Goal: Task Accomplishment & Management: Use online tool/utility

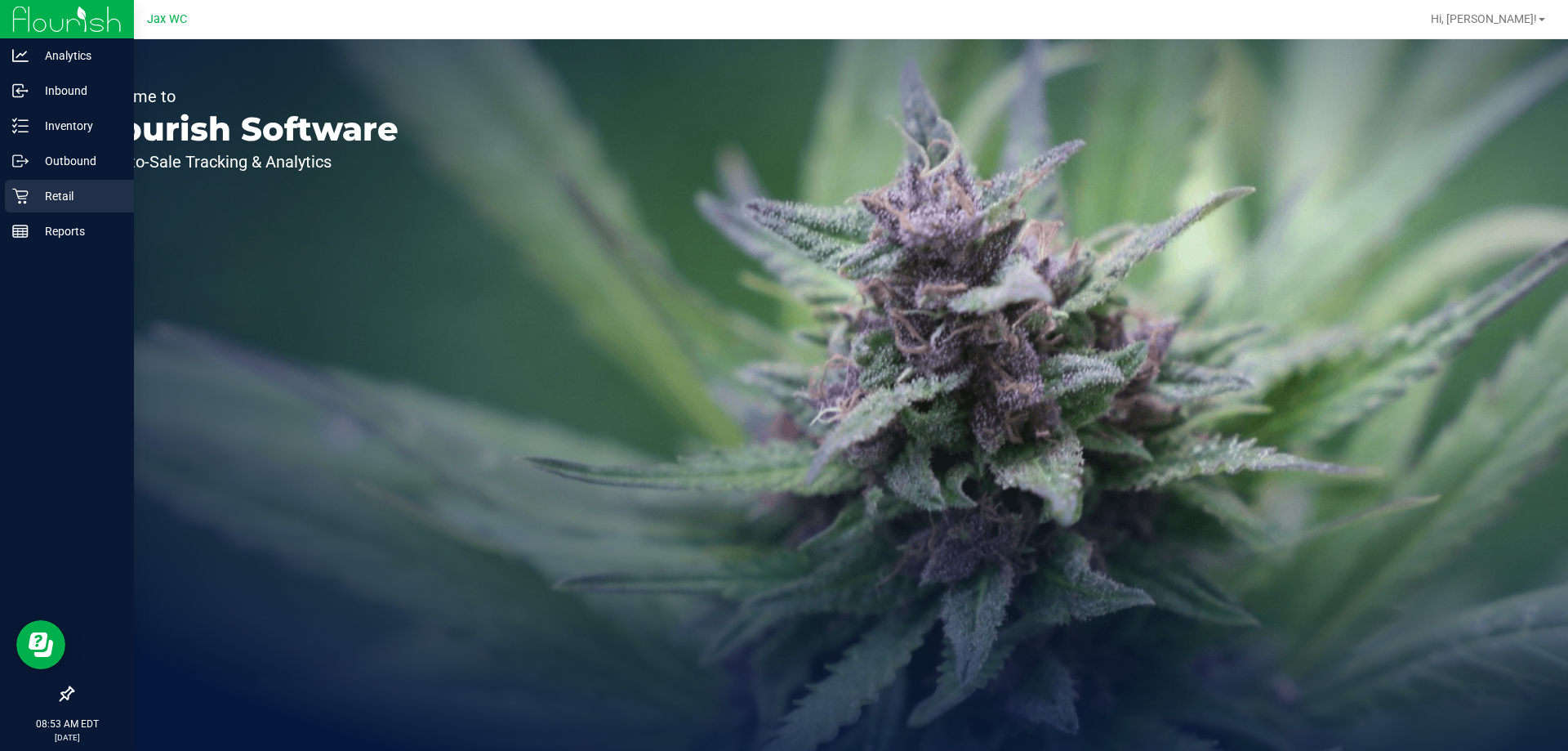
click at [70, 188] on p "Retail" at bounding box center [78, 196] width 98 height 20
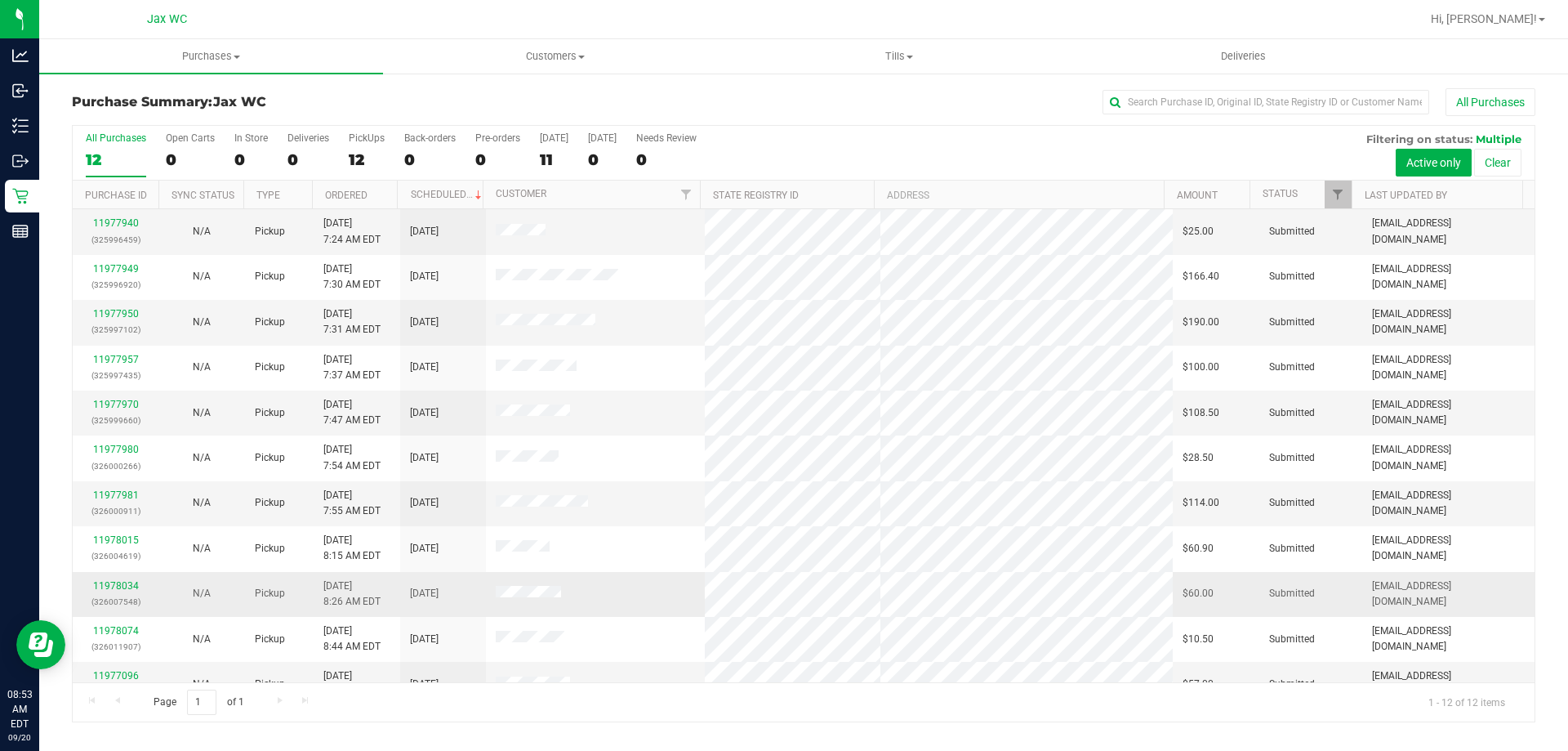
scroll to position [70, 0]
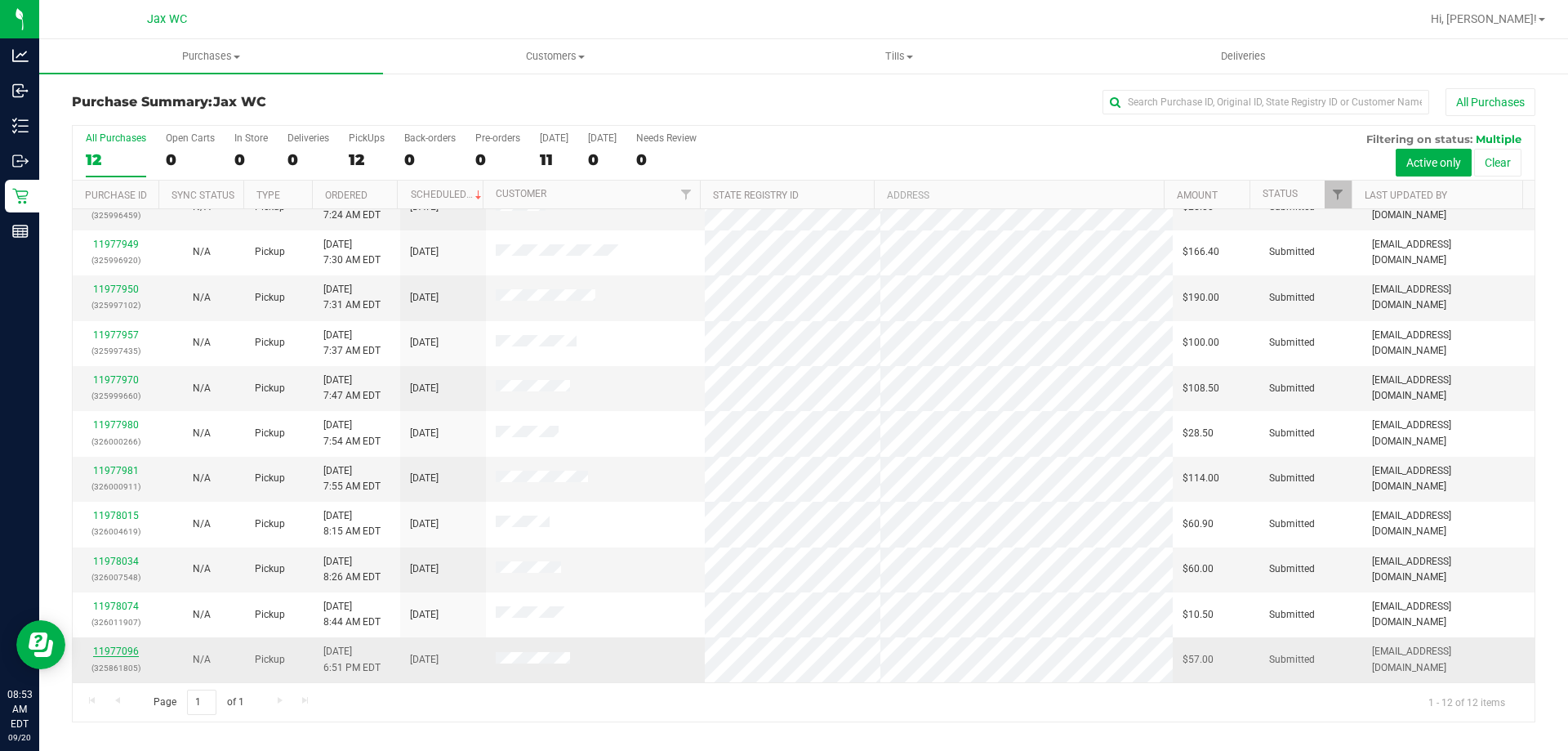
click at [121, 655] on link "11977096" at bounding box center [116, 651] width 46 height 12
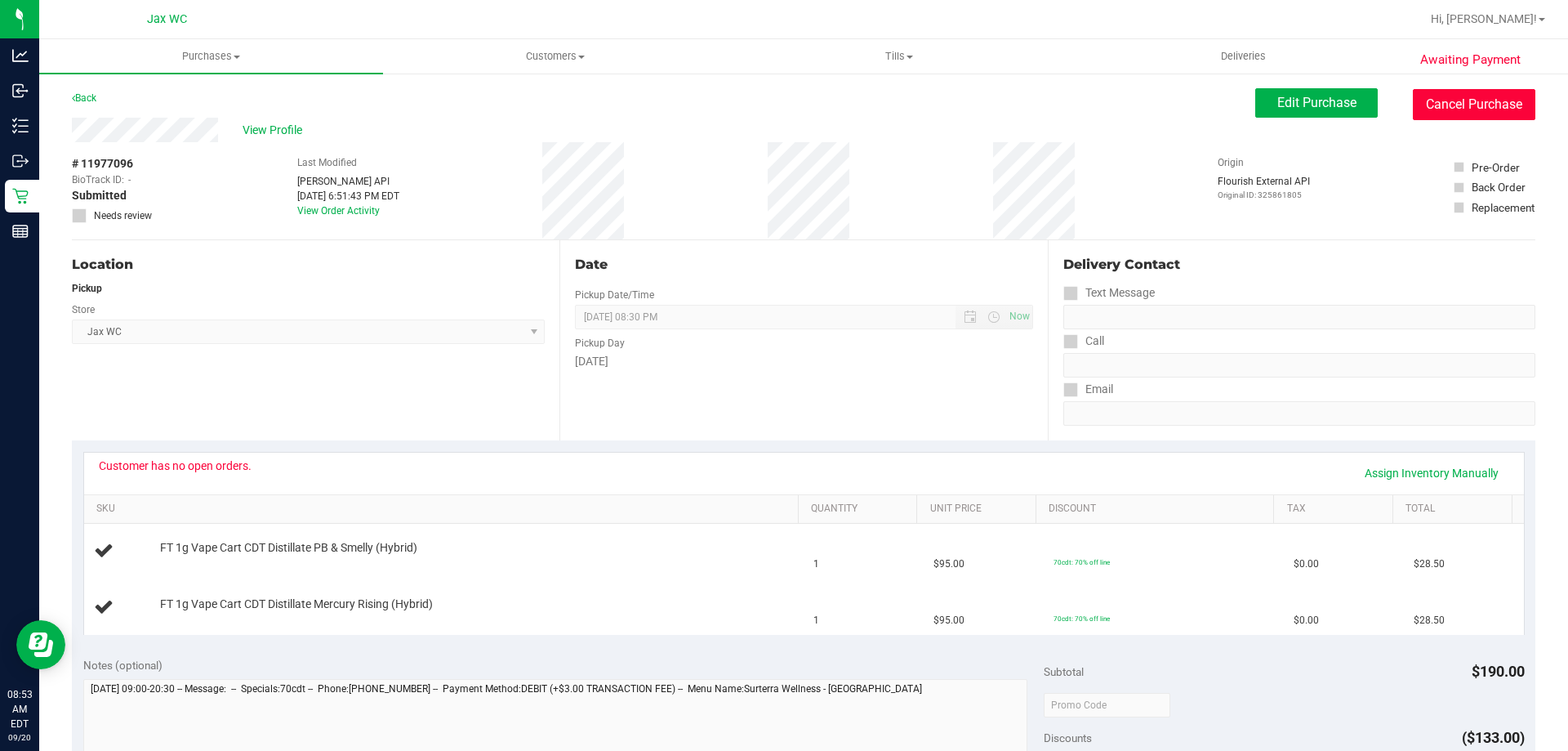
click at [1440, 108] on button "Cancel Purchase" at bounding box center [1474, 105] width 123 height 31
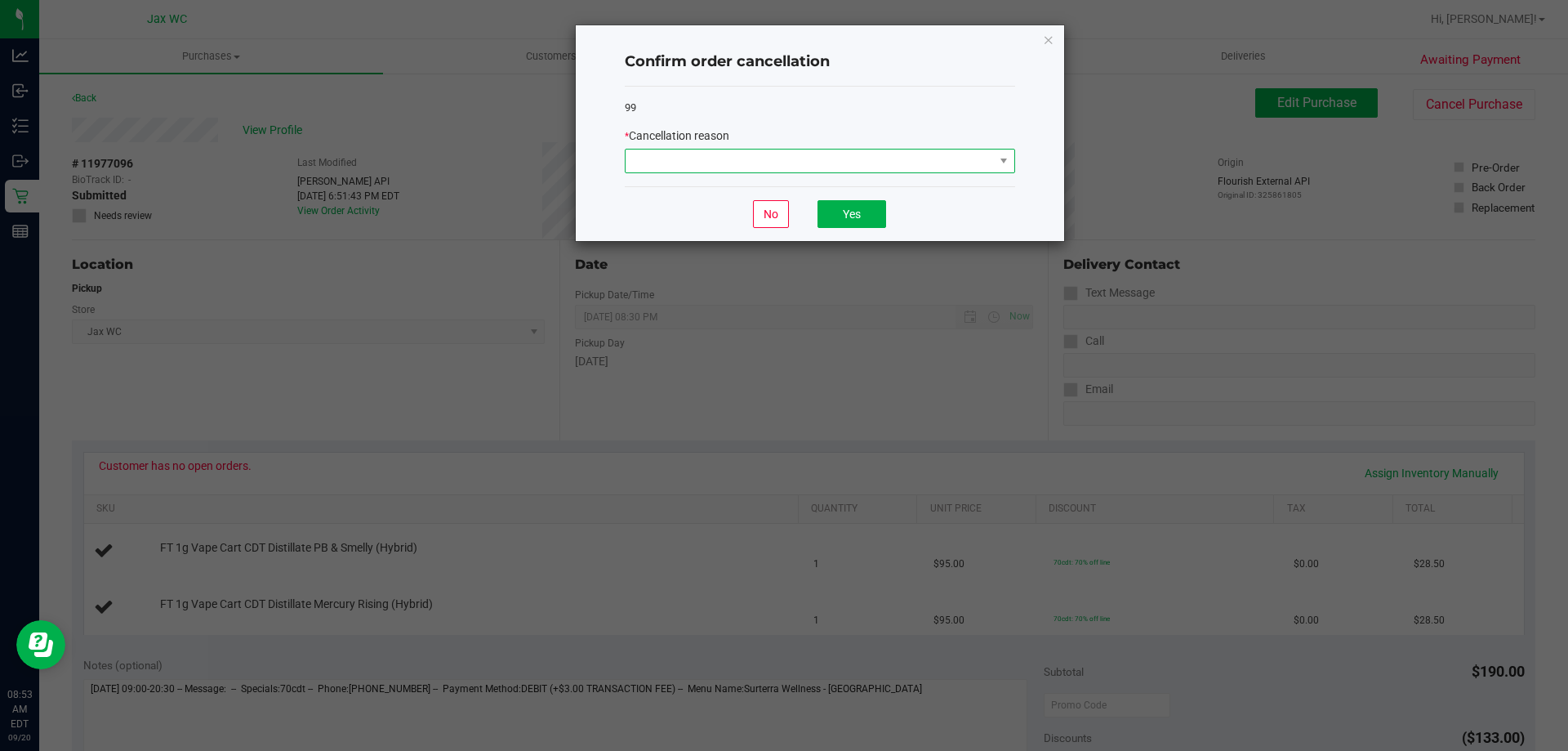
click at [893, 163] on span at bounding box center [809, 160] width 368 height 23
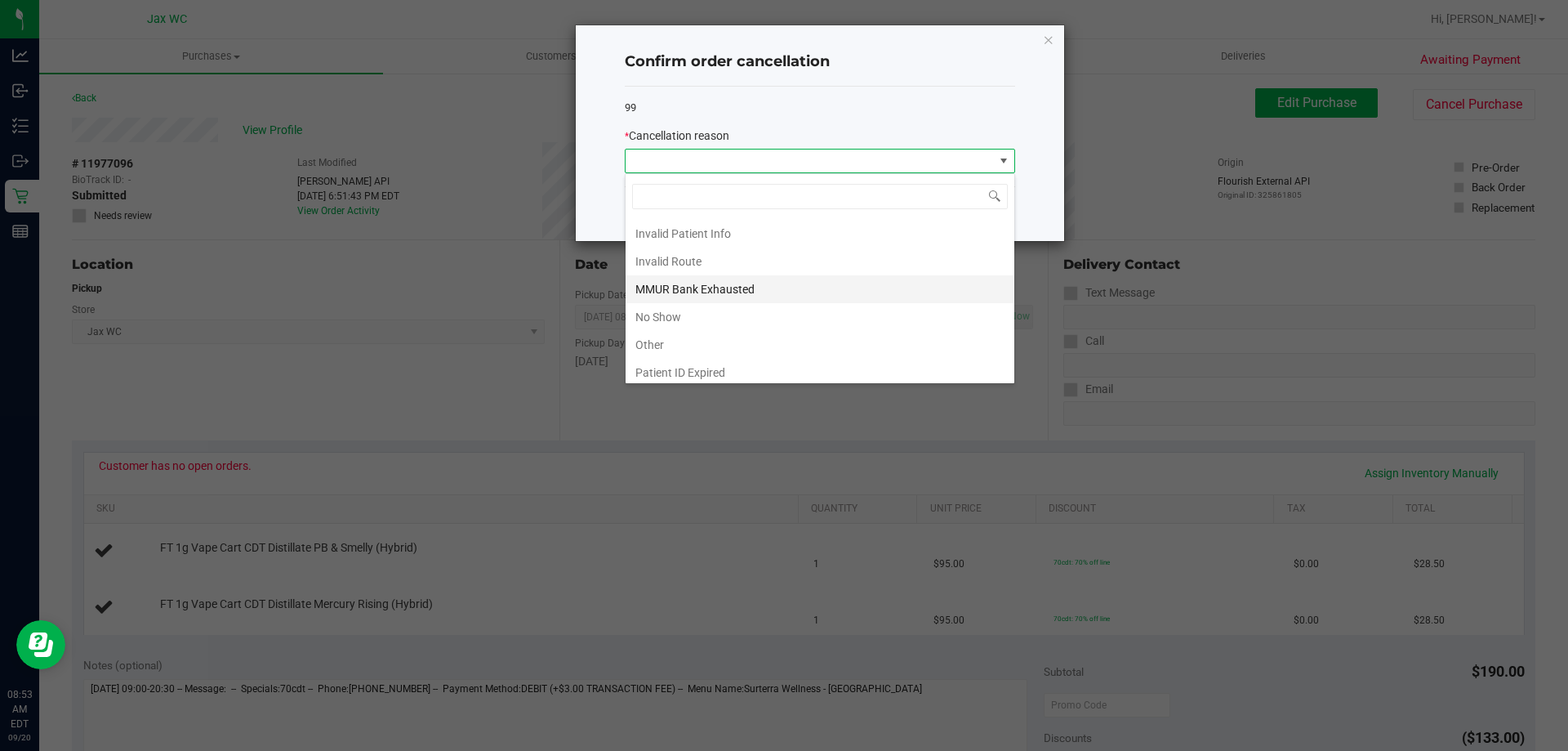
scroll to position [81, 0]
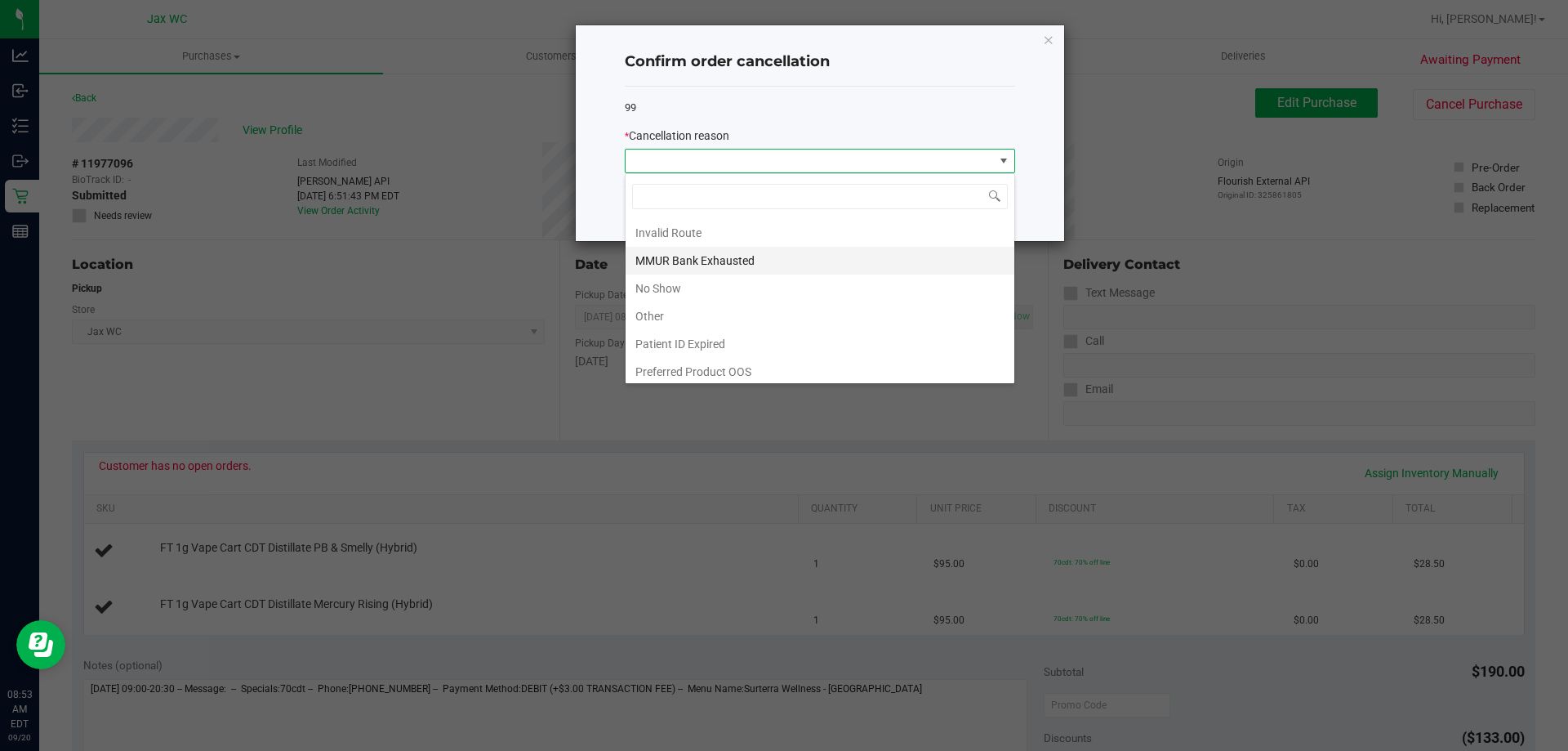
click at [749, 266] on li "MMUR Bank Exhausted" at bounding box center [820, 260] width 389 height 27
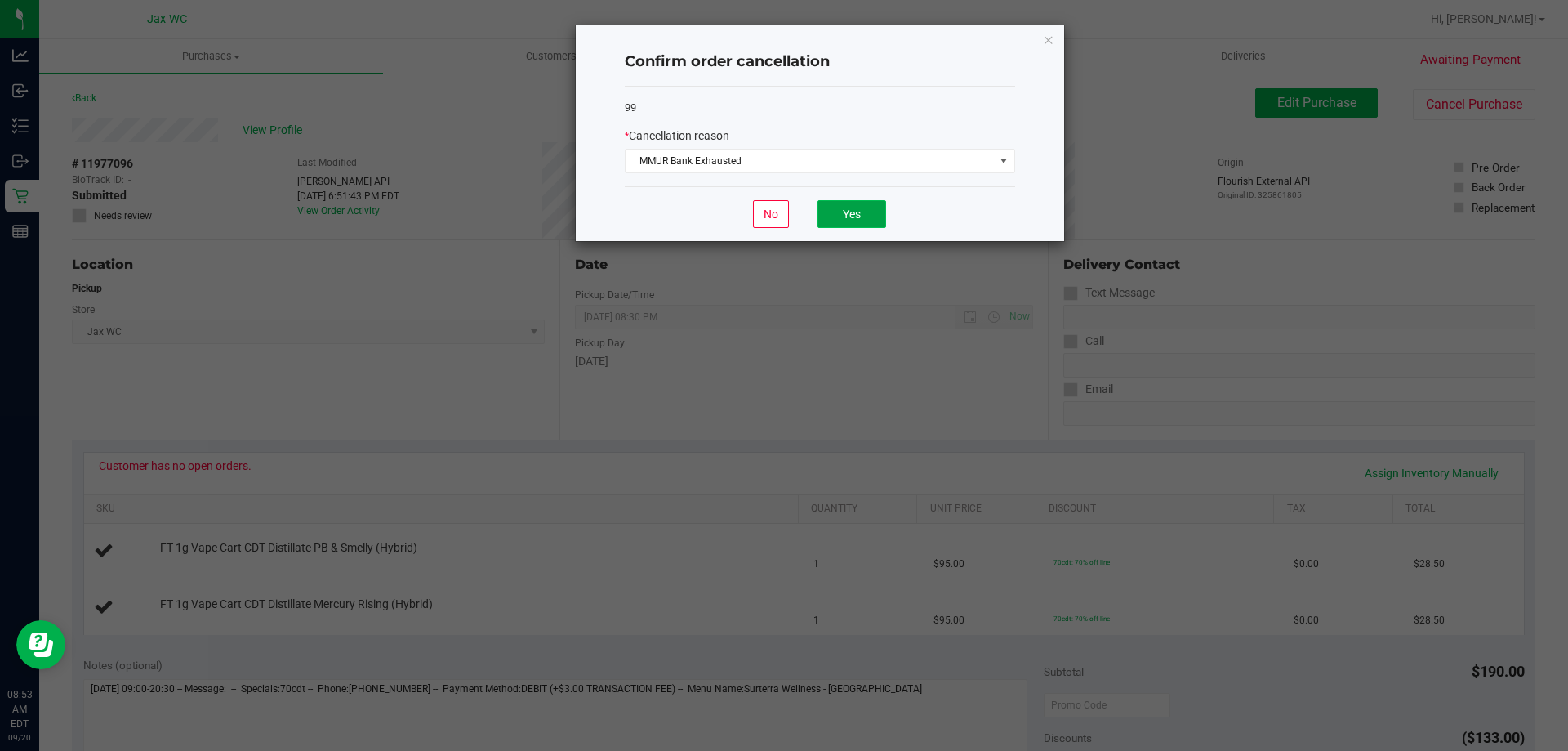
click at [873, 209] on button "Yes" at bounding box center [852, 214] width 69 height 27
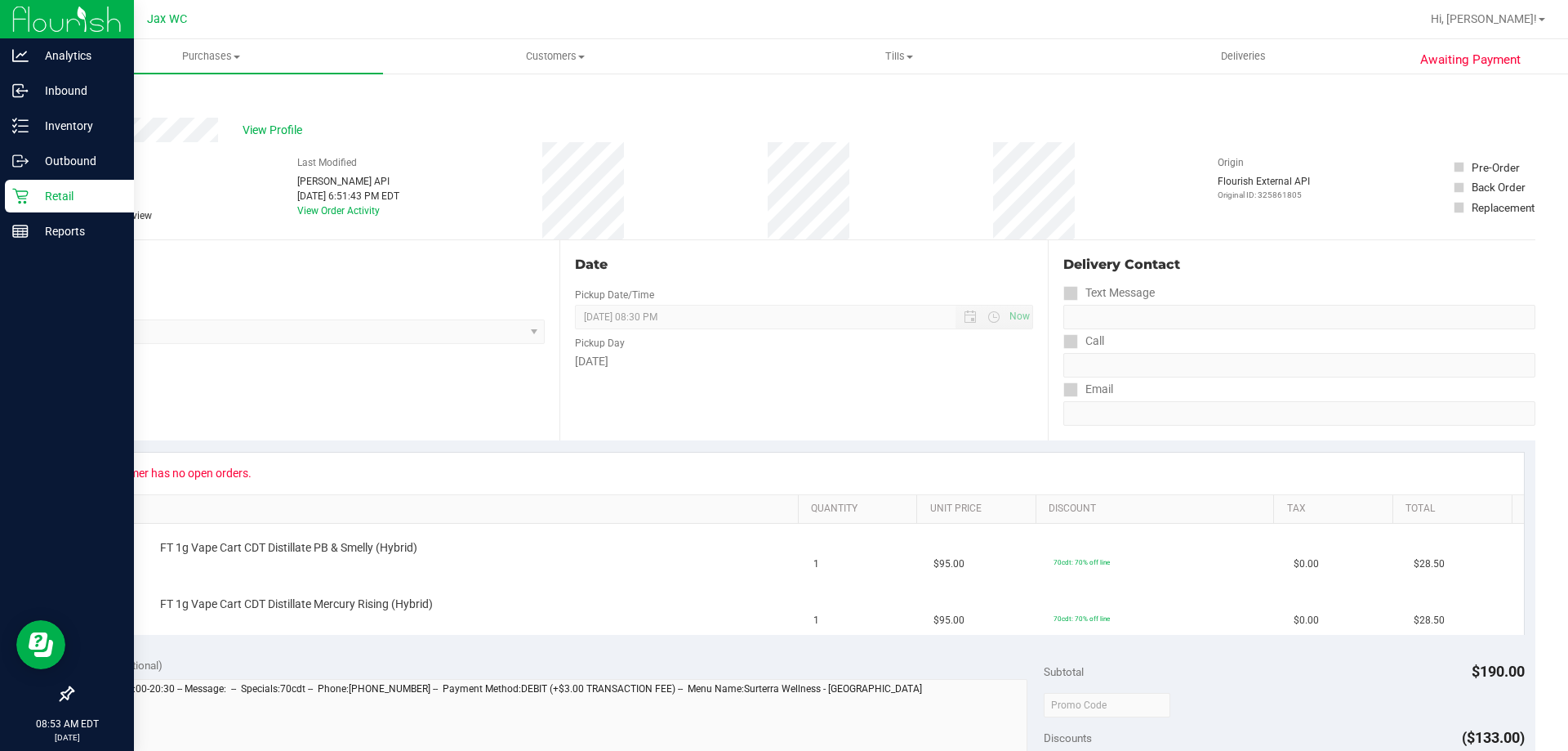
click at [21, 190] on icon at bounding box center [20, 195] width 17 height 17
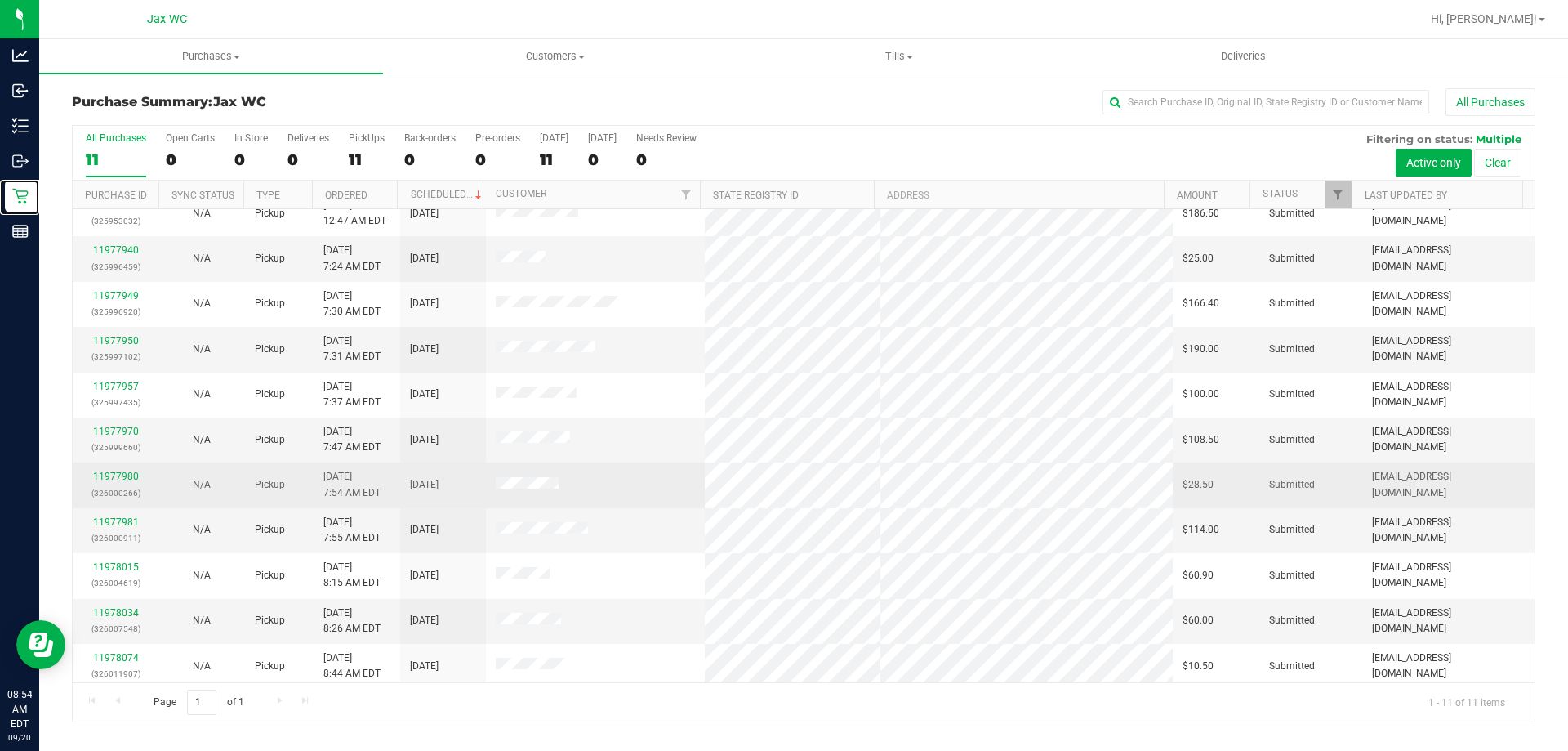
scroll to position [24, 0]
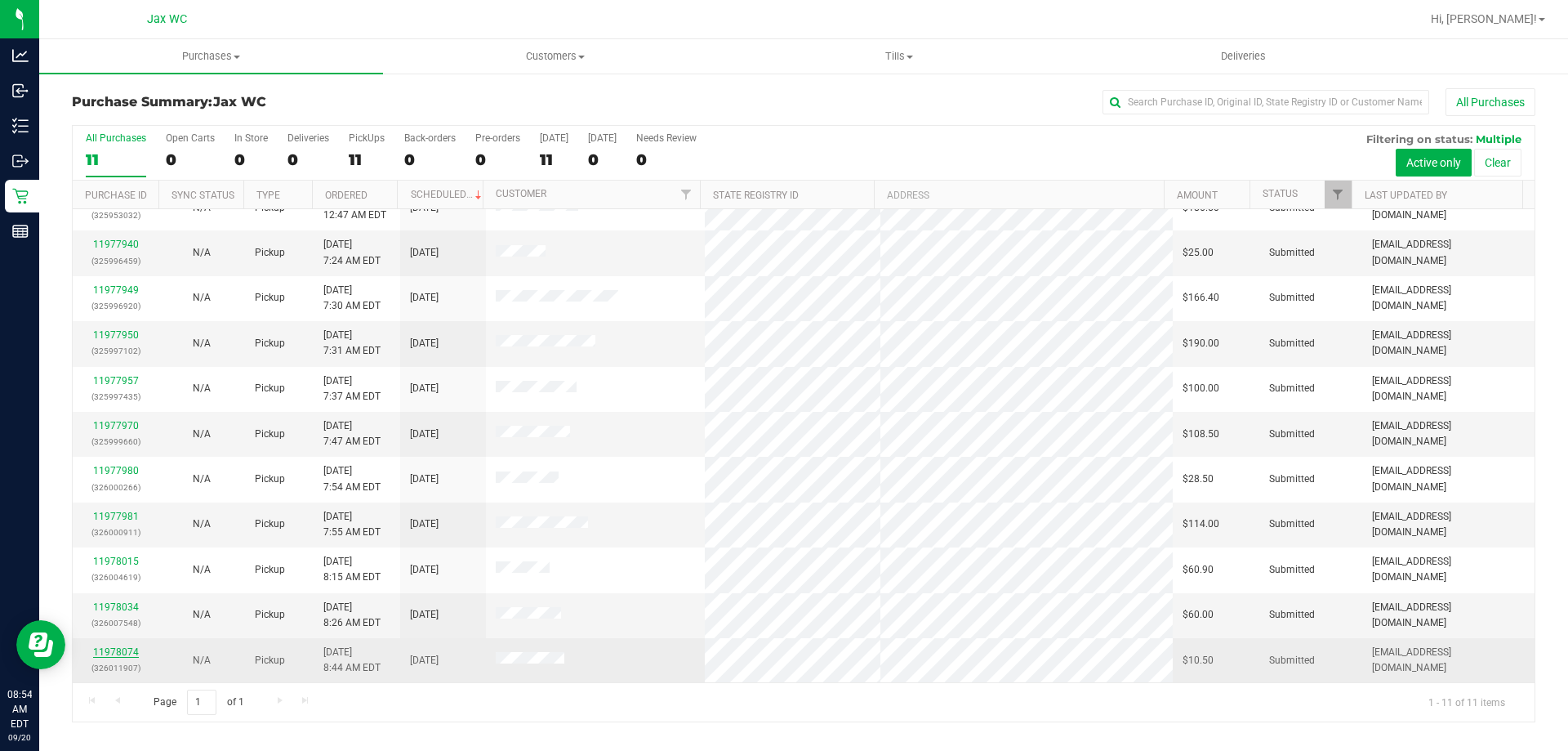
click at [116, 651] on link "11978074" at bounding box center [116, 652] width 46 height 12
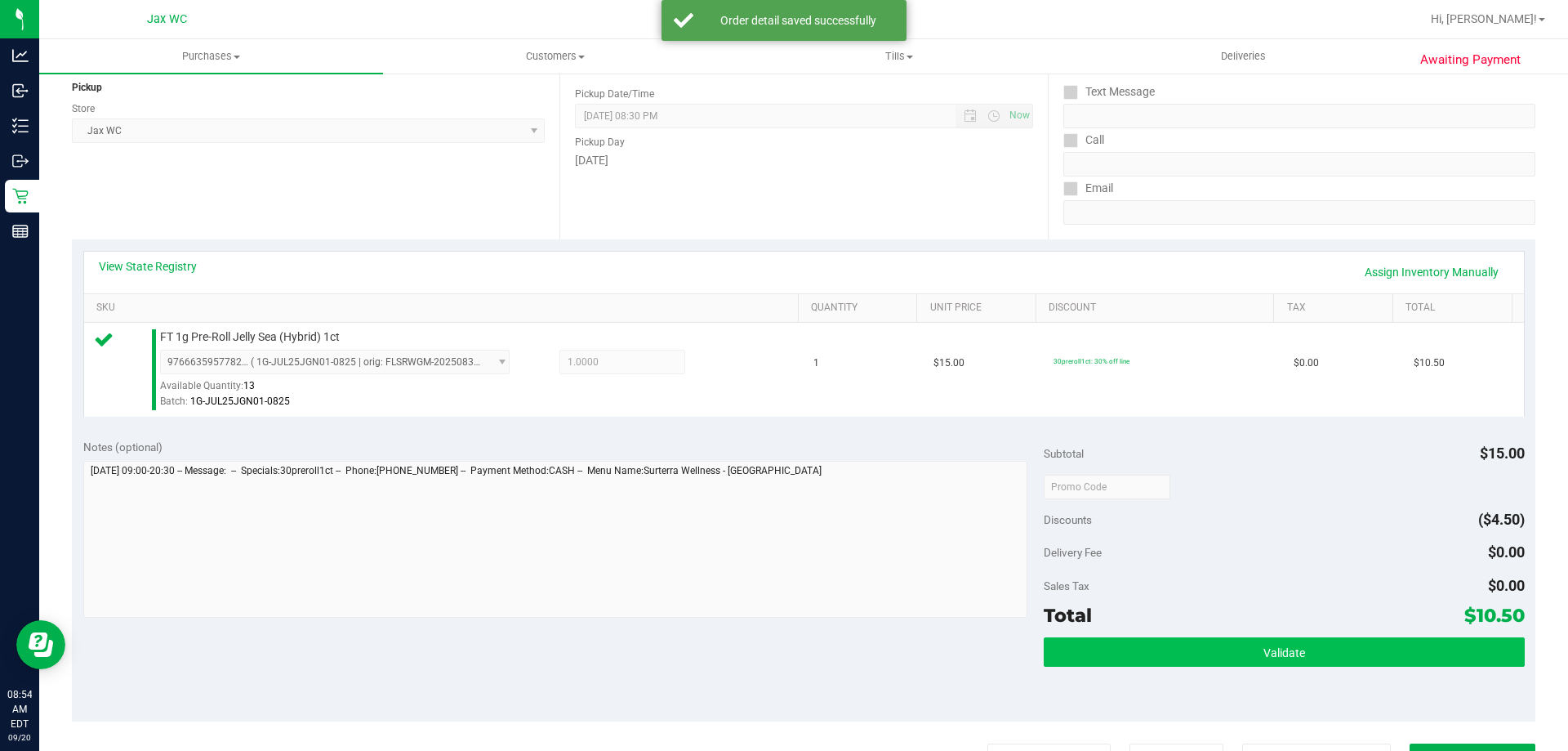
scroll to position [245, 0]
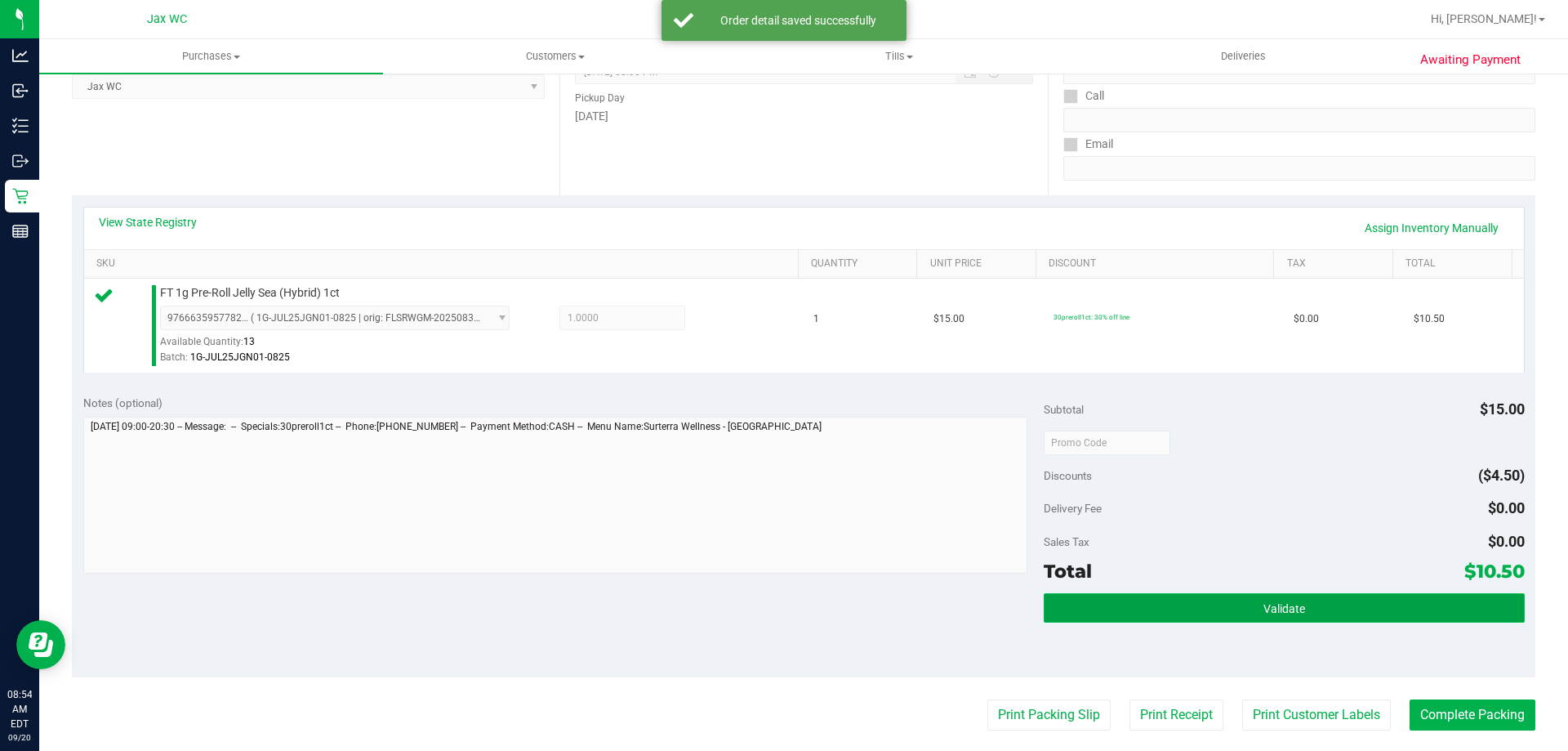
click at [1251, 600] on button "Validate" at bounding box center [1283, 608] width 480 height 29
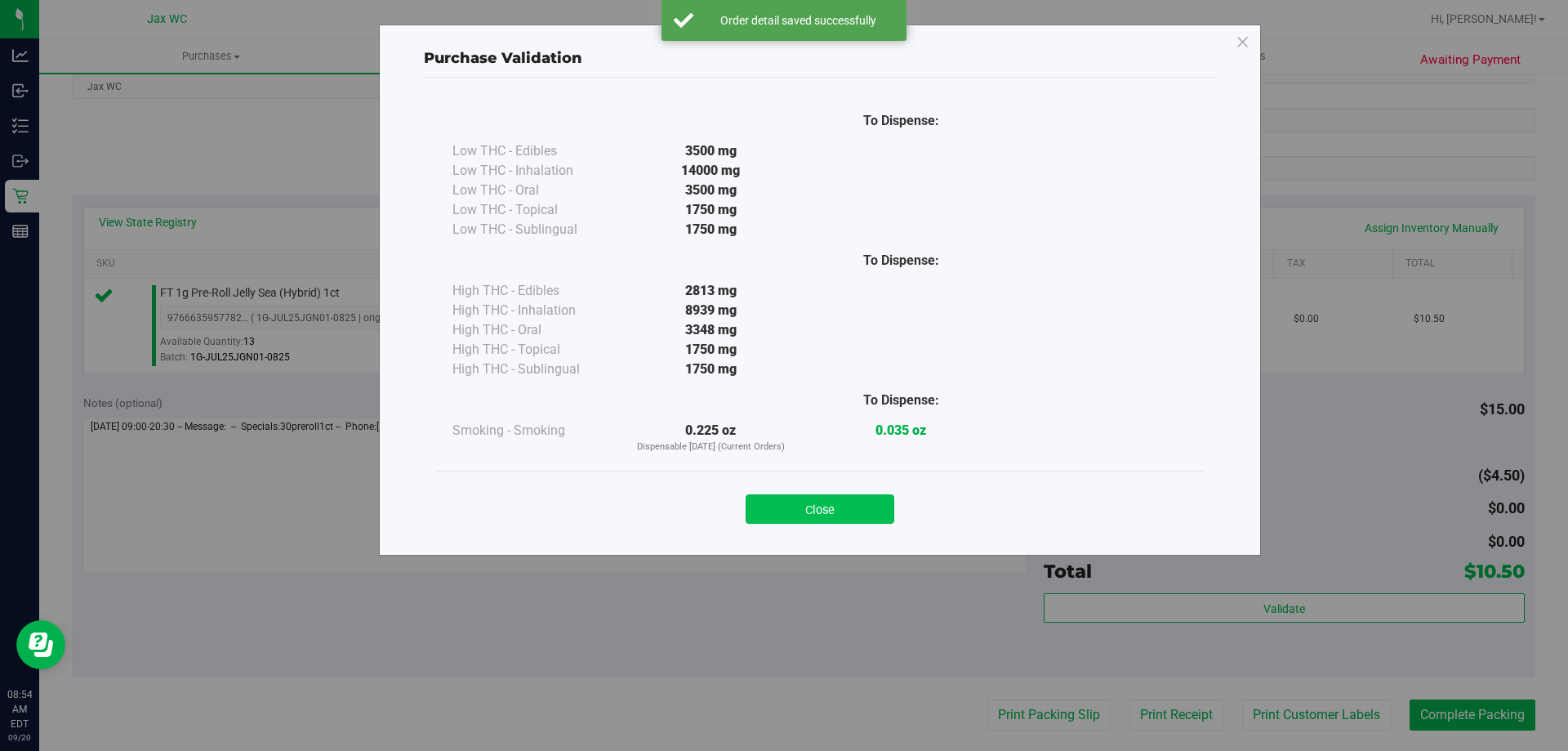
click at [879, 503] on button "Close" at bounding box center [820, 509] width 148 height 29
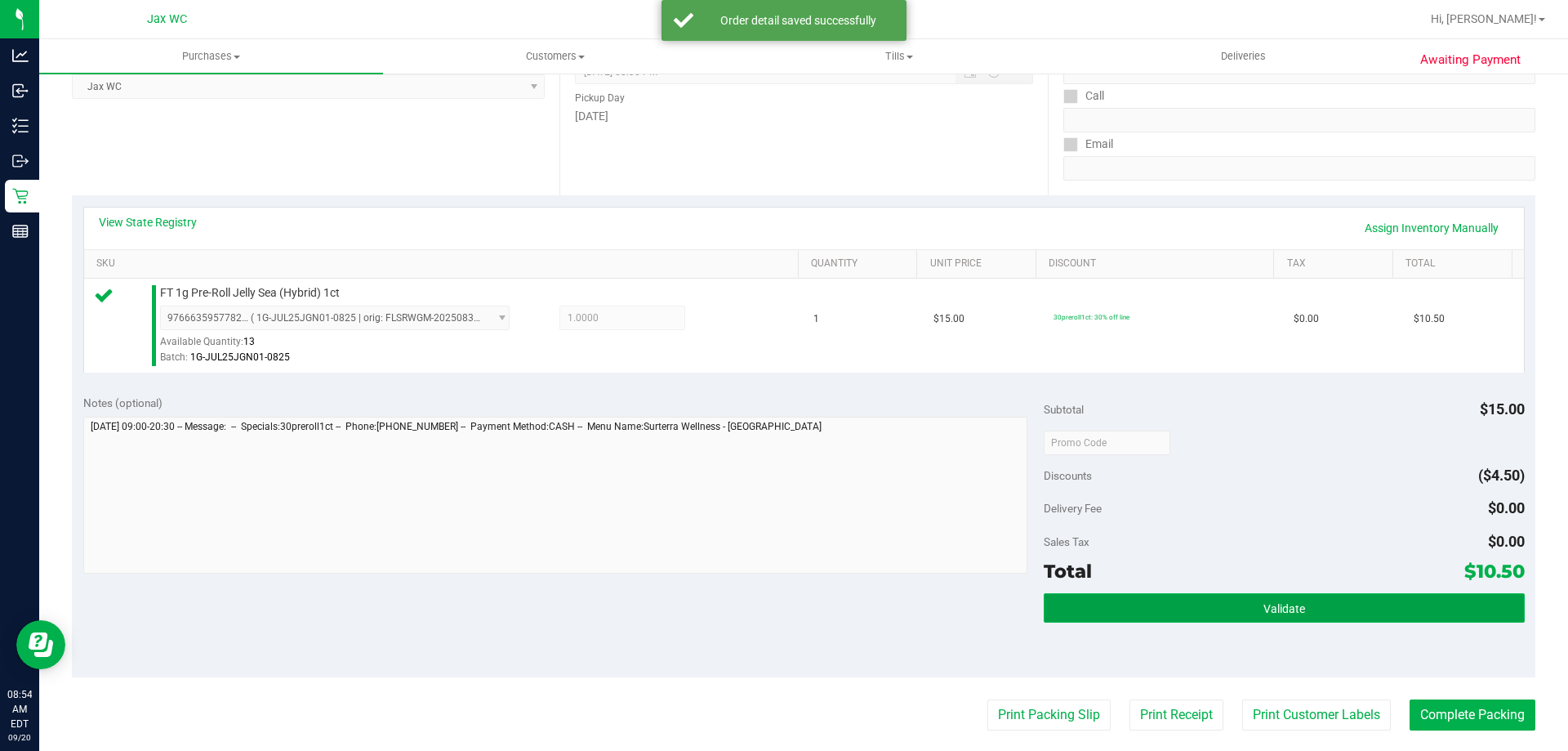
click at [1165, 601] on button "Validate" at bounding box center [1283, 608] width 480 height 29
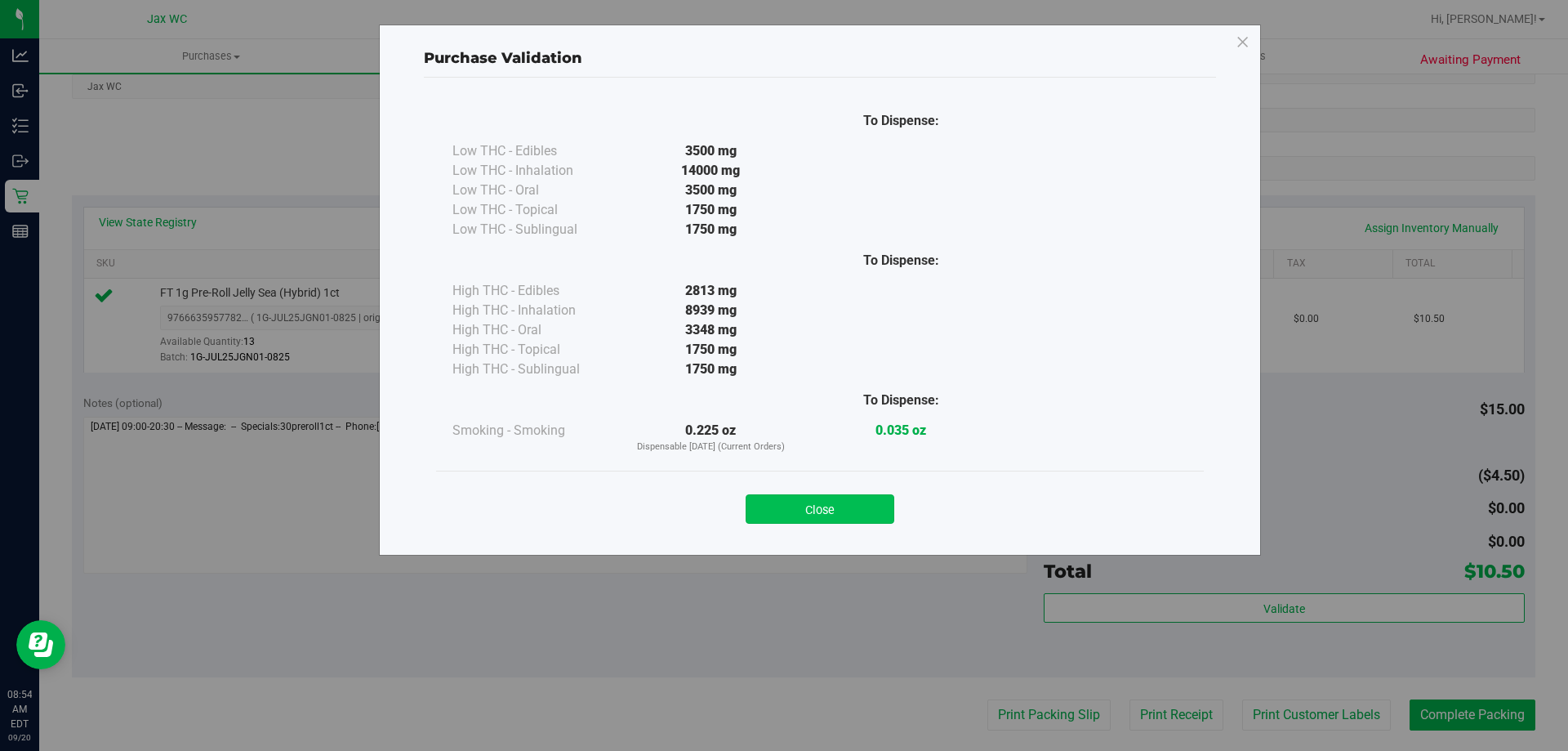
click at [811, 508] on button "Close" at bounding box center [820, 509] width 148 height 29
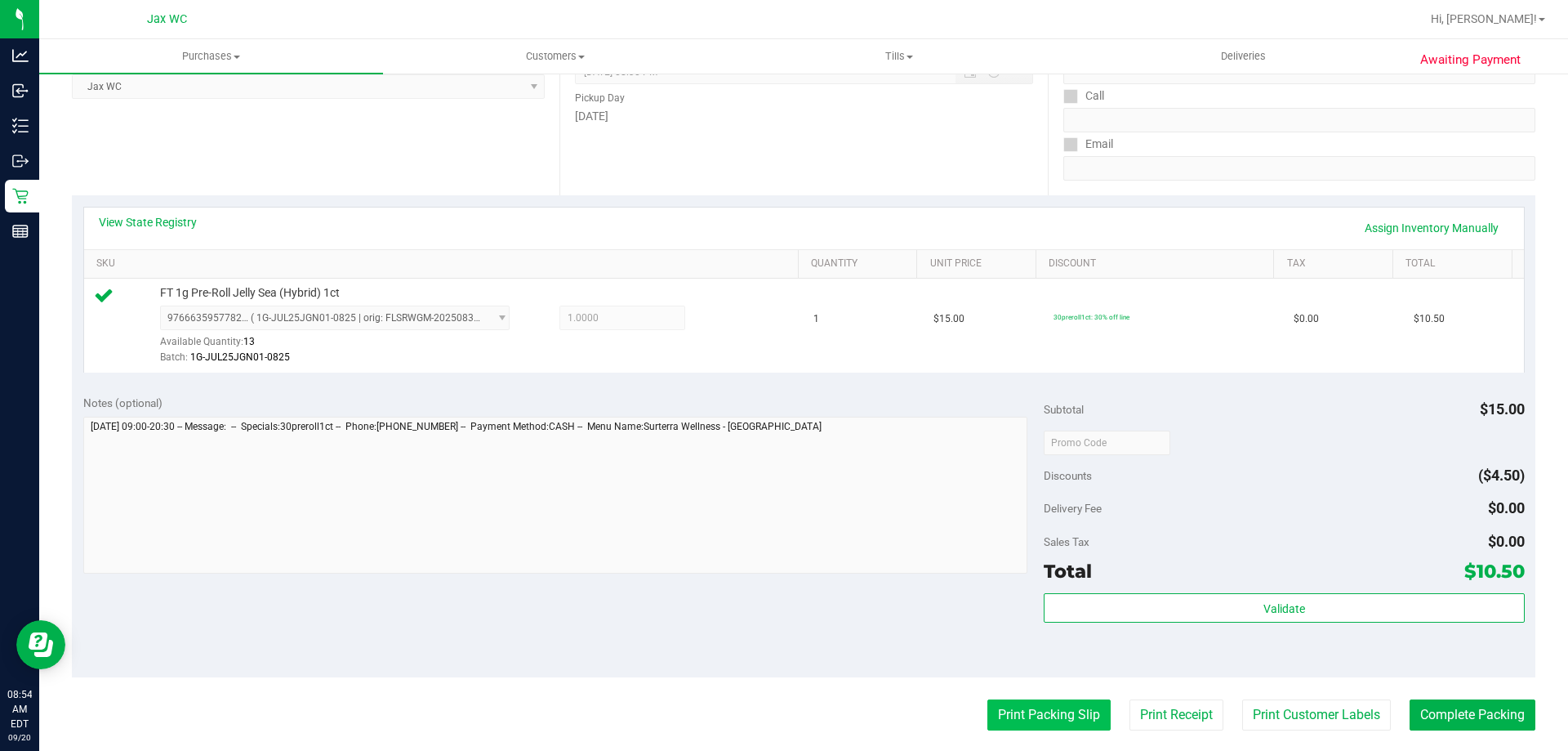
click at [1018, 708] on button "Print Packing Slip" at bounding box center [1050, 715] width 124 height 31
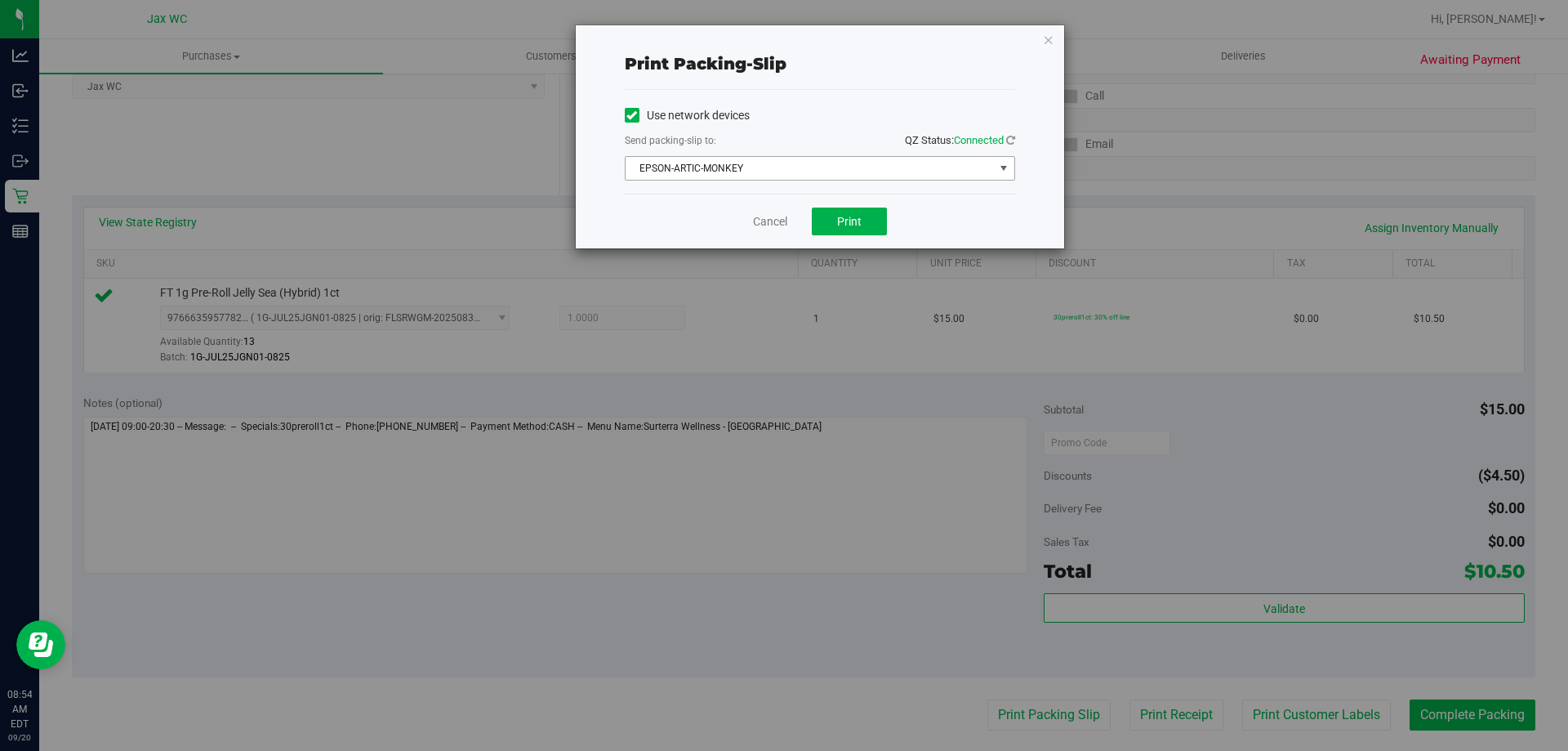
click at [837, 176] on span "EPSON-ARTIC-MONKEY" at bounding box center [809, 168] width 368 height 23
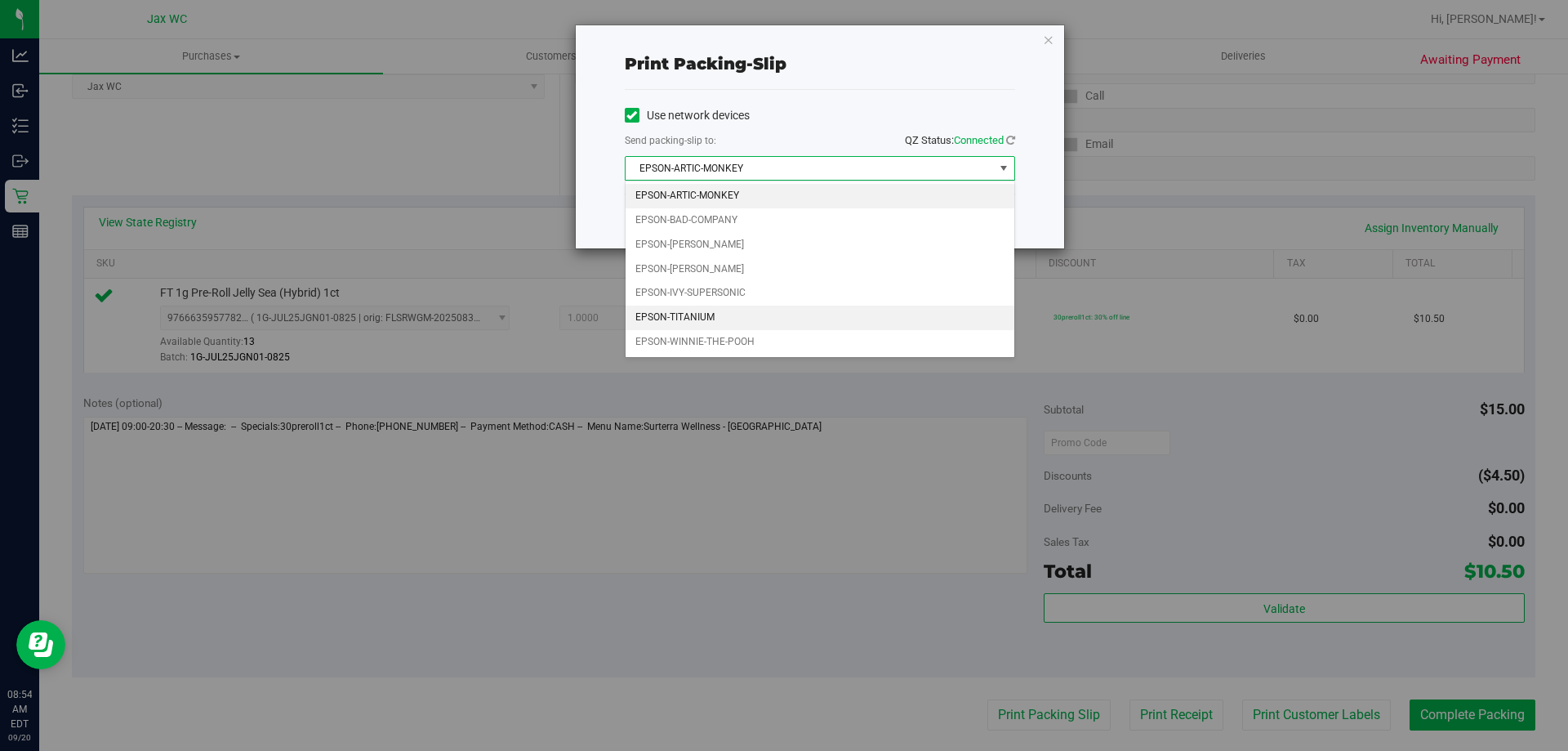
click at [737, 328] on li "EPSON-TITANIUM" at bounding box center [820, 317] width 389 height 25
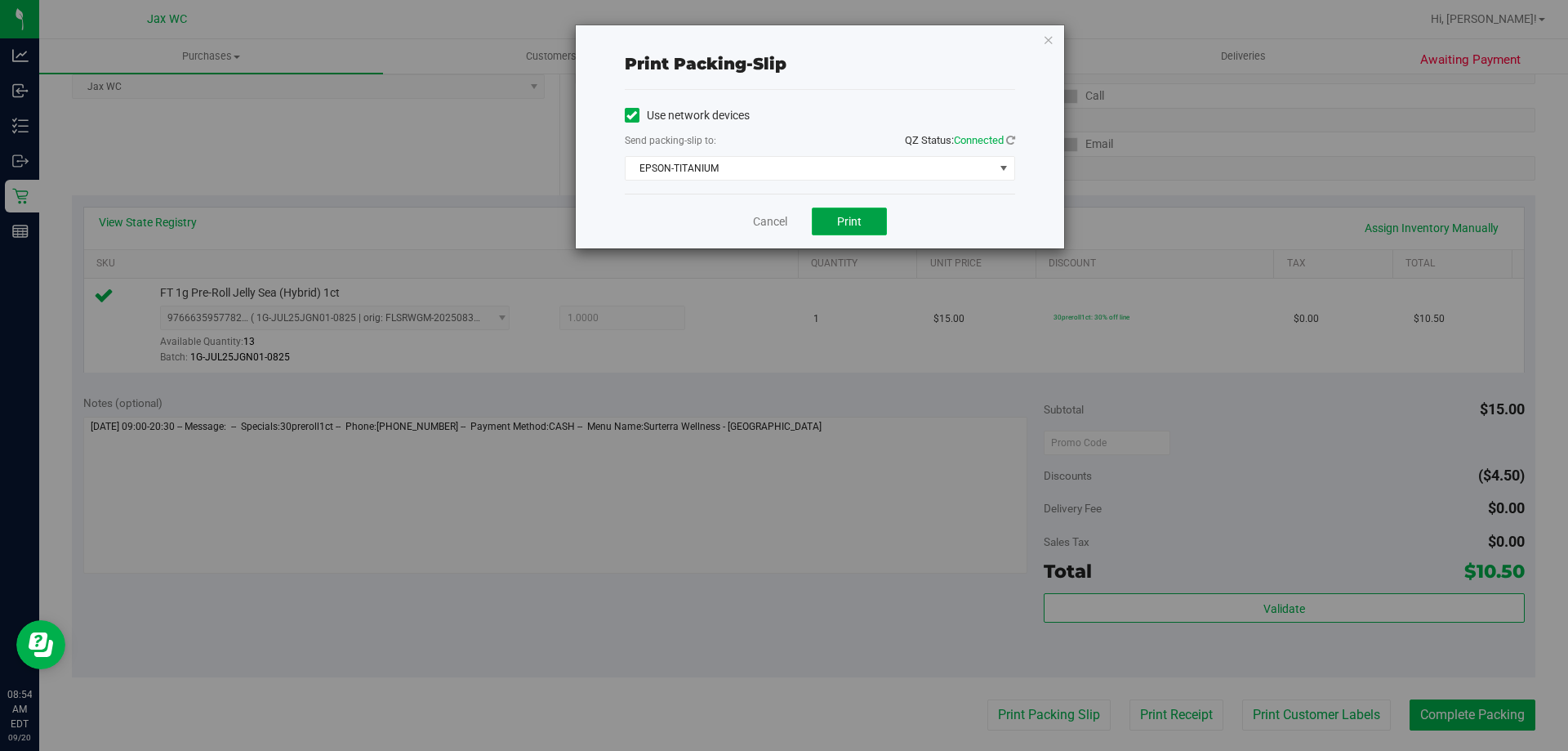
click at [844, 234] on button "Print" at bounding box center [849, 221] width 76 height 27
click at [872, 221] on button "Print" at bounding box center [849, 221] width 76 height 27
click at [784, 228] on link "Cancel" at bounding box center [770, 221] width 34 height 17
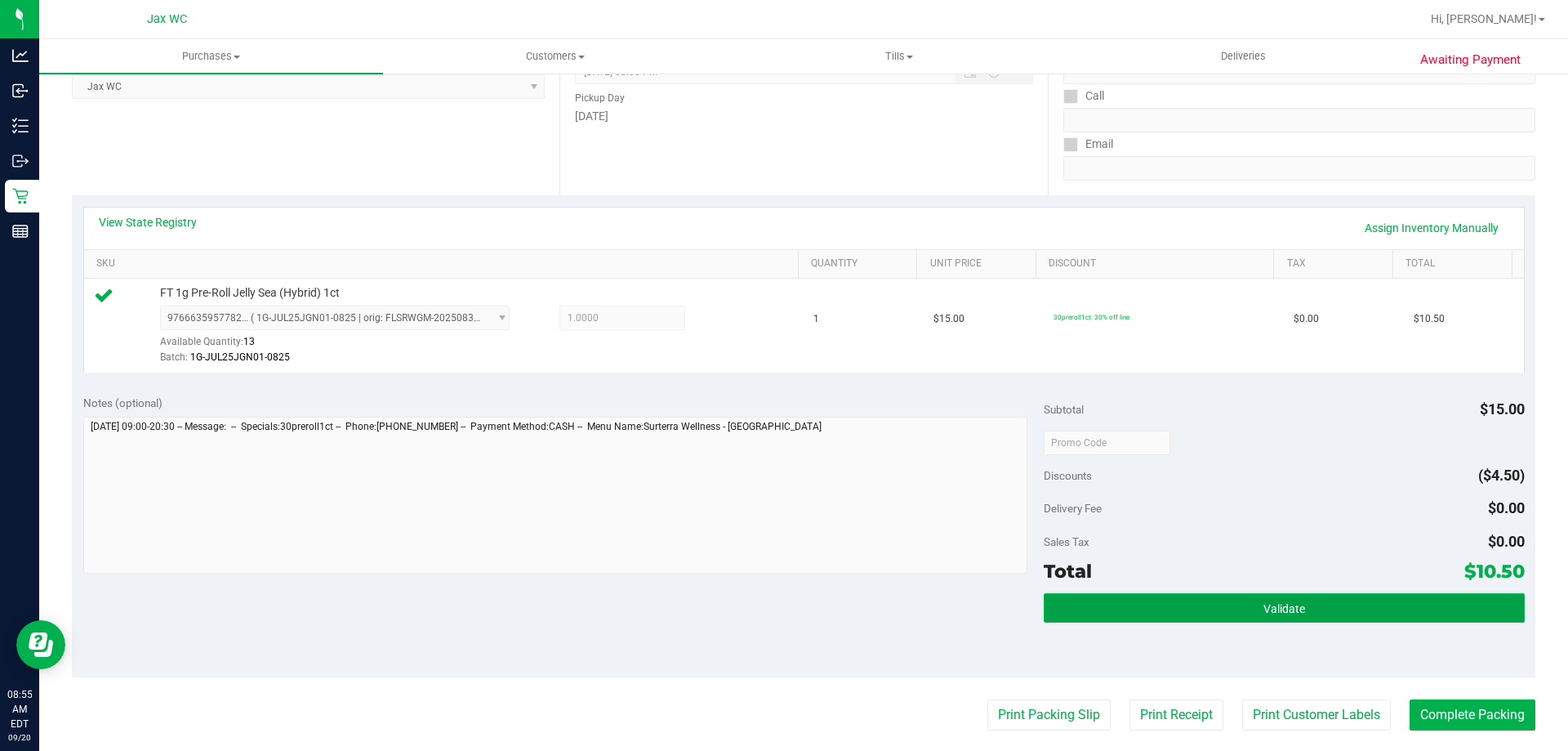
click at [1286, 611] on span "Validate" at bounding box center [1284, 608] width 41 height 13
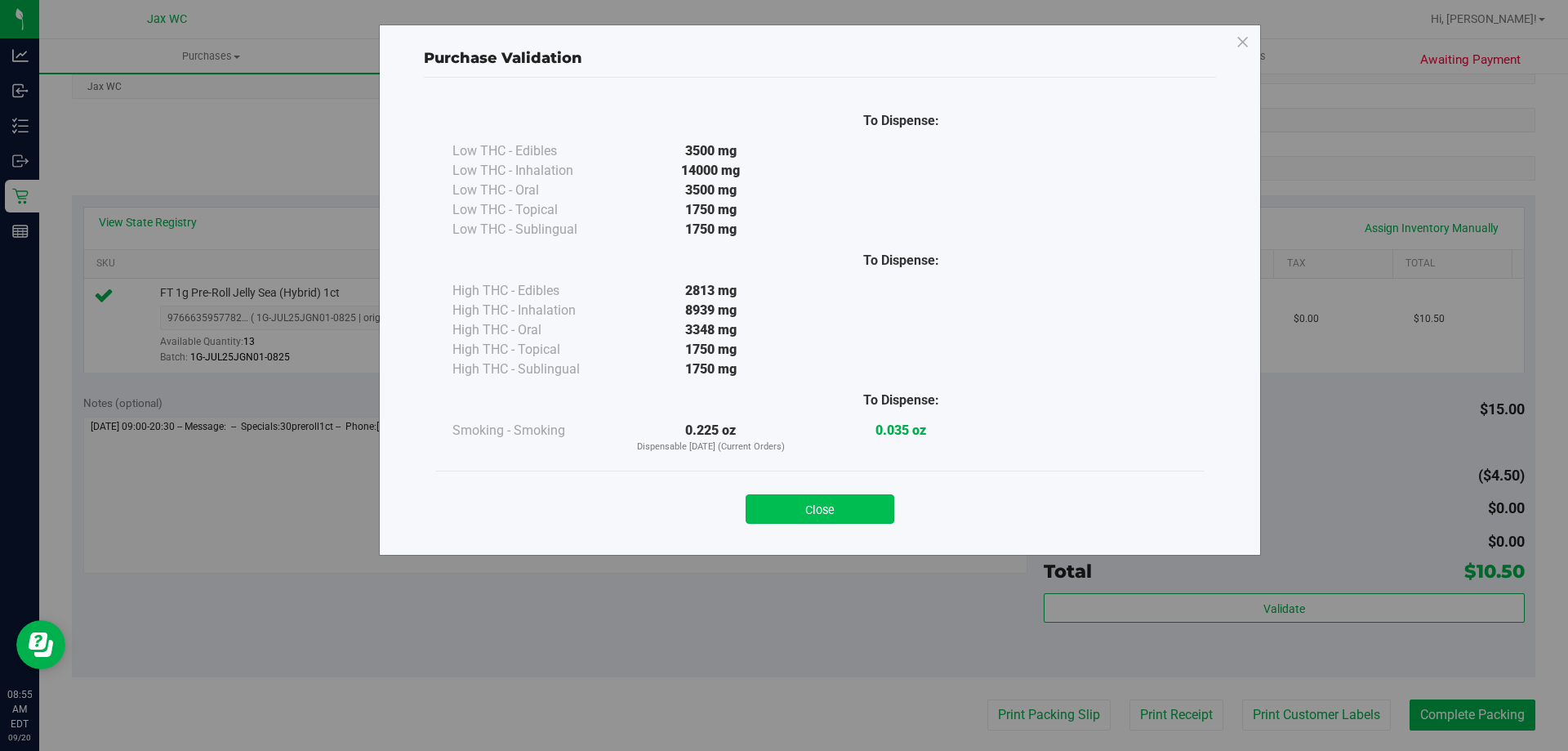
click at [856, 522] on button "Close" at bounding box center [820, 509] width 148 height 29
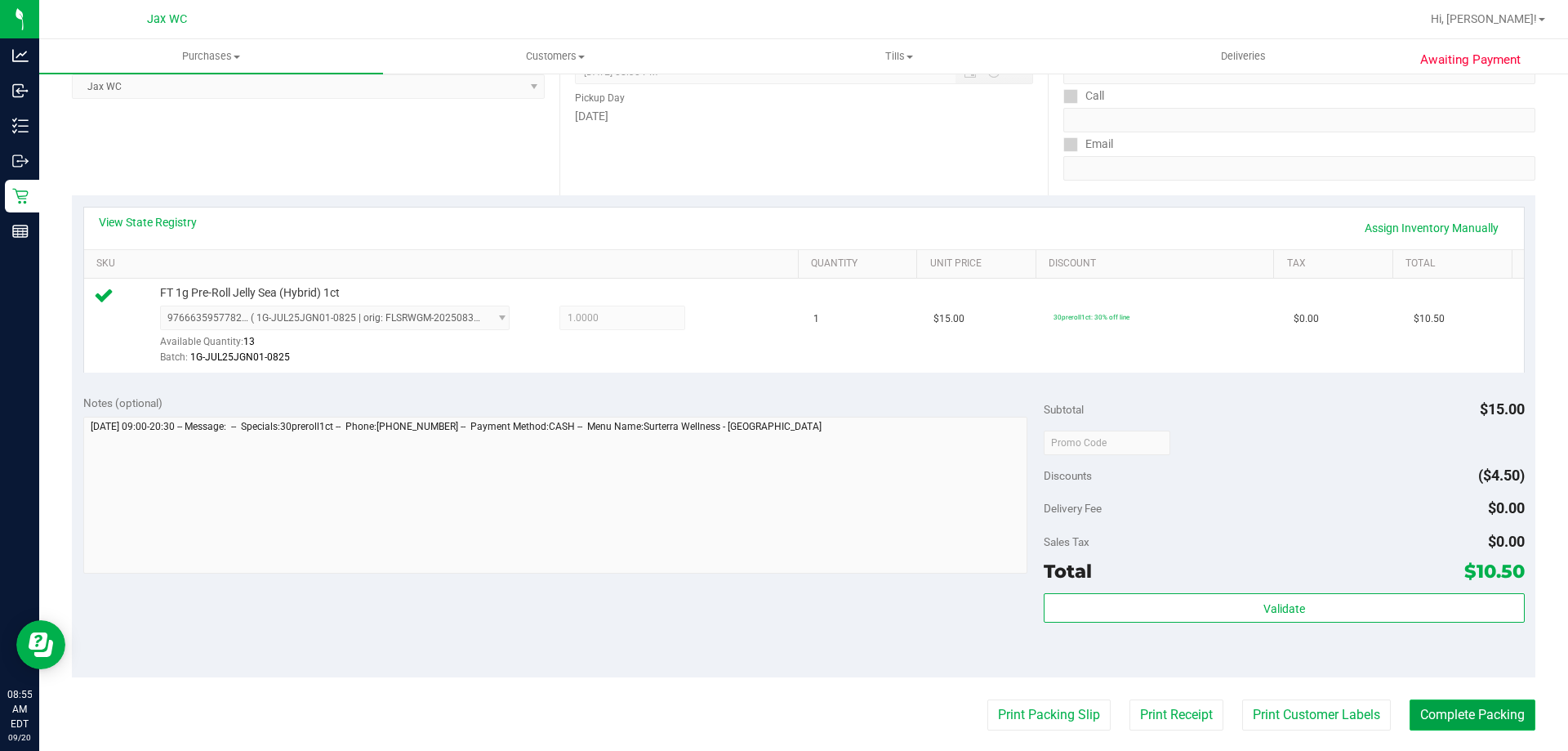
click at [1485, 727] on button "Complete Packing" at bounding box center [1473, 715] width 126 height 31
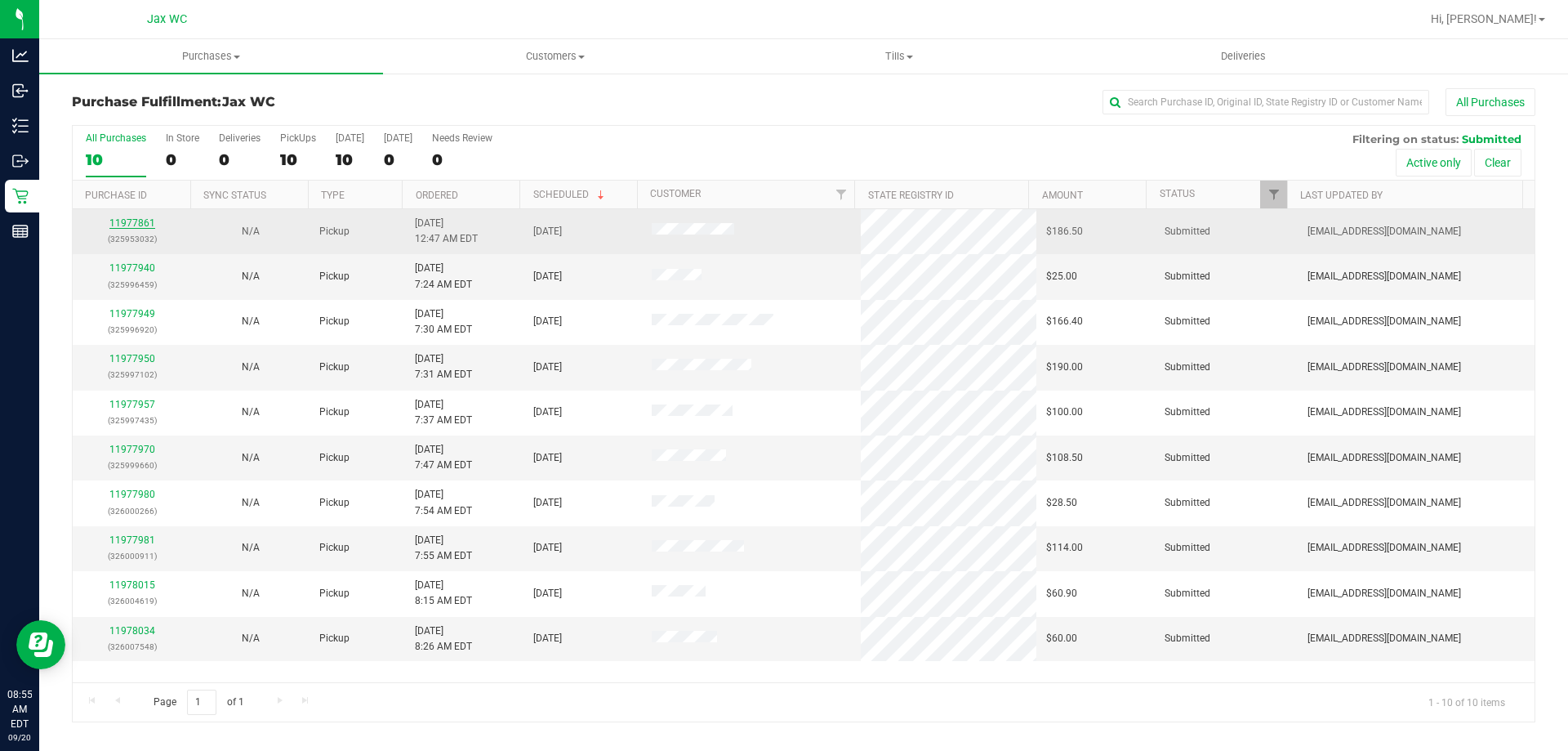
click at [132, 224] on link "11977861" at bounding box center [132, 223] width 46 height 12
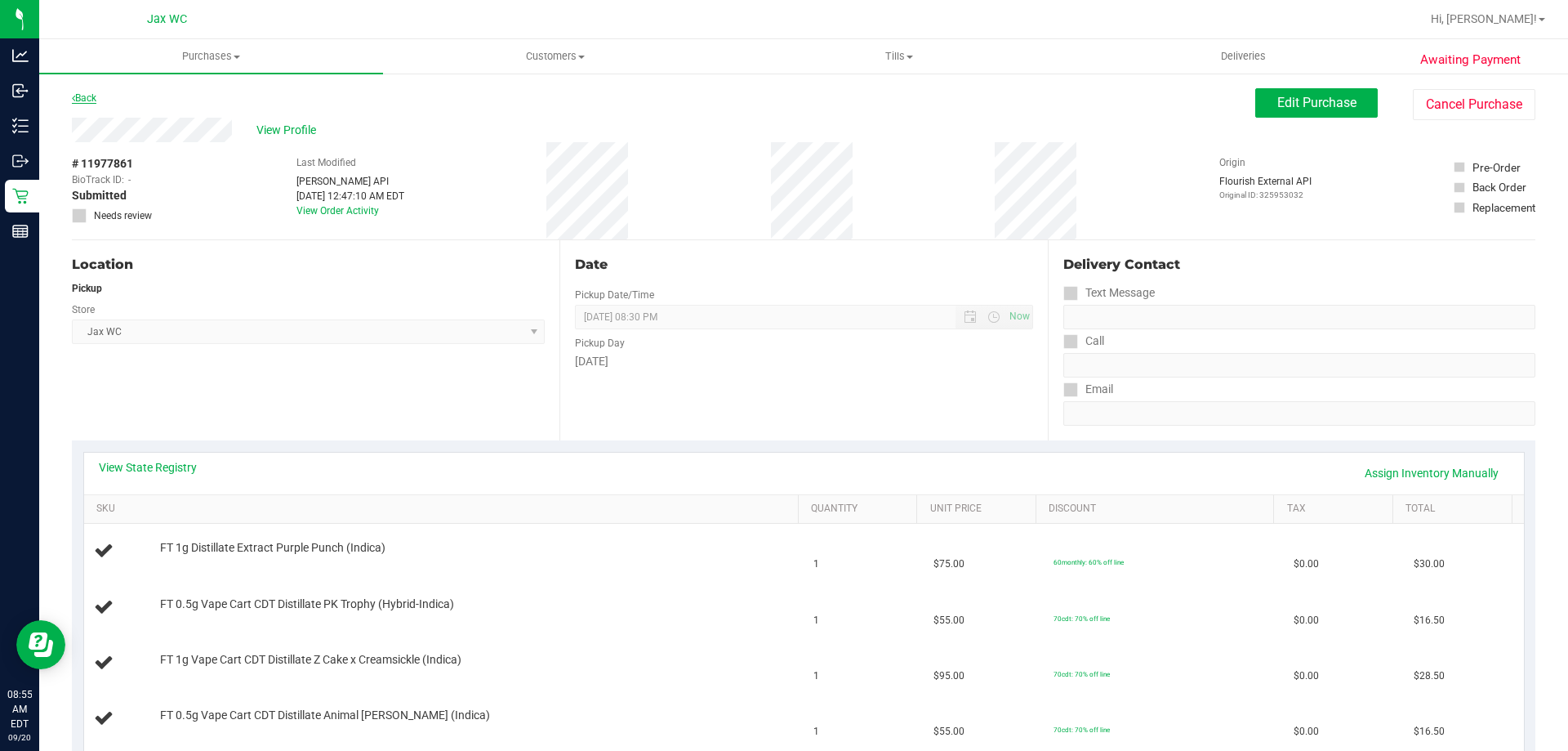
click at [83, 99] on link "Back" at bounding box center [83, 98] width 25 height 12
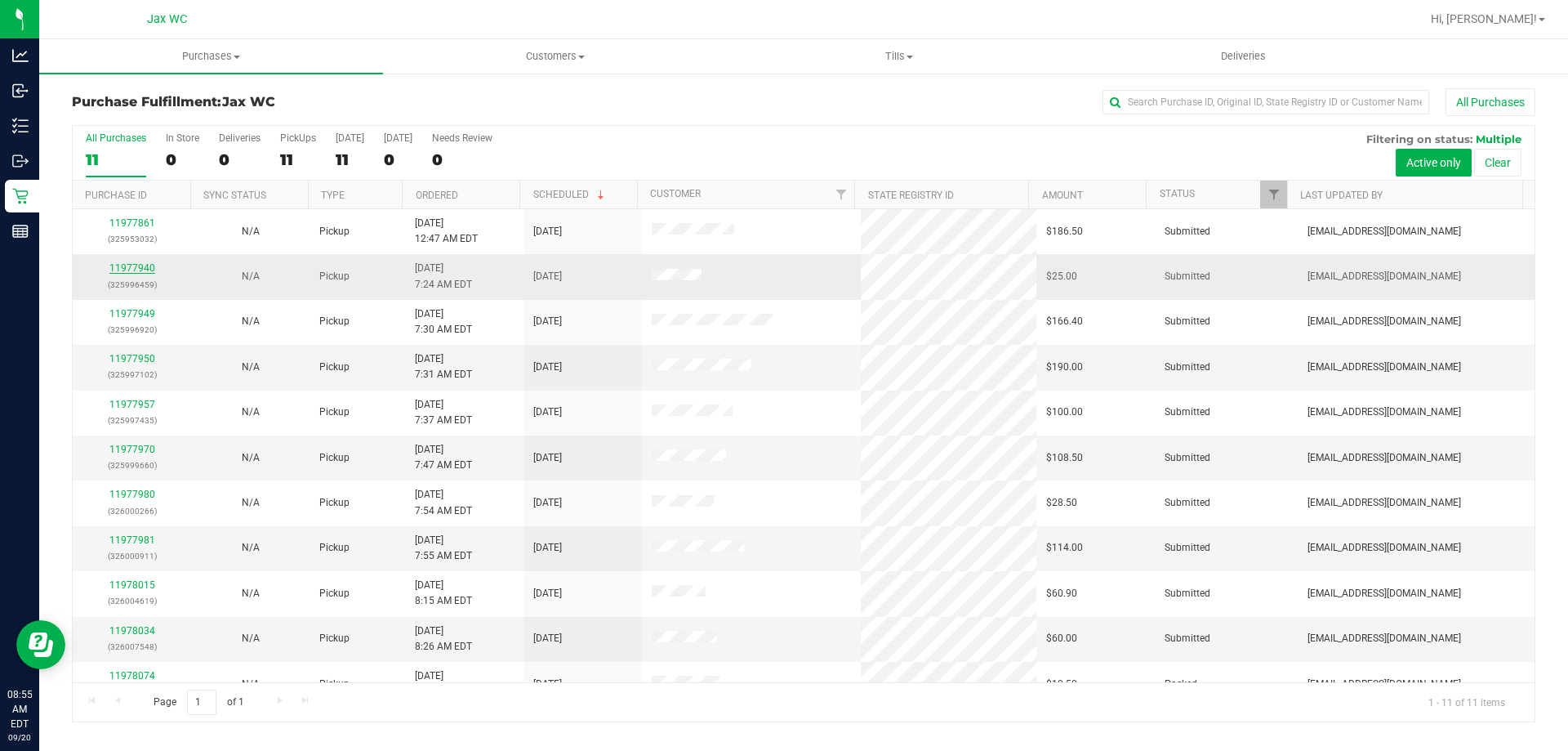
click at [133, 273] on link "11977940" at bounding box center [132, 268] width 46 height 12
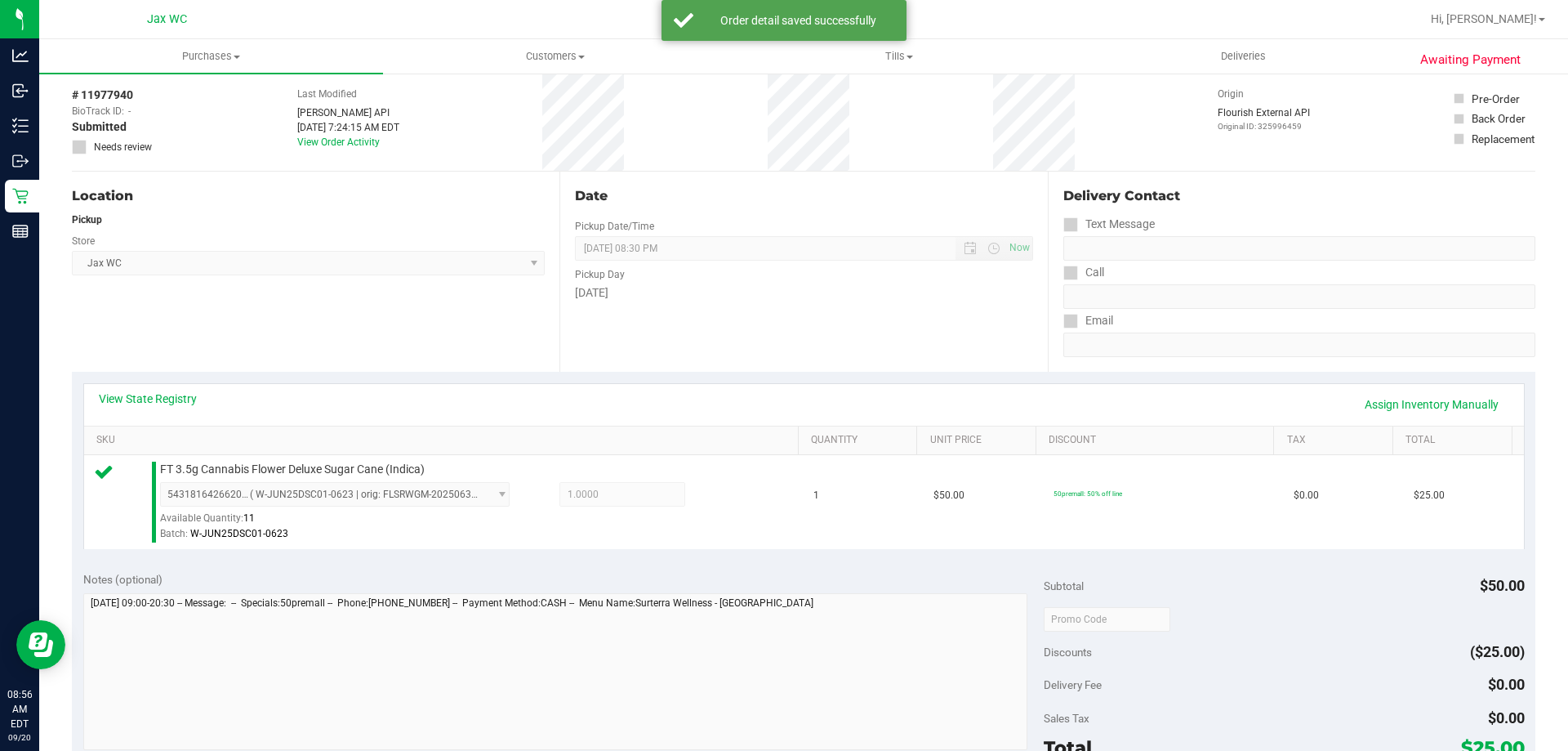
scroll to position [327, 0]
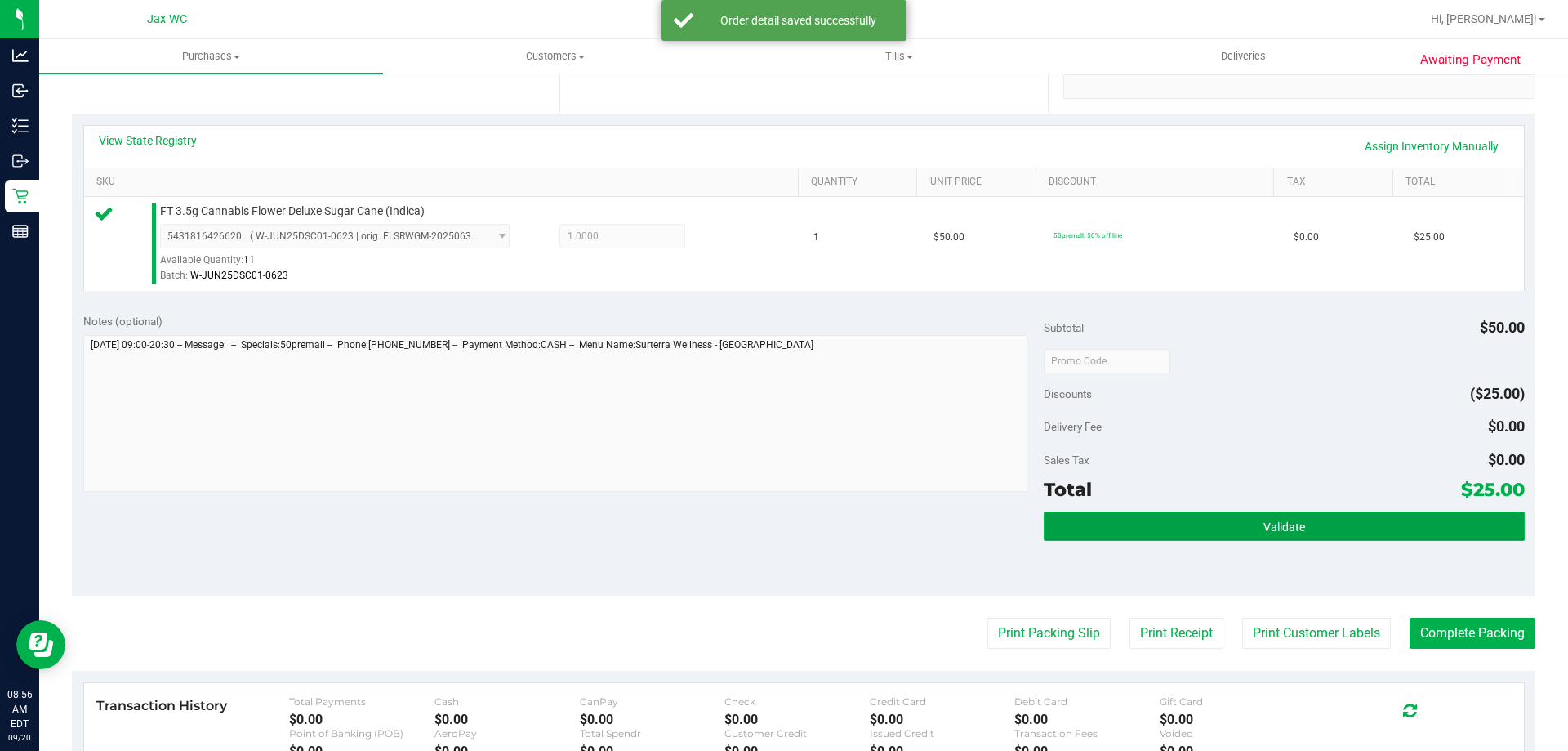
click at [1243, 527] on button "Validate" at bounding box center [1283, 526] width 480 height 29
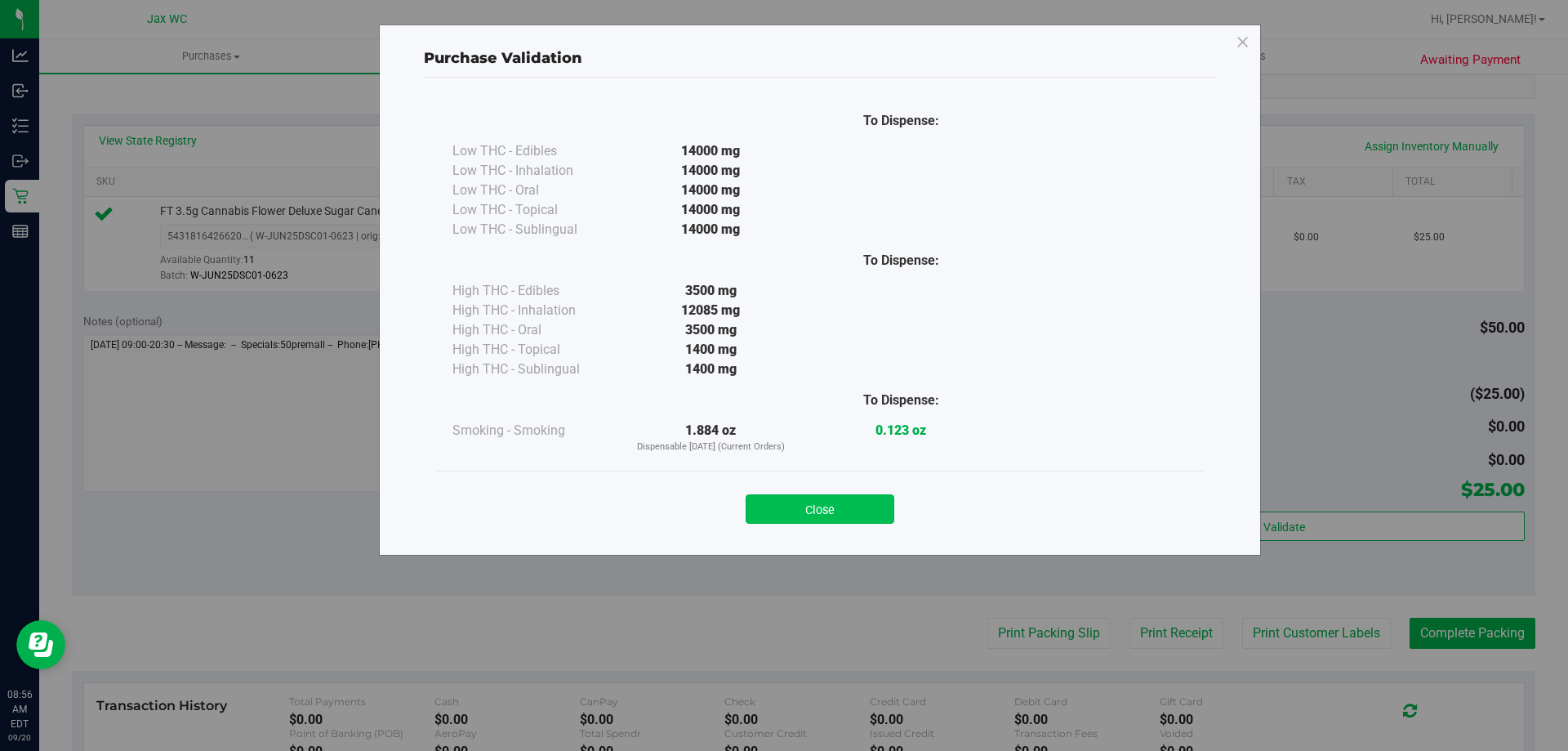
click at [826, 499] on button "Close" at bounding box center [820, 509] width 148 height 29
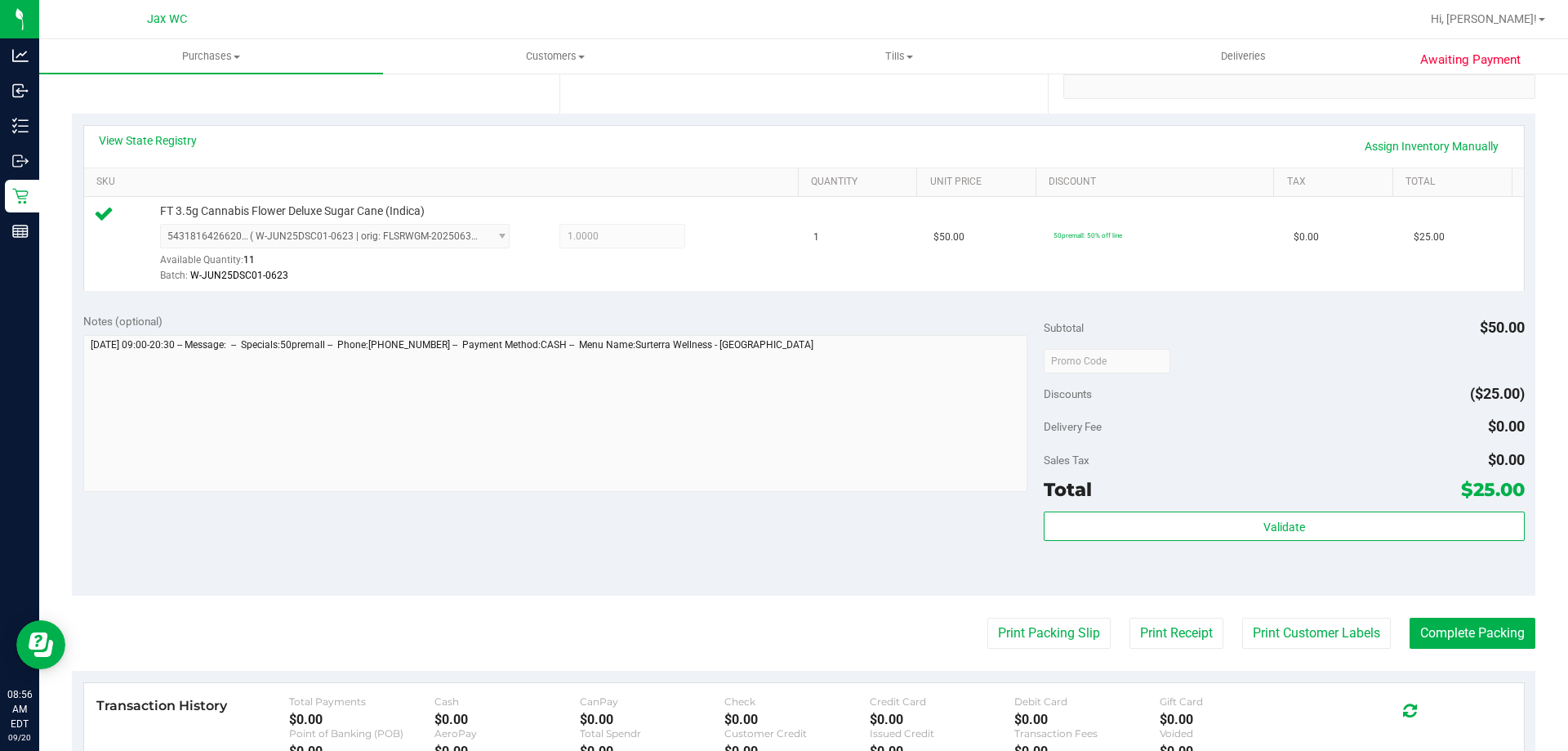
click at [1065, 655] on purchase-details "Back Edit Purchase Cancel Purchase View Profile # 11977940 BioTrack ID: - Submi…" at bounding box center [803, 368] width 1464 height 1214
click at [1034, 629] on button "Print Packing Slip" at bounding box center [1050, 633] width 124 height 31
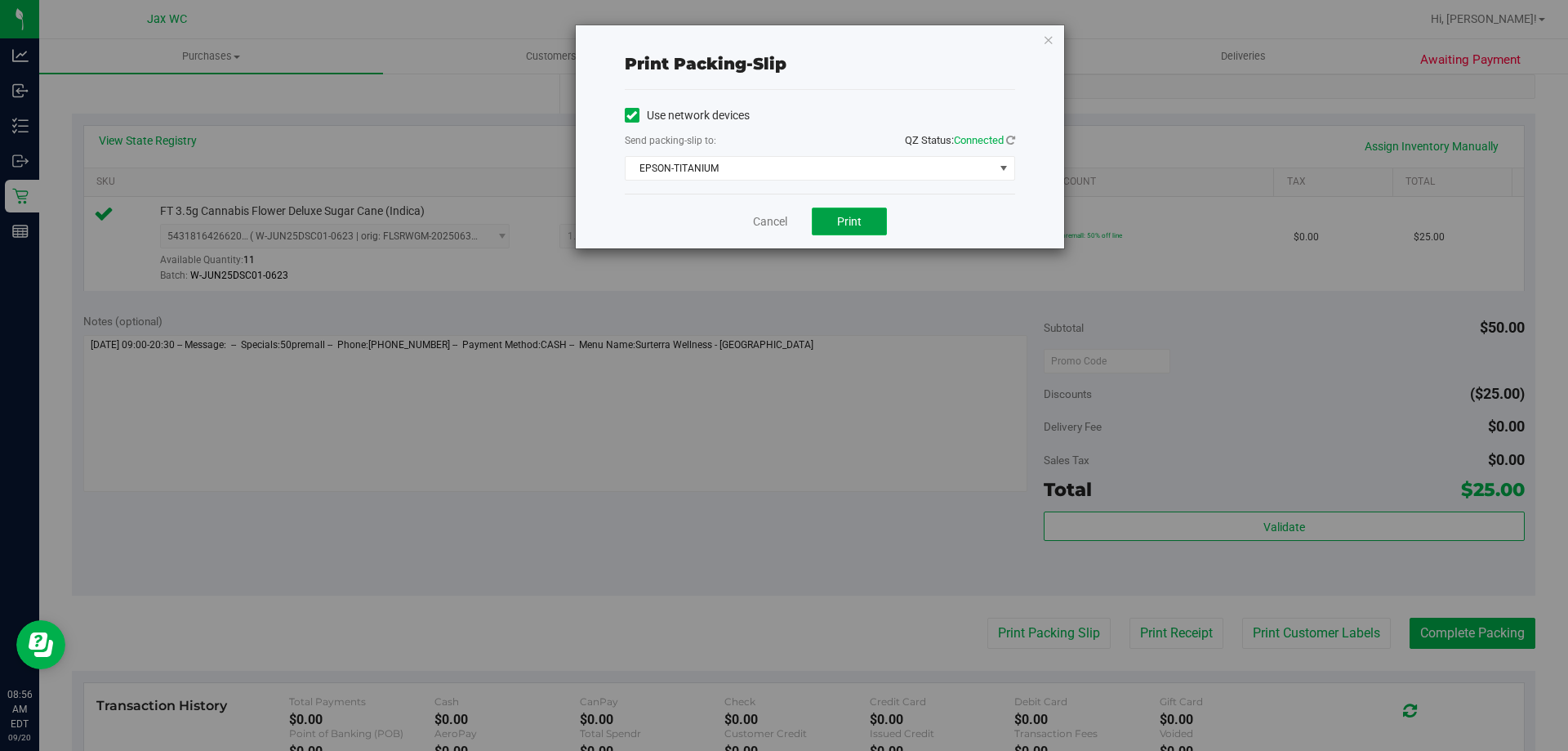
click at [841, 221] on span "Print" at bounding box center [849, 221] width 25 height 13
drag, startPoint x: 779, startPoint y: 211, endPoint x: 776, endPoint y: 220, distance: 9.5
click at [776, 220] on div "Cancel Print" at bounding box center [820, 221] width 391 height 55
click at [776, 220] on link "Cancel" at bounding box center [770, 221] width 34 height 17
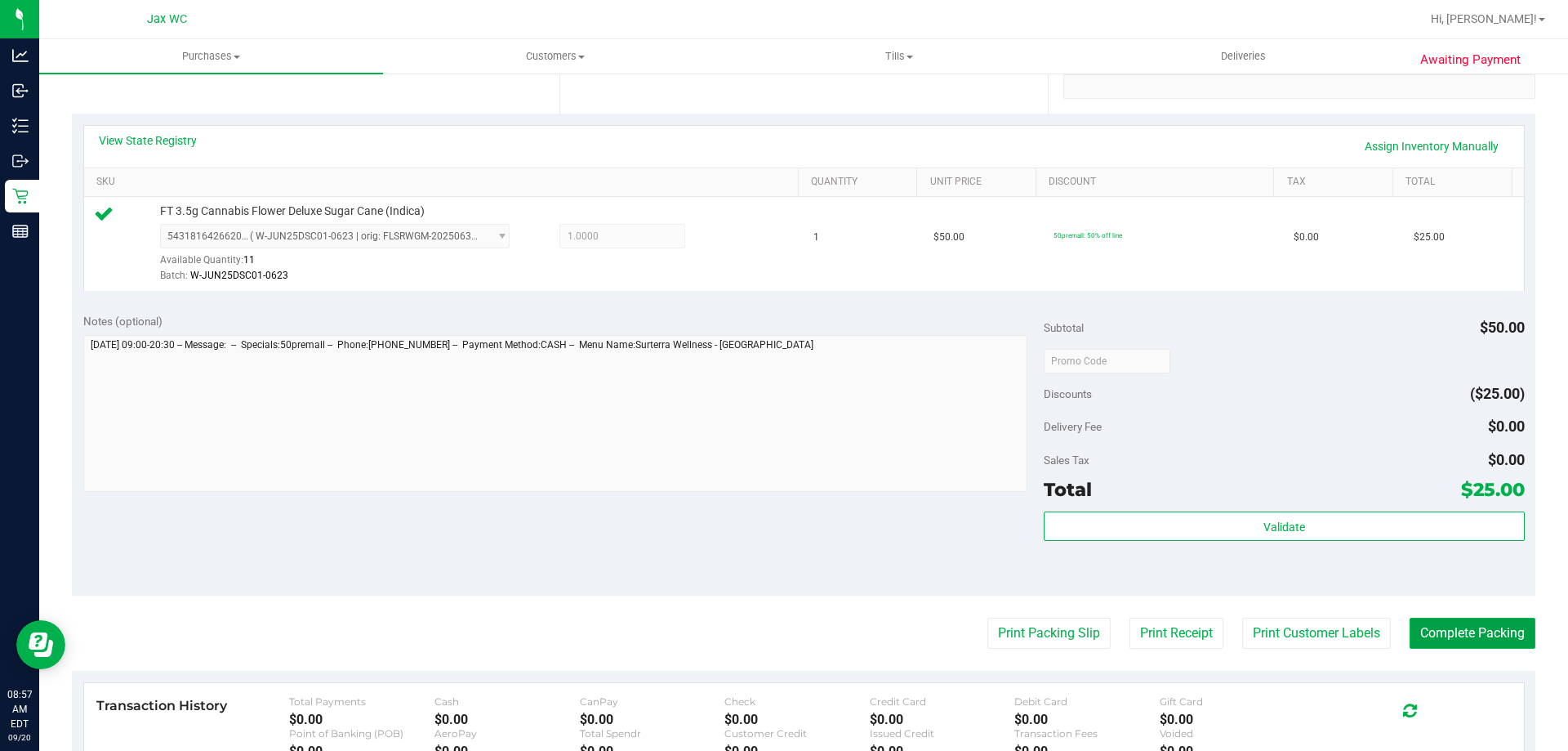
click at [1471, 645] on button "Complete Packing" at bounding box center [1473, 633] width 126 height 31
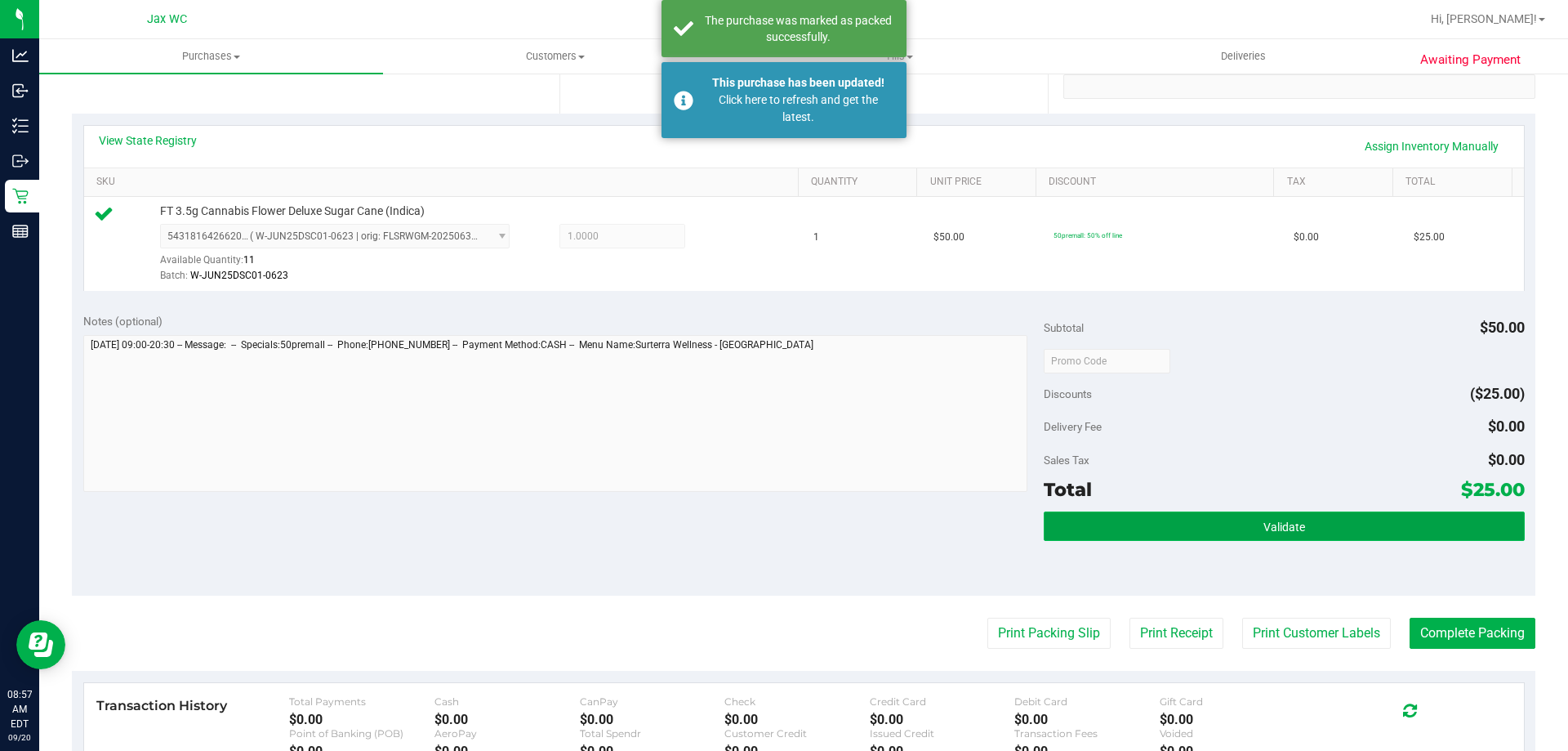
click at [1397, 513] on button "Validate" at bounding box center [1283, 526] width 480 height 29
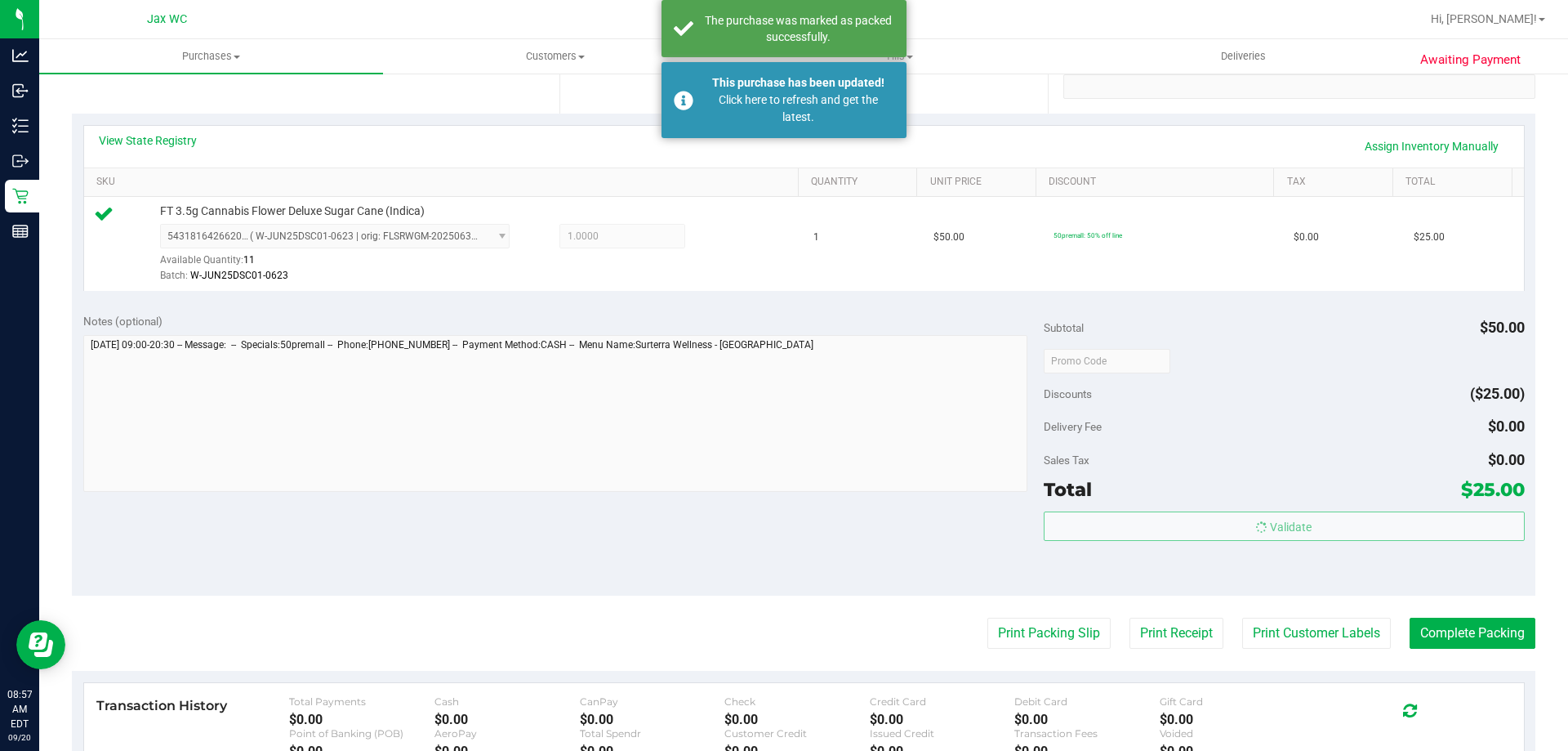
click at [1397, 513] on body "Analytics Inbound Inventory Outbound Retail Reports 08:57 AM EDT [DATE] 09/20 J…" at bounding box center [784, 375] width 1568 height 751
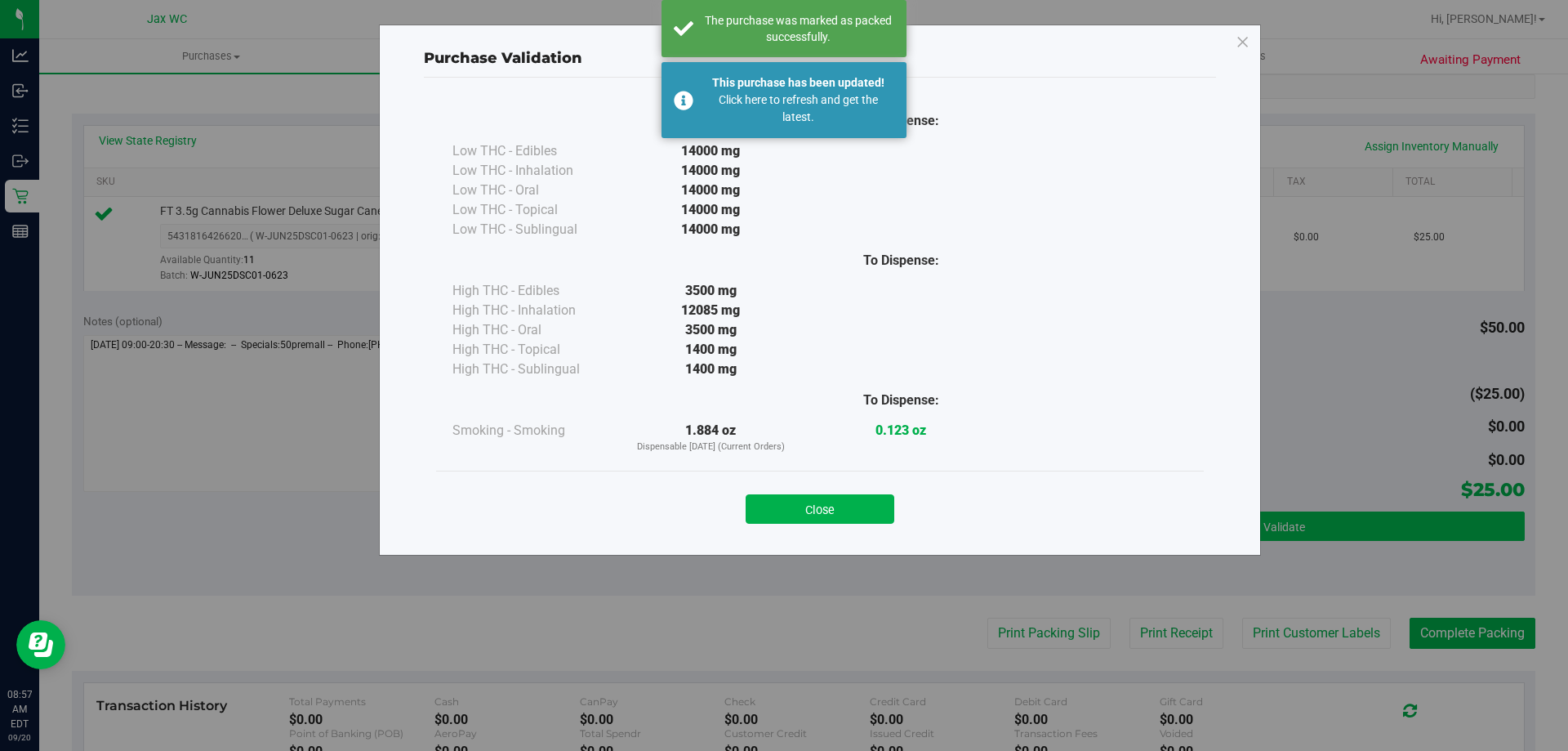
click at [1397, 513] on div "Purchase Validation To Dispense: Low THC - Edibles 14000 mg" at bounding box center [790, 375] width 1581 height 751
click at [814, 506] on button "Close" at bounding box center [820, 509] width 148 height 29
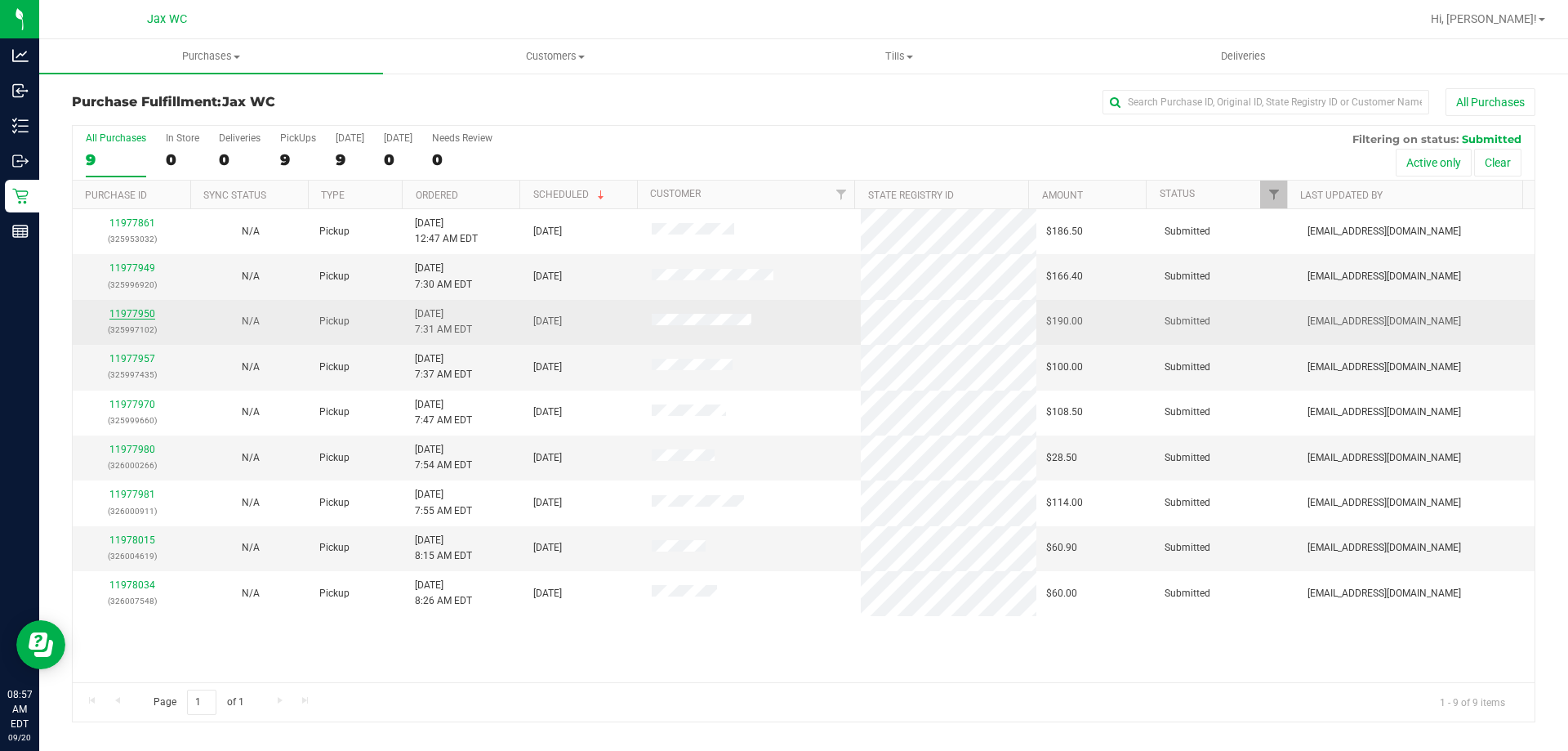
click at [116, 314] on link "11977950" at bounding box center [132, 314] width 46 height 12
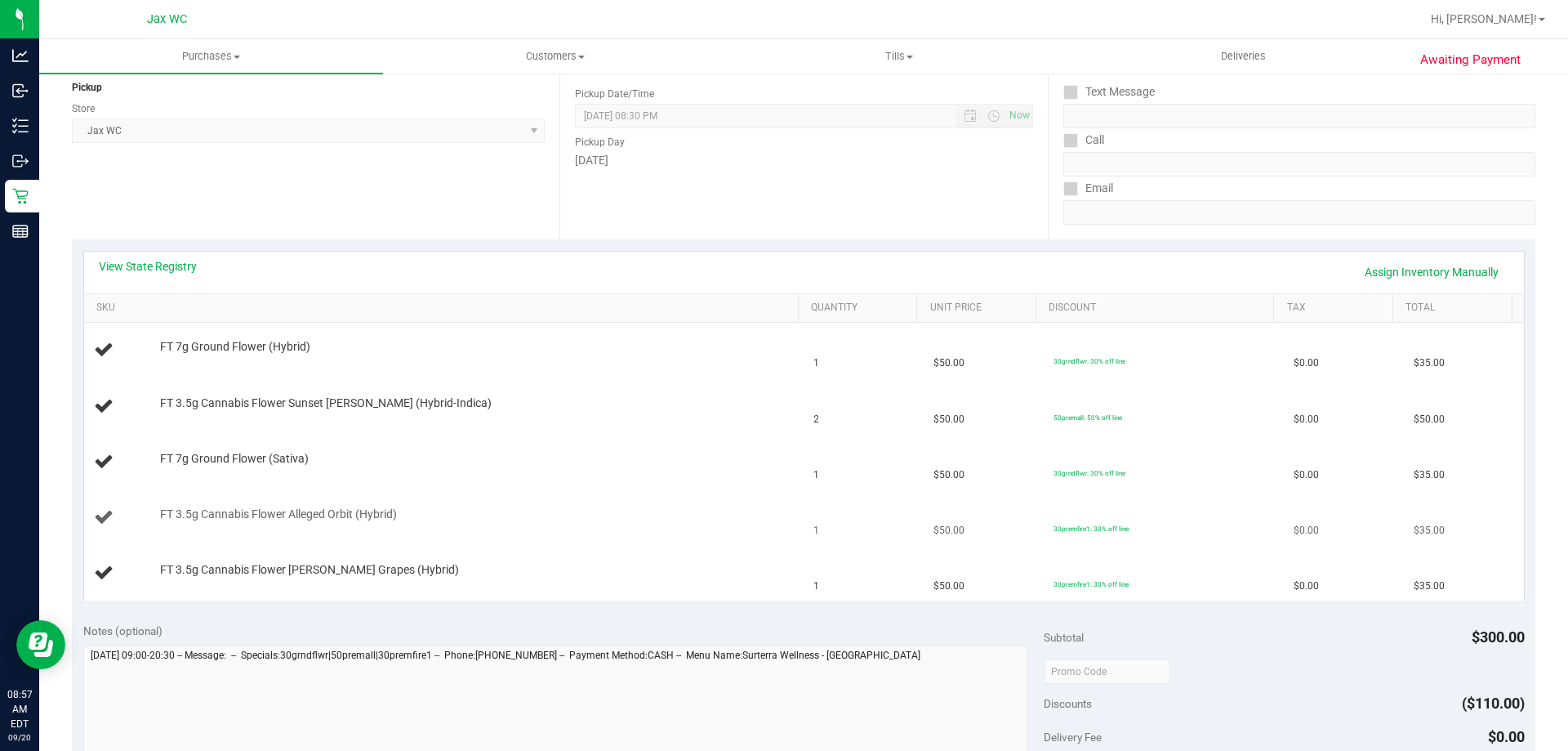
scroll to position [327, 0]
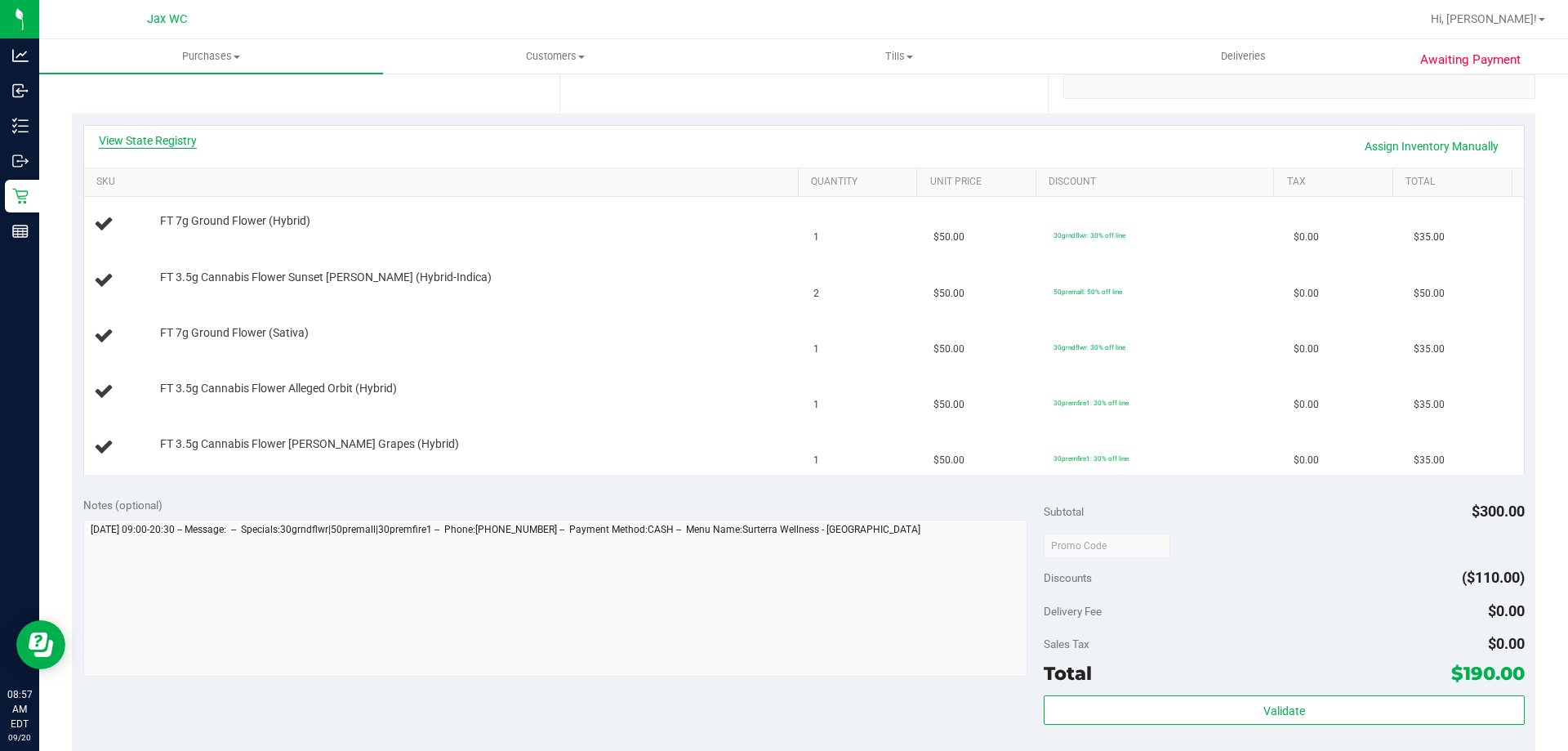
click at [178, 147] on div "View State Registry Assign Inventory Manually" at bounding box center [804, 146] width 1411 height 27
click at [166, 134] on link "View State Registry" at bounding box center [148, 140] width 98 height 17
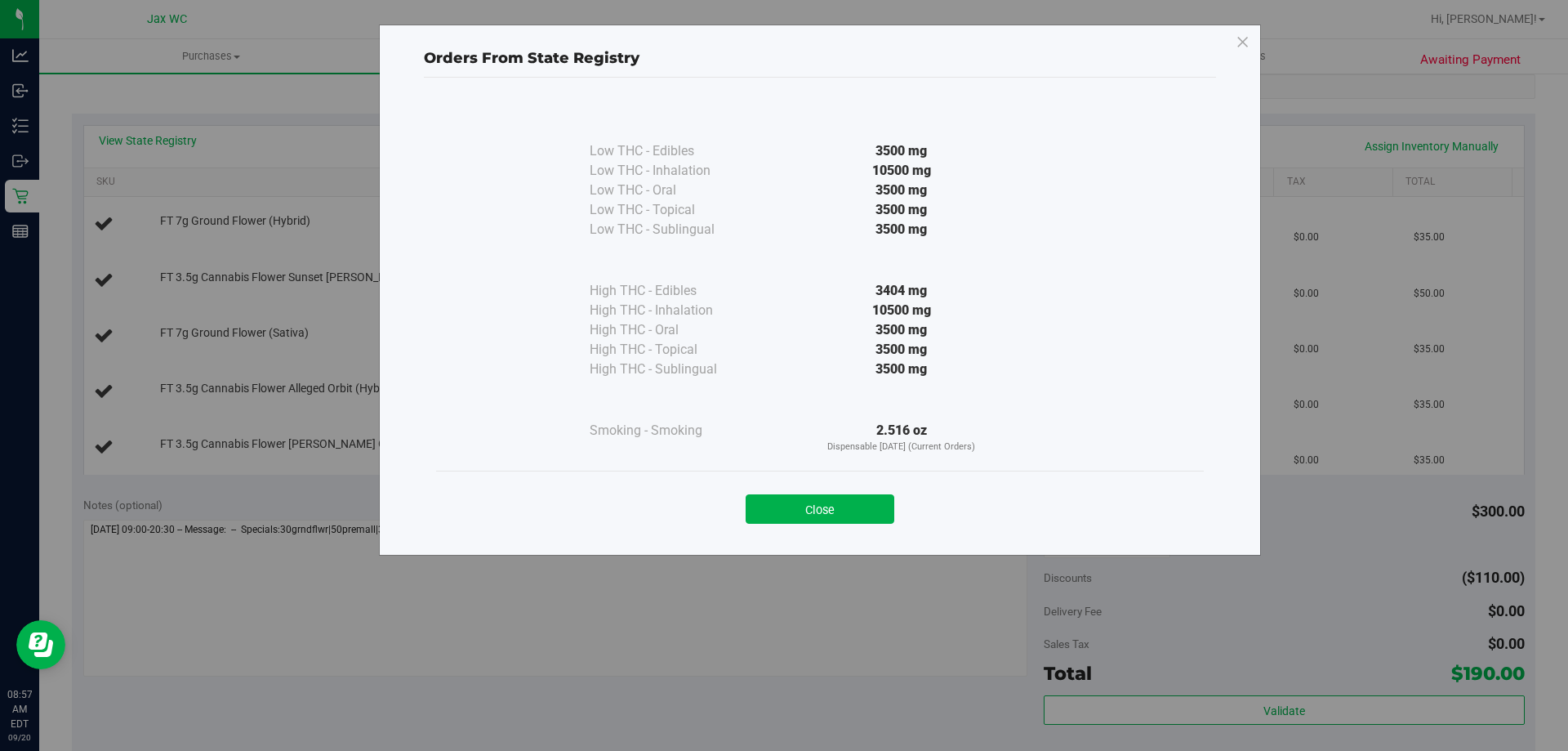
click at [846, 510] on button "Close" at bounding box center [820, 509] width 148 height 29
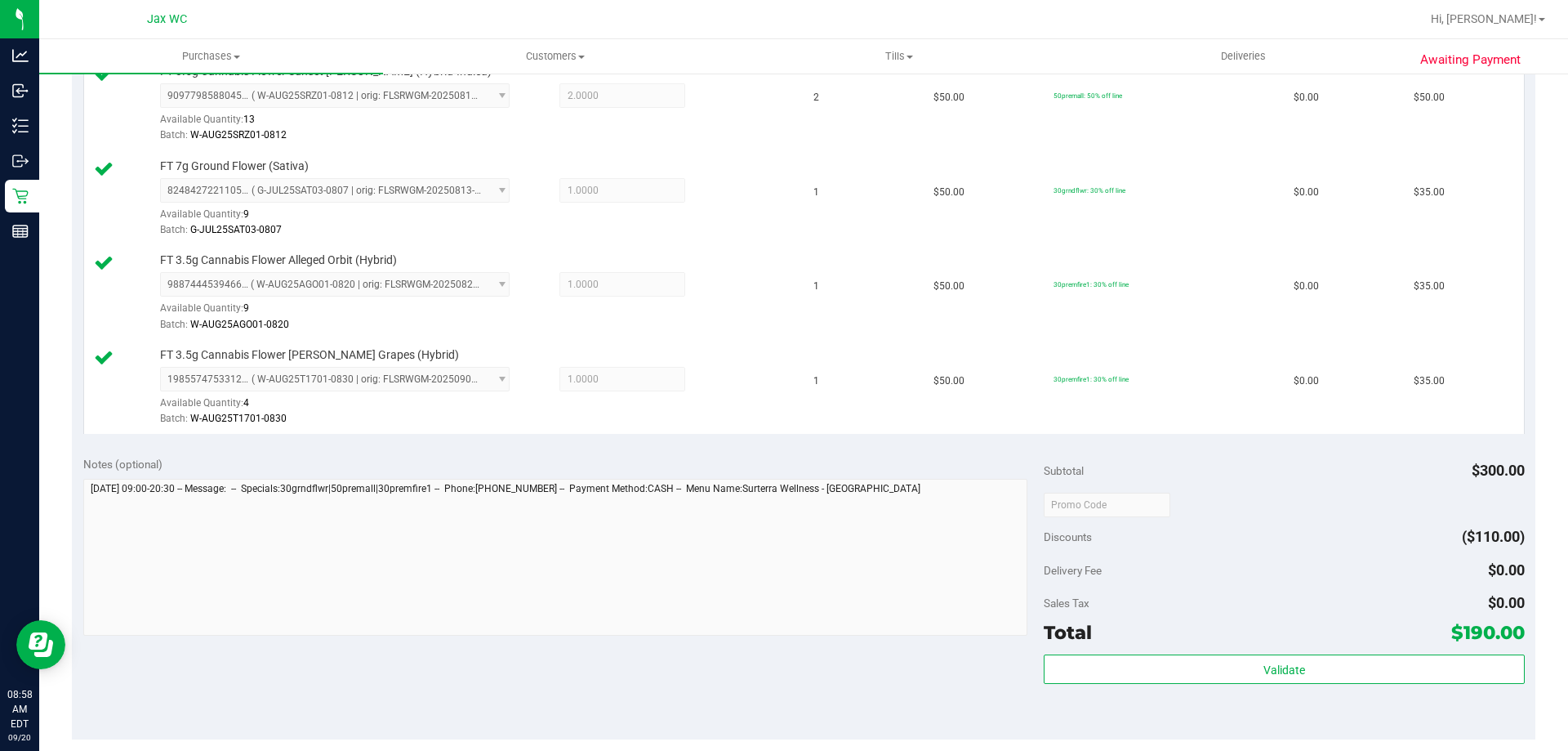
scroll to position [654, 0]
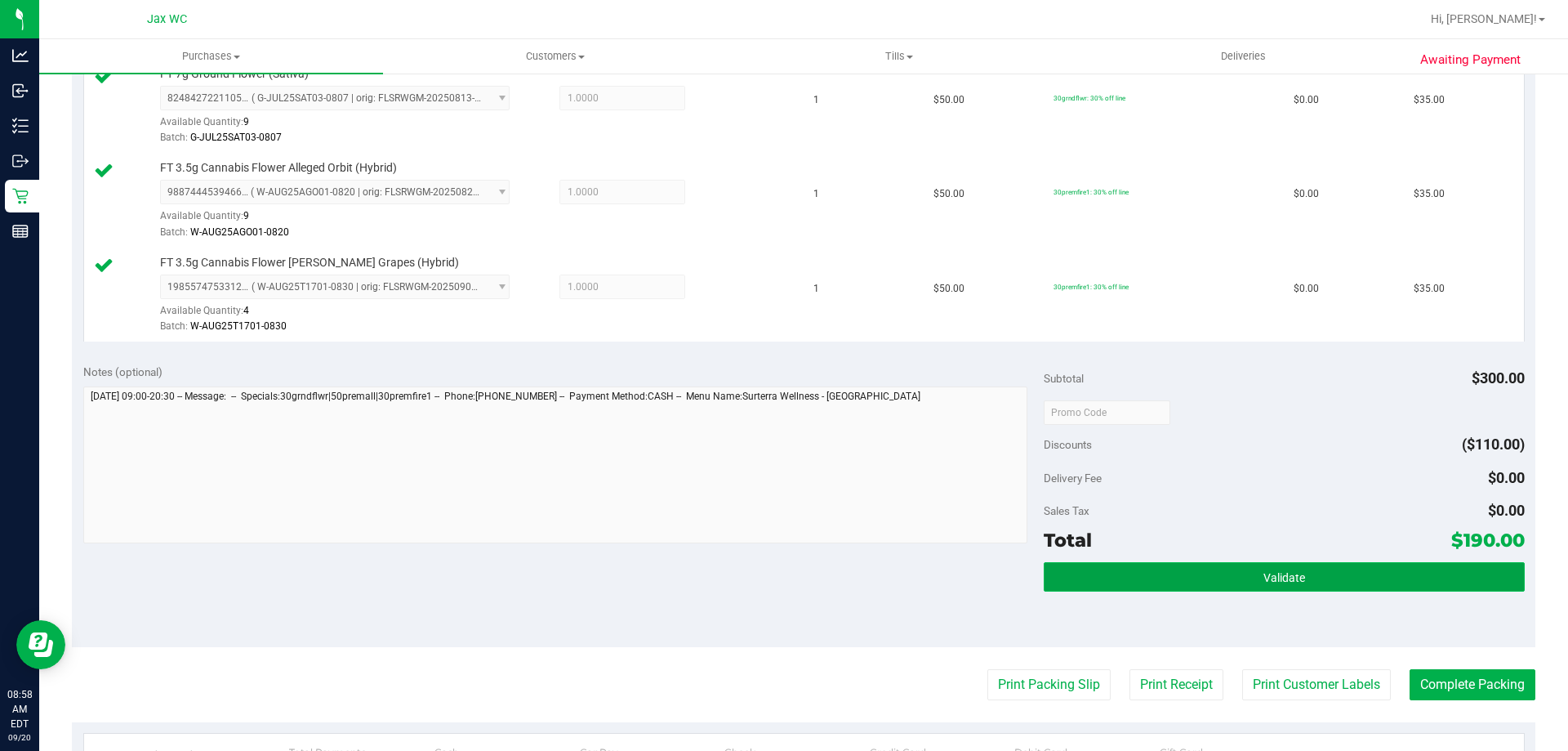
click at [1175, 590] on button "Validate" at bounding box center [1283, 576] width 480 height 29
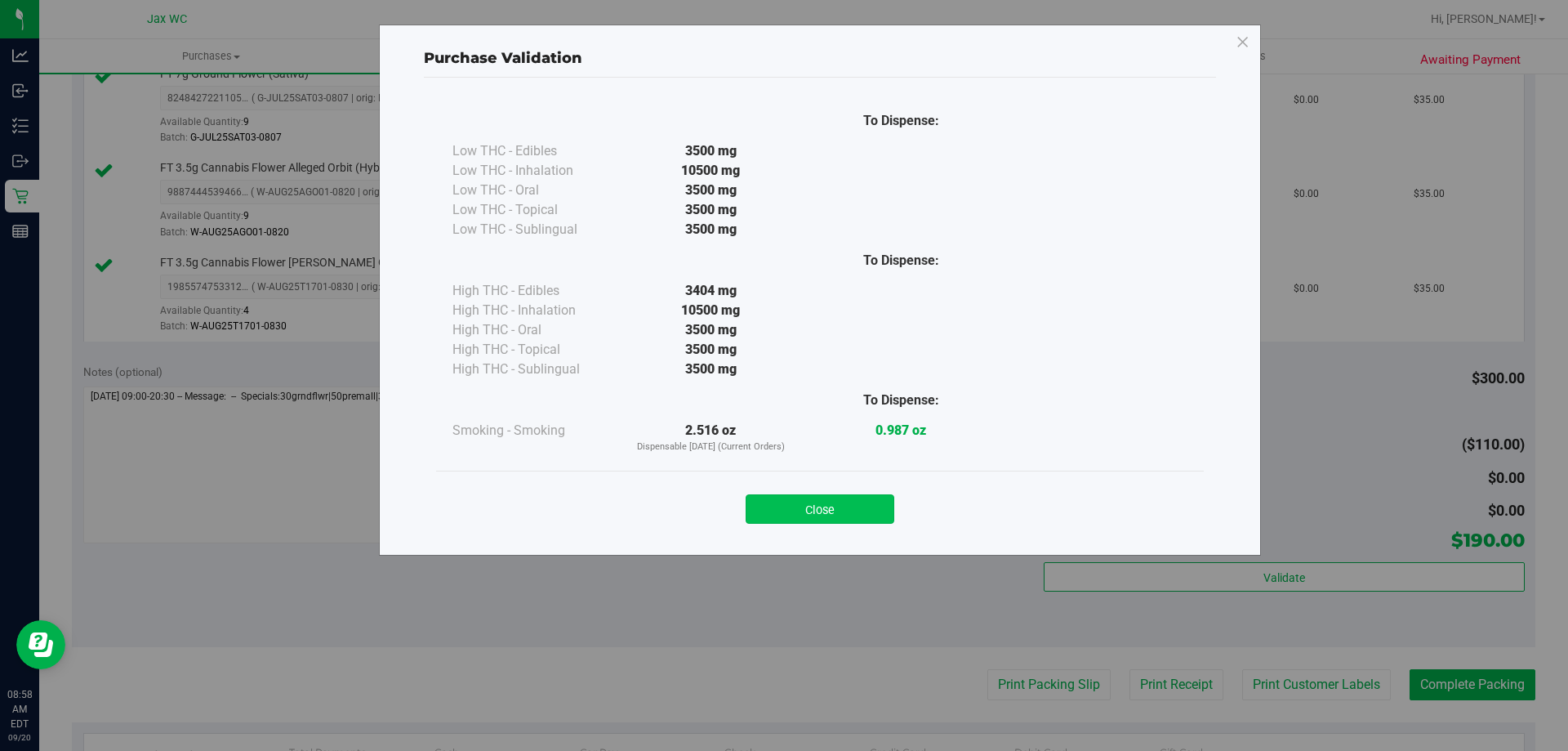
click at [799, 499] on button "Close" at bounding box center [820, 509] width 148 height 29
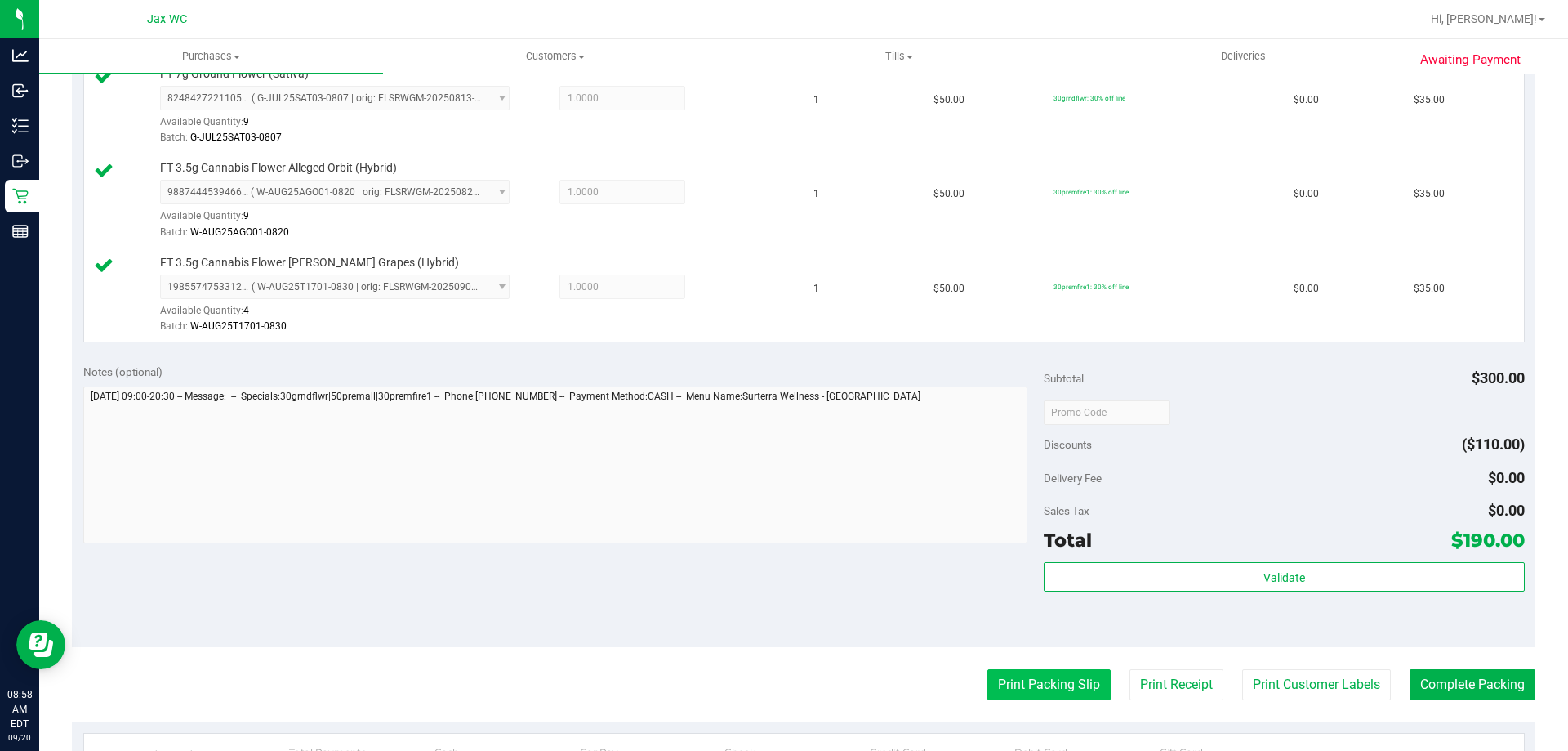
click at [1008, 678] on button "Print Packing Slip" at bounding box center [1050, 684] width 124 height 31
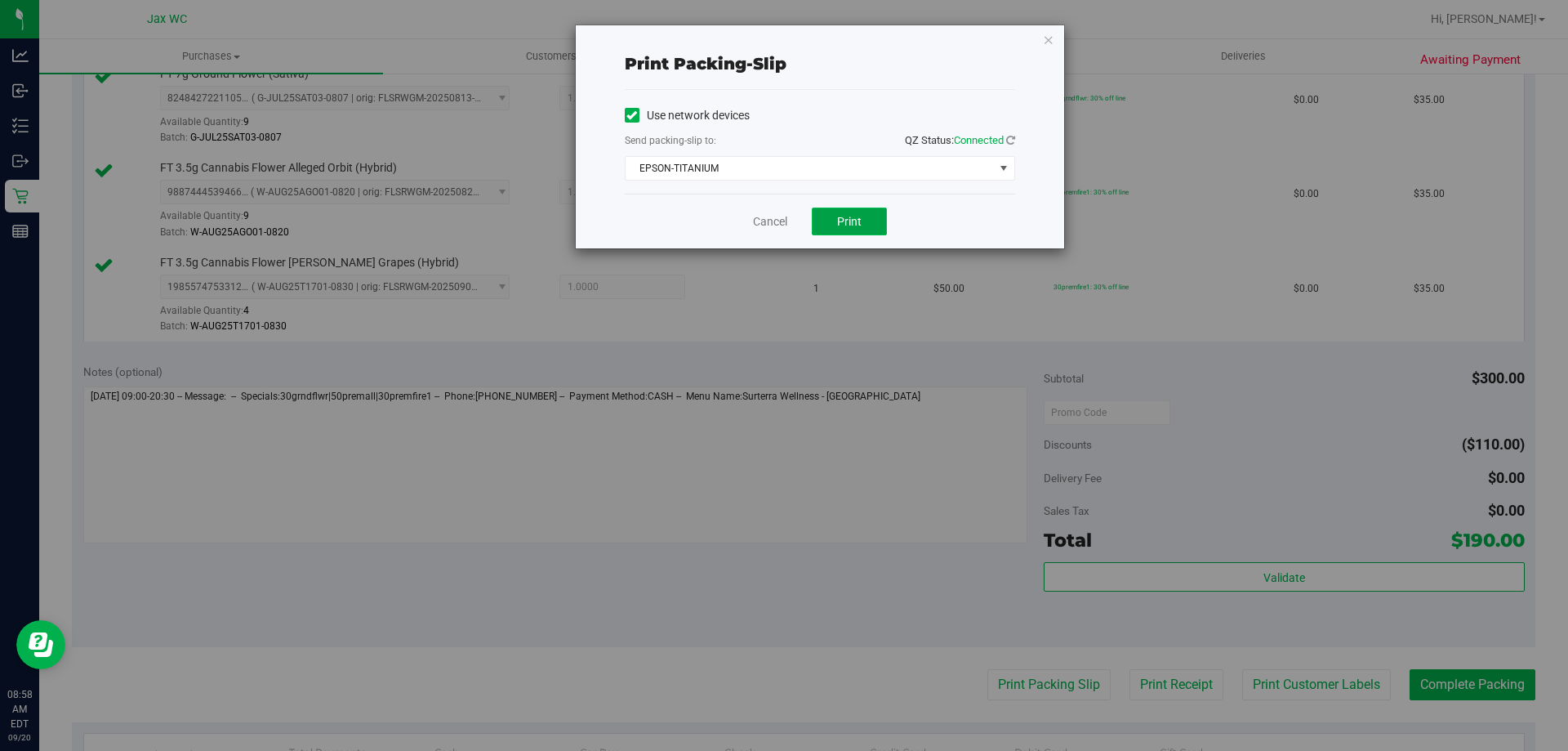
click at [847, 218] on span "Print" at bounding box center [849, 221] width 25 height 13
click at [775, 228] on link "Cancel" at bounding box center [770, 221] width 34 height 17
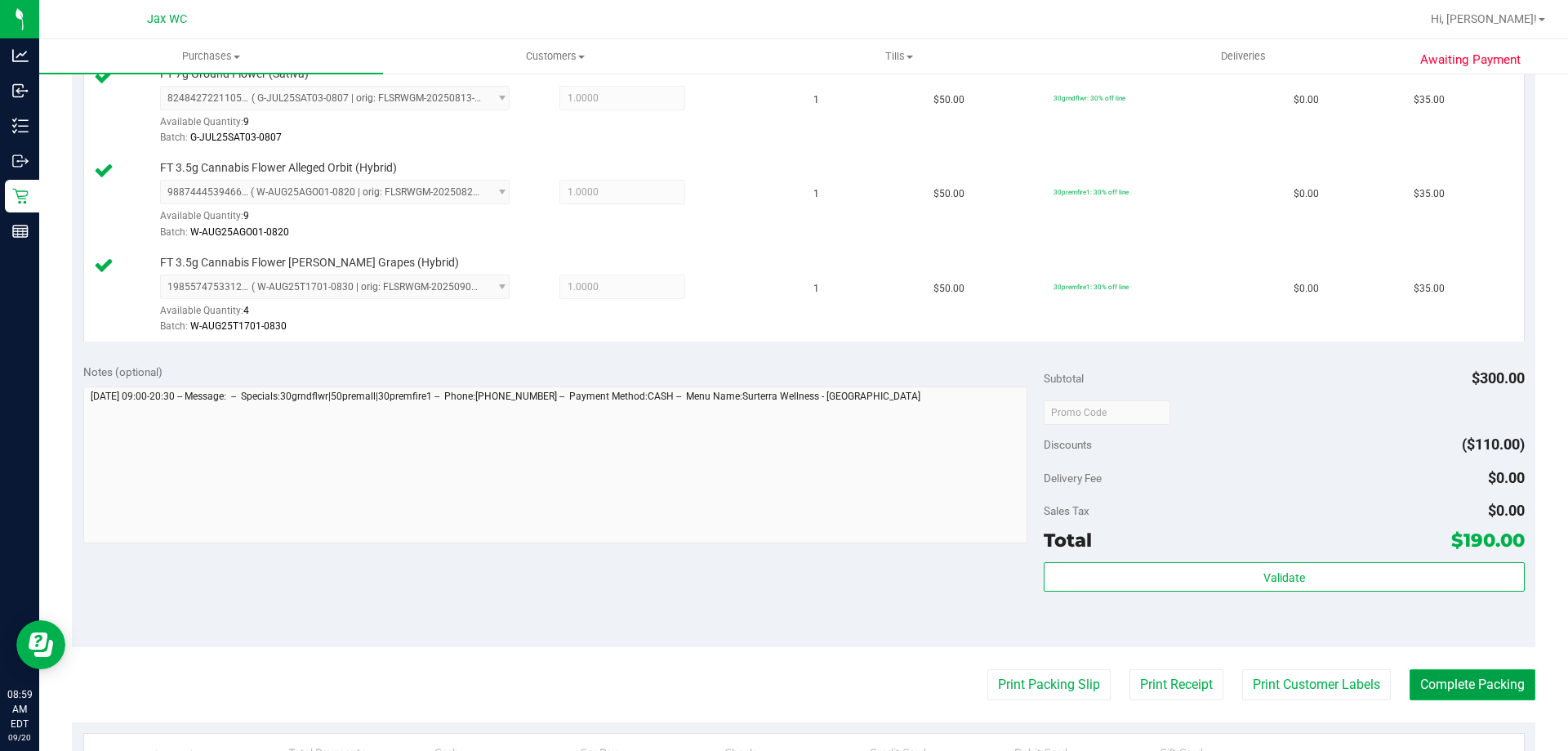
click at [1496, 686] on button "Complete Packing" at bounding box center [1473, 684] width 126 height 31
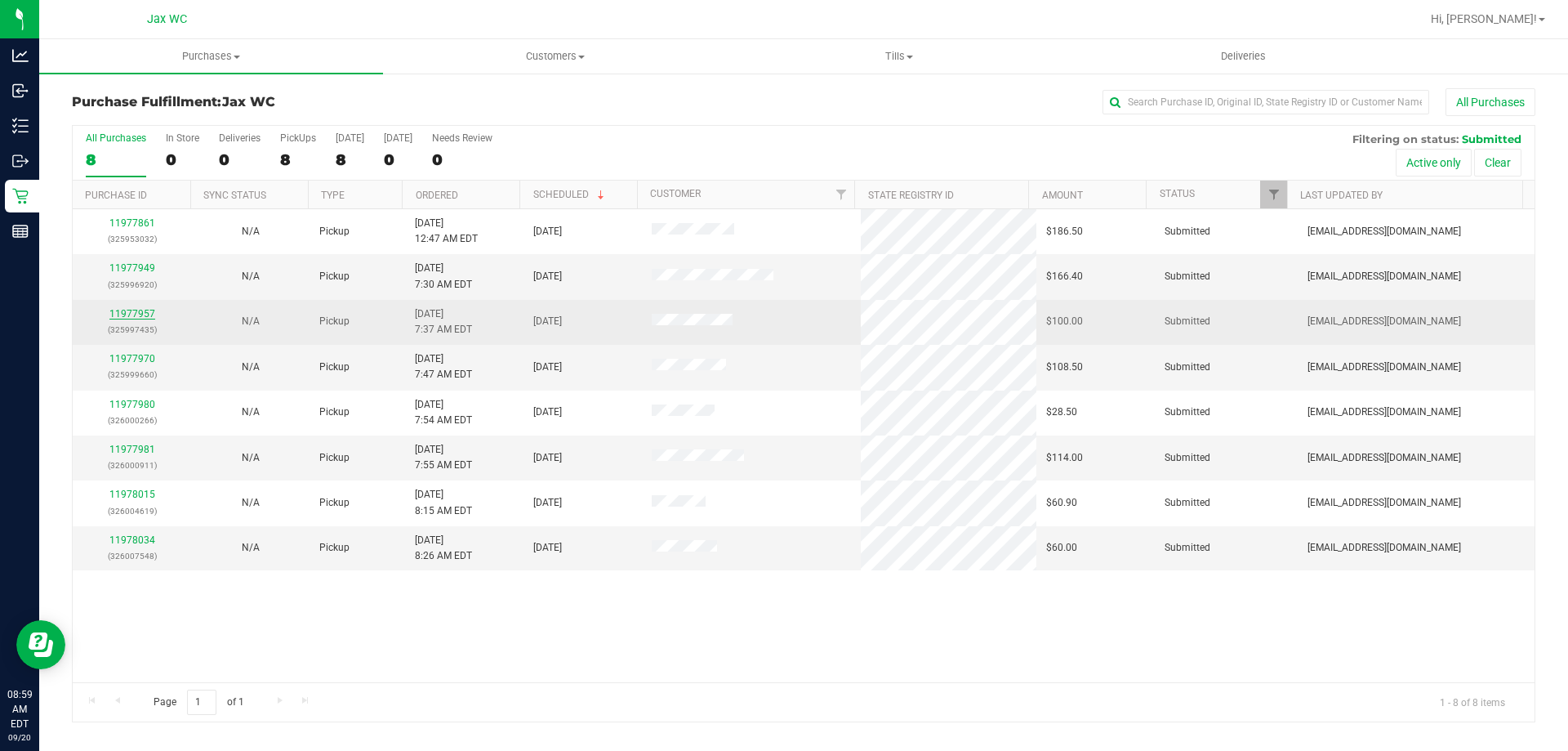
click at [124, 314] on link "11977957" at bounding box center [132, 314] width 46 height 12
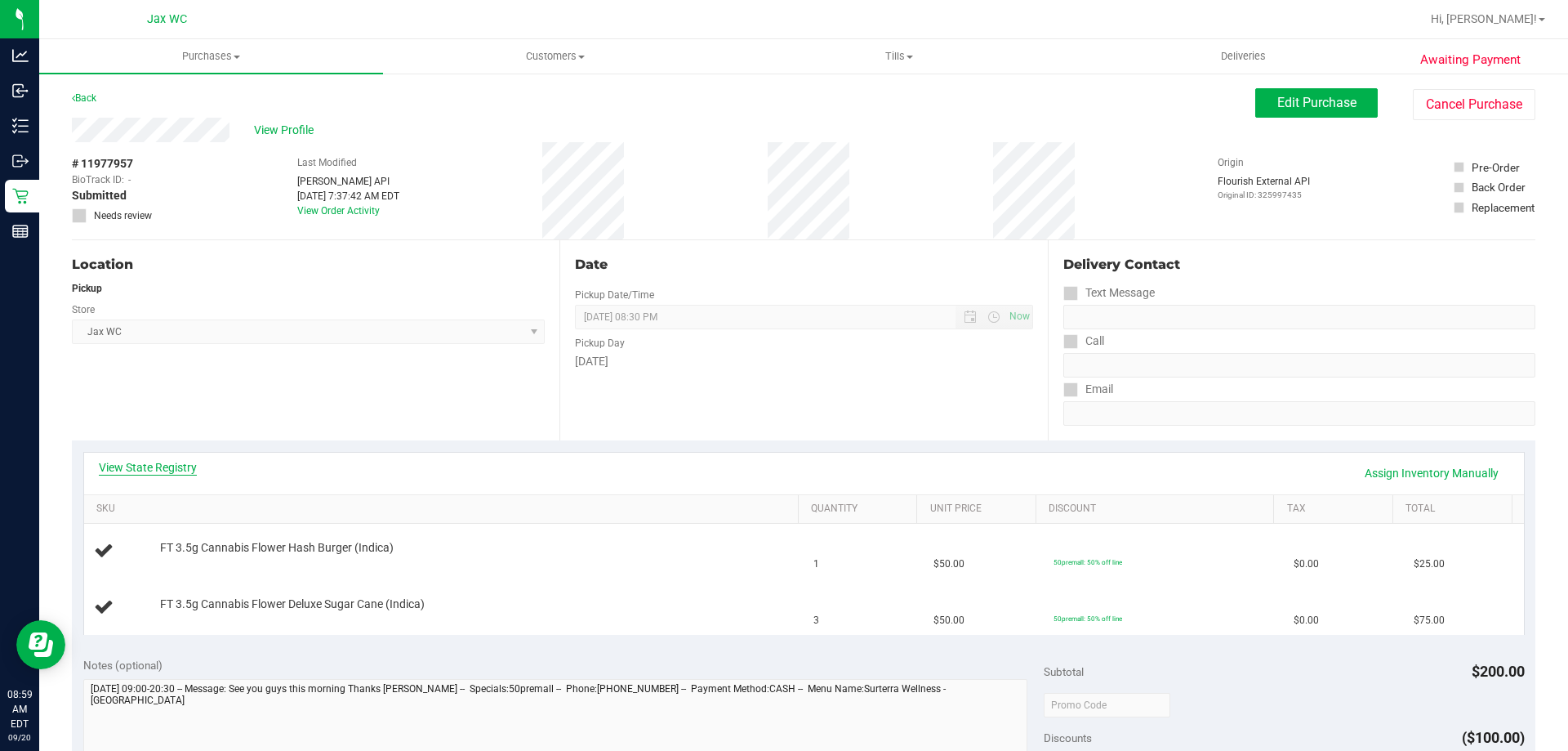
click at [168, 474] on link "View State Registry" at bounding box center [148, 467] width 98 height 17
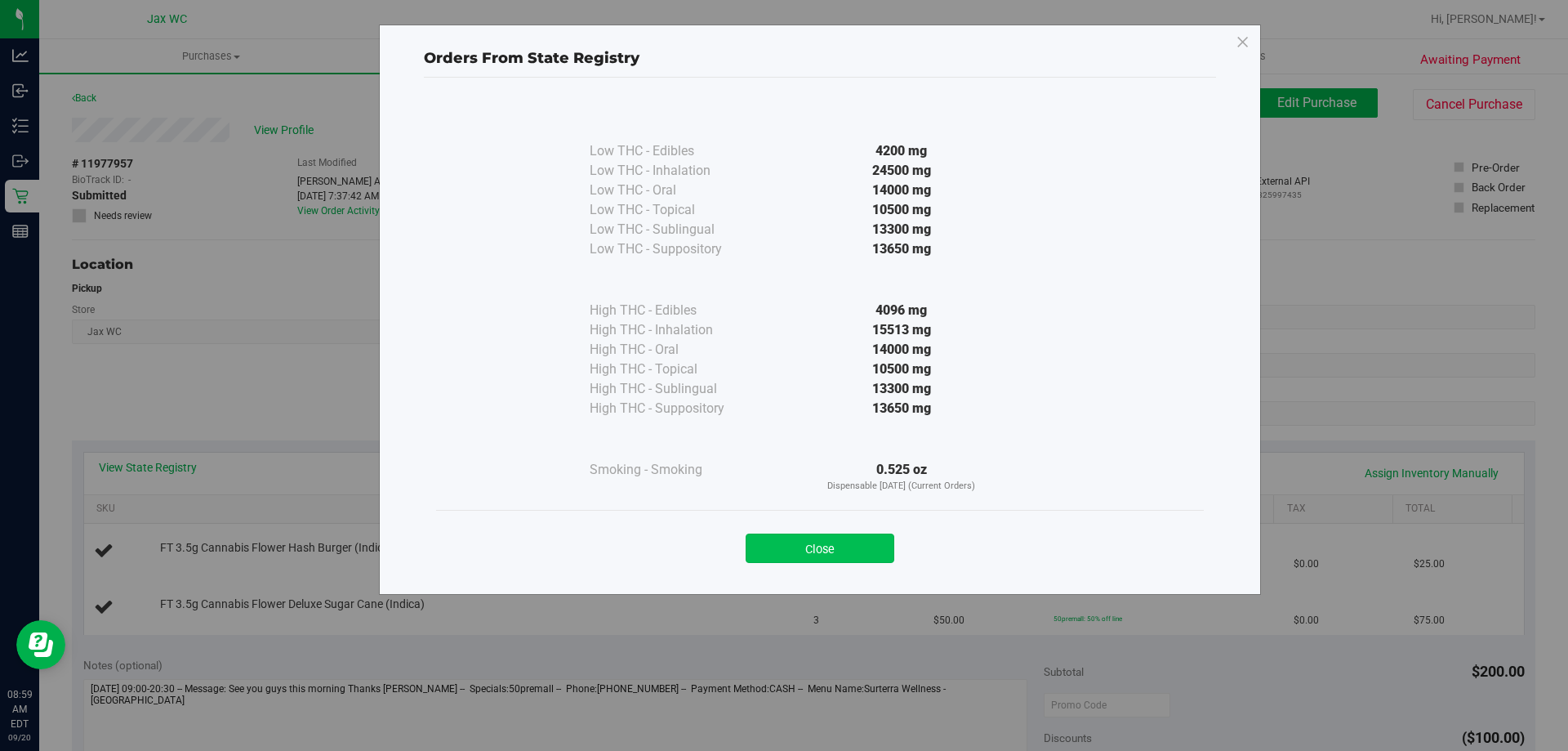
click at [871, 533] on button "Close" at bounding box center [820, 548] width 148 height 29
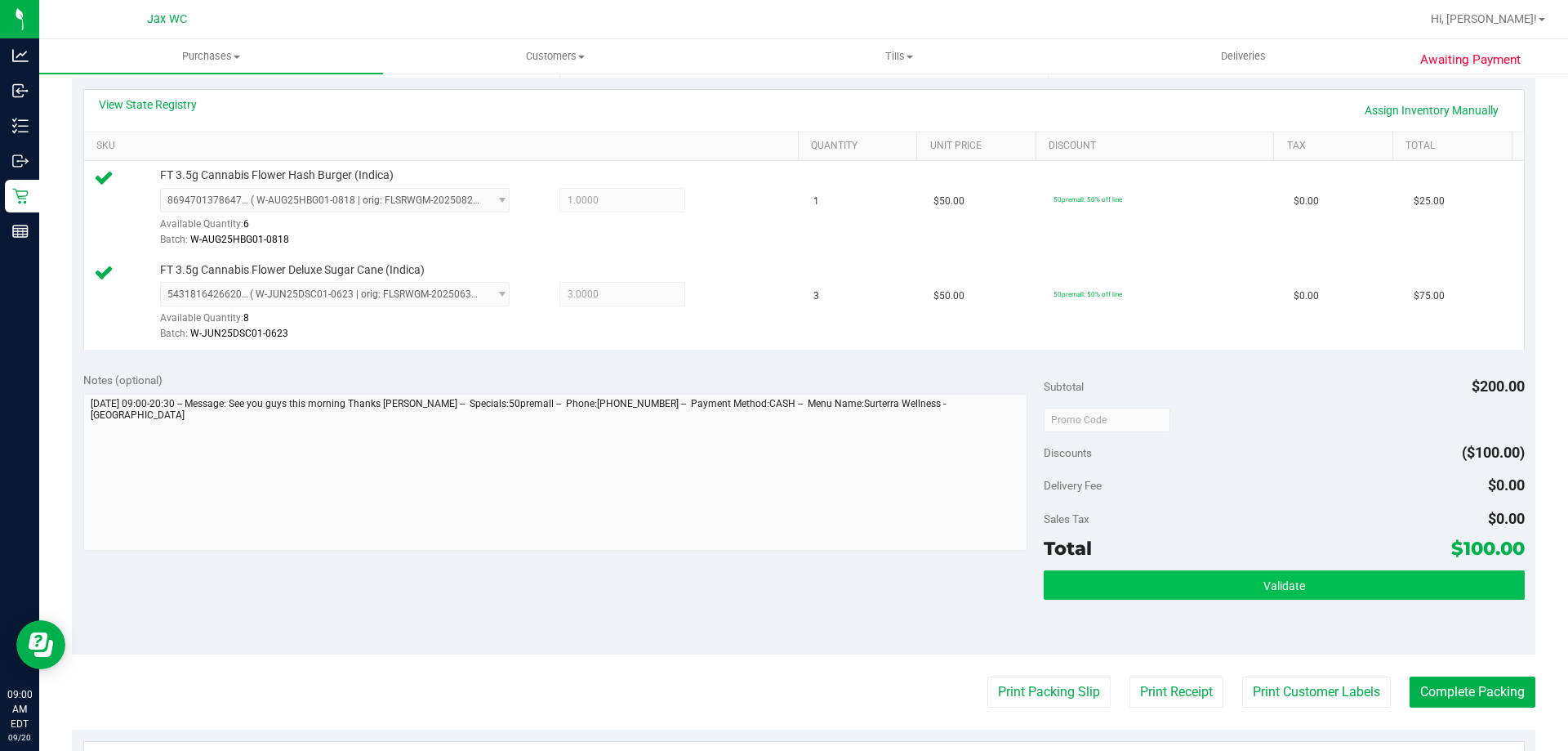
scroll to position [408, 0]
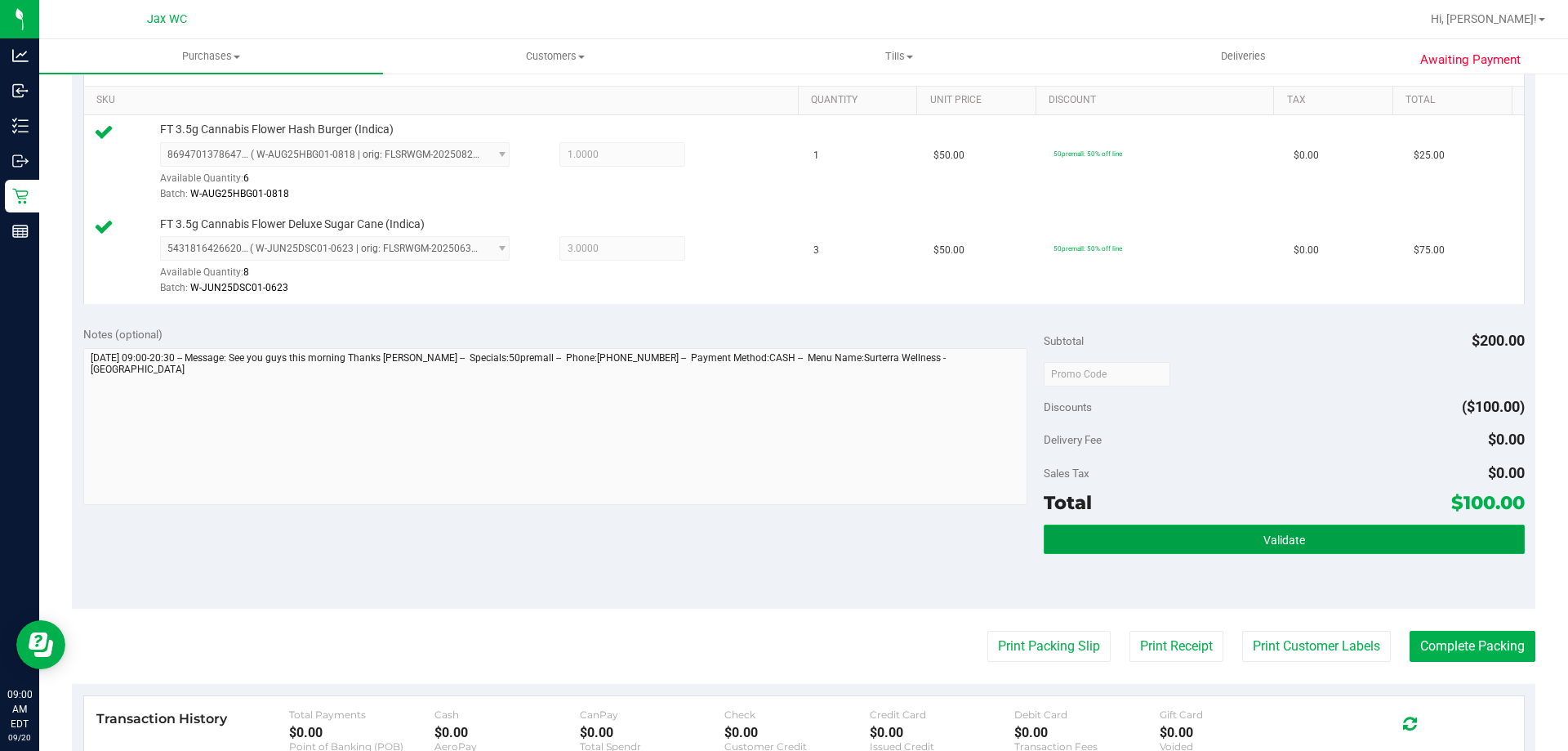
click at [1337, 544] on button "Validate" at bounding box center [1283, 539] width 480 height 29
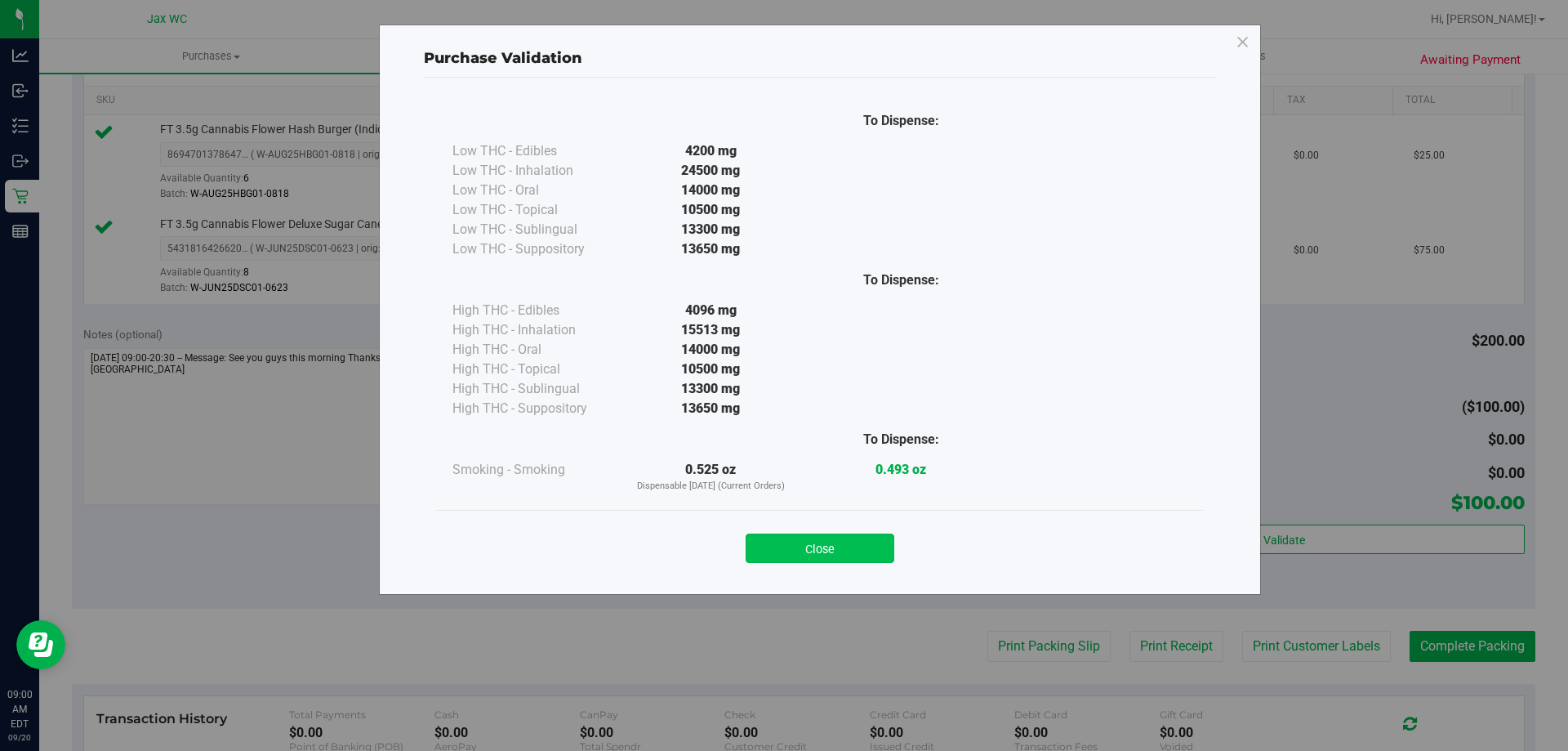
click at [828, 554] on button "Close" at bounding box center [820, 548] width 148 height 29
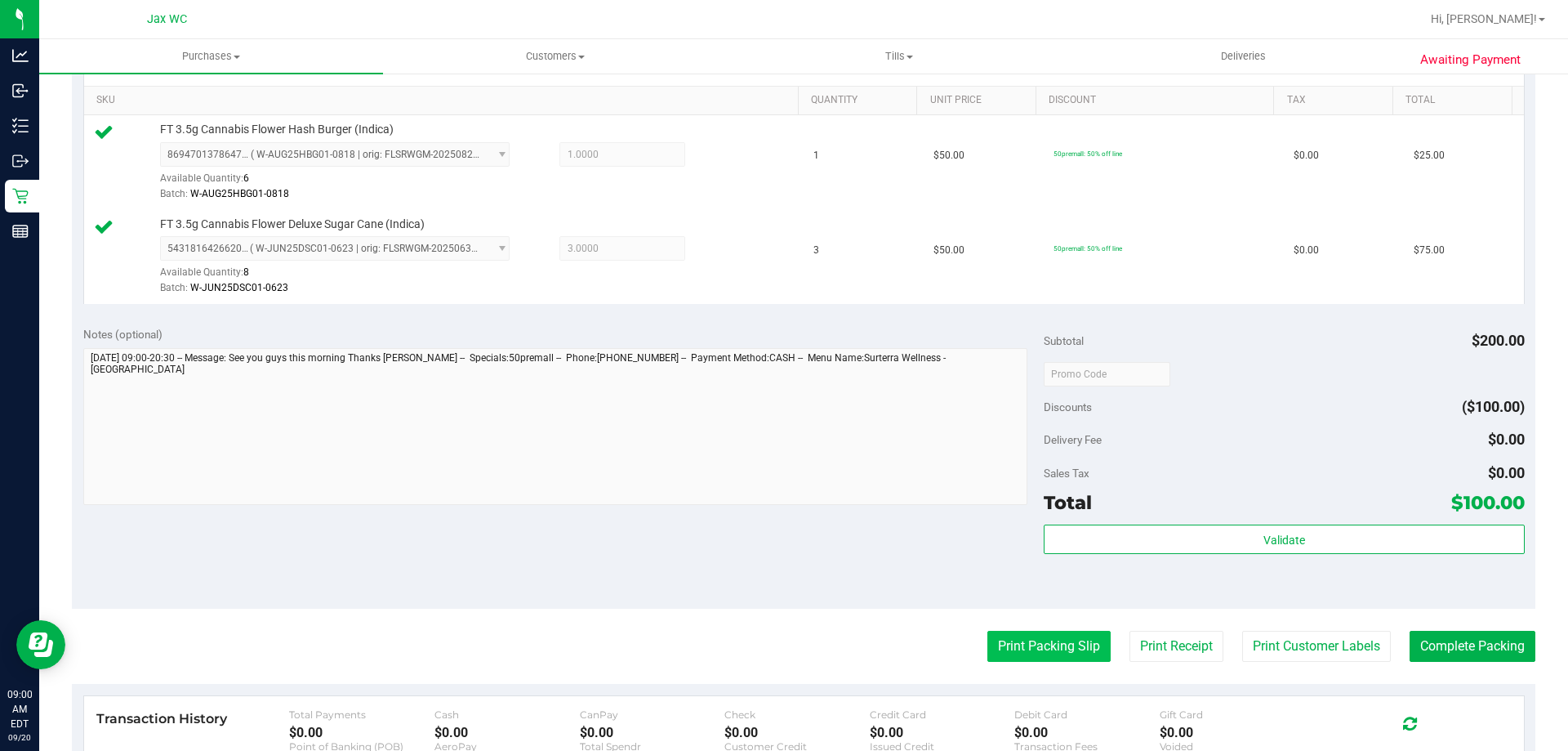
click at [988, 640] on button "Print Packing Slip" at bounding box center [1050, 646] width 124 height 31
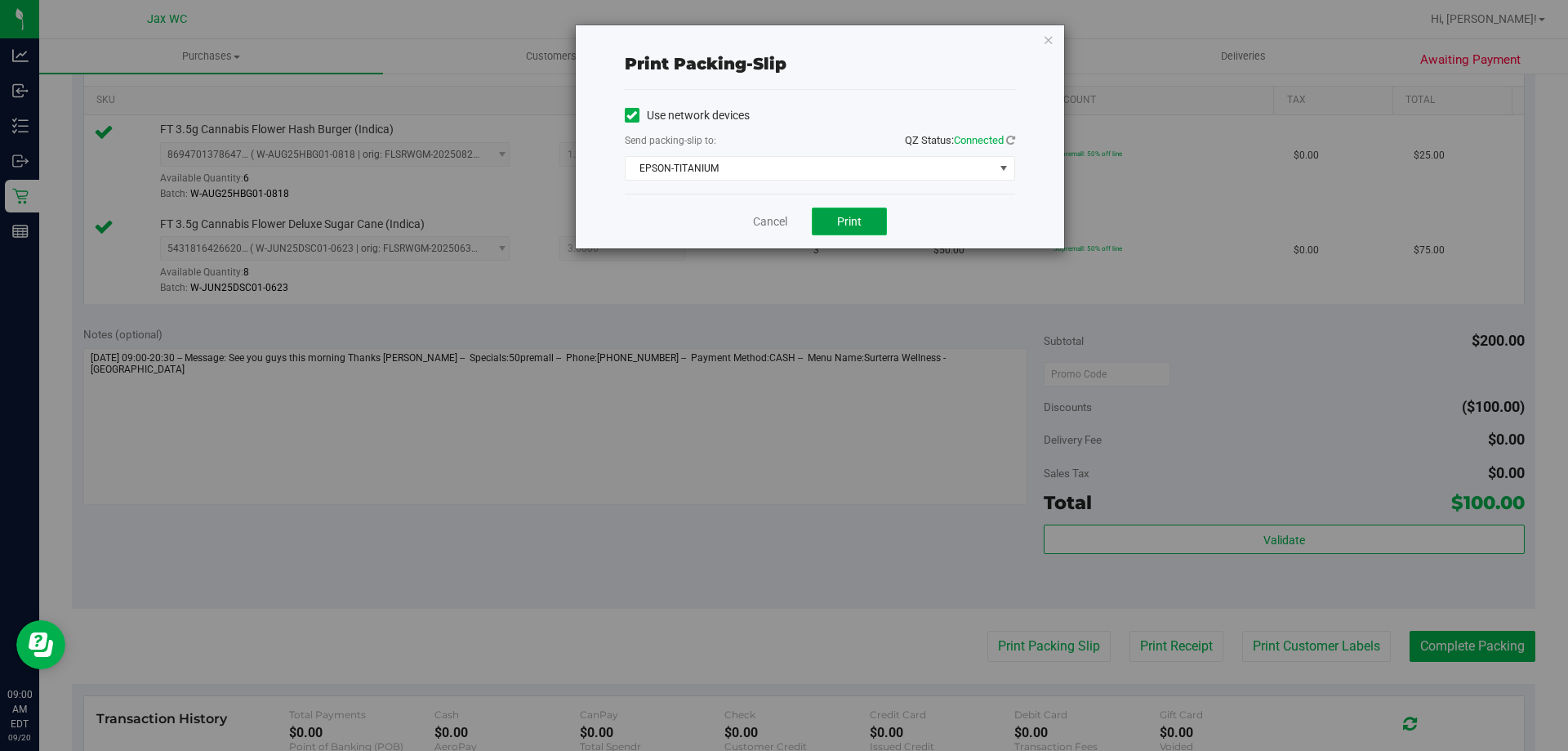
click at [852, 223] on span "Print" at bounding box center [849, 221] width 25 height 13
click at [773, 227] on link "Cancel" at bounding box center [770, 221] width 34 height 17
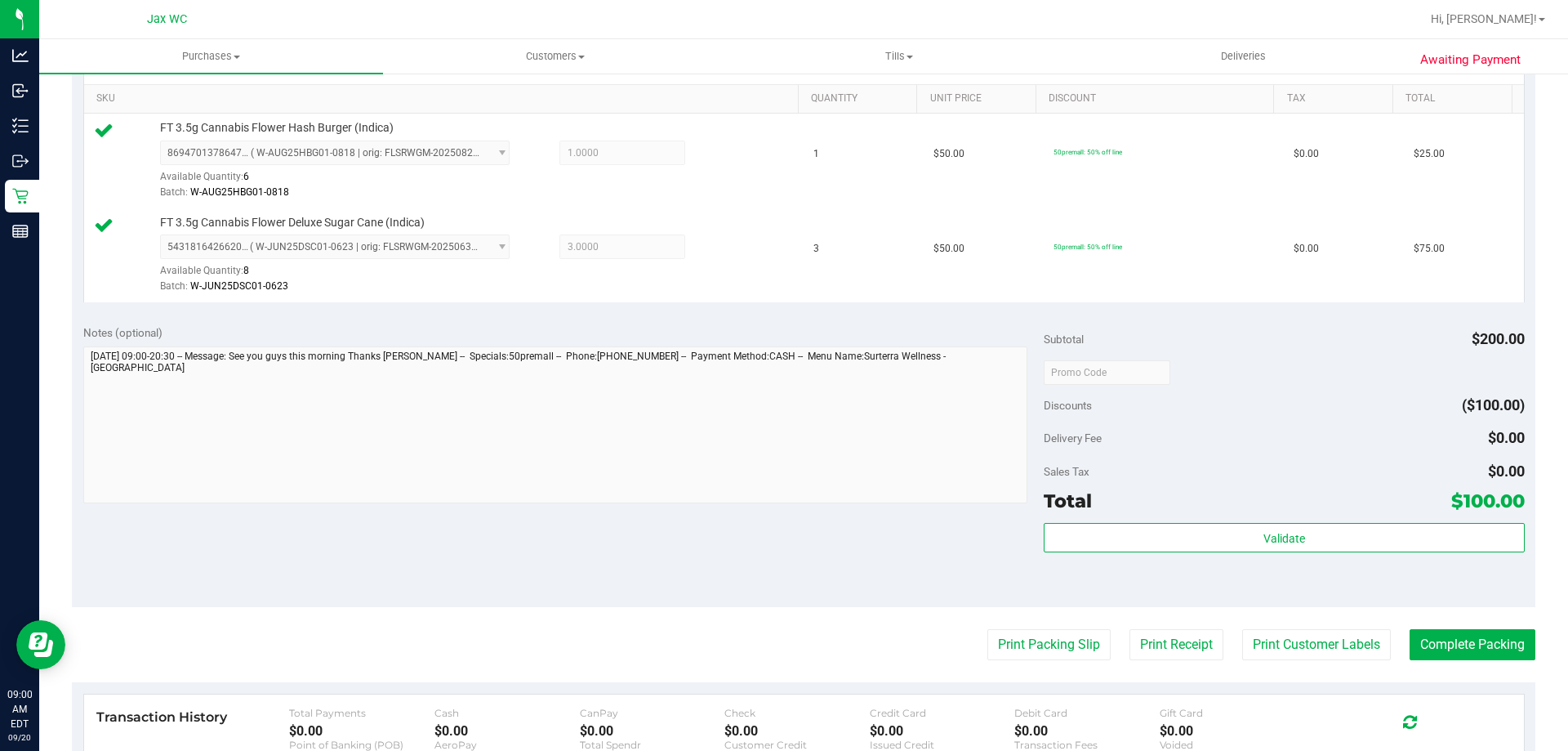
scroll to position [490, 0]
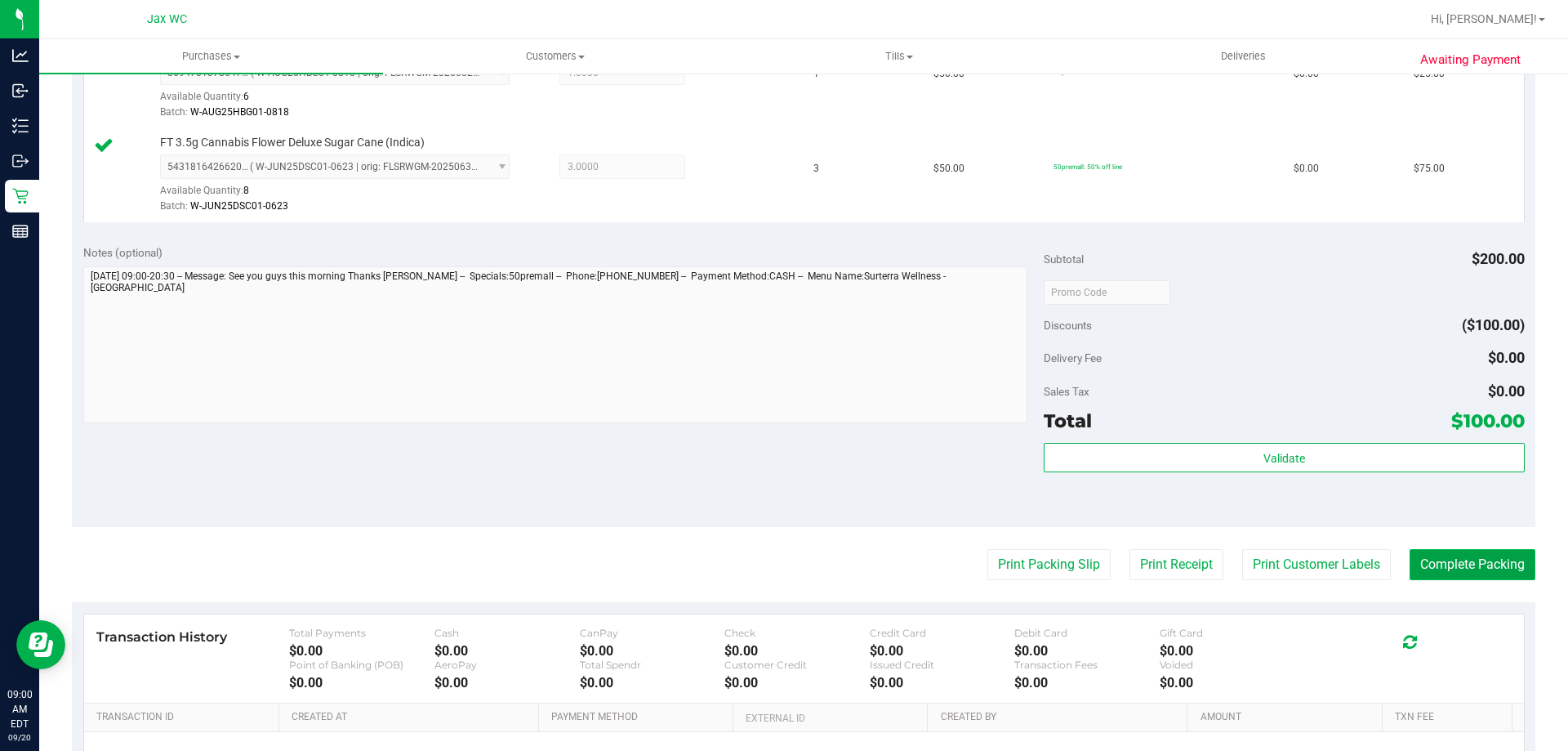
click at [1501, 570] on button "Complete Packing" at bounding box center [1473, 564] width 126 height 31
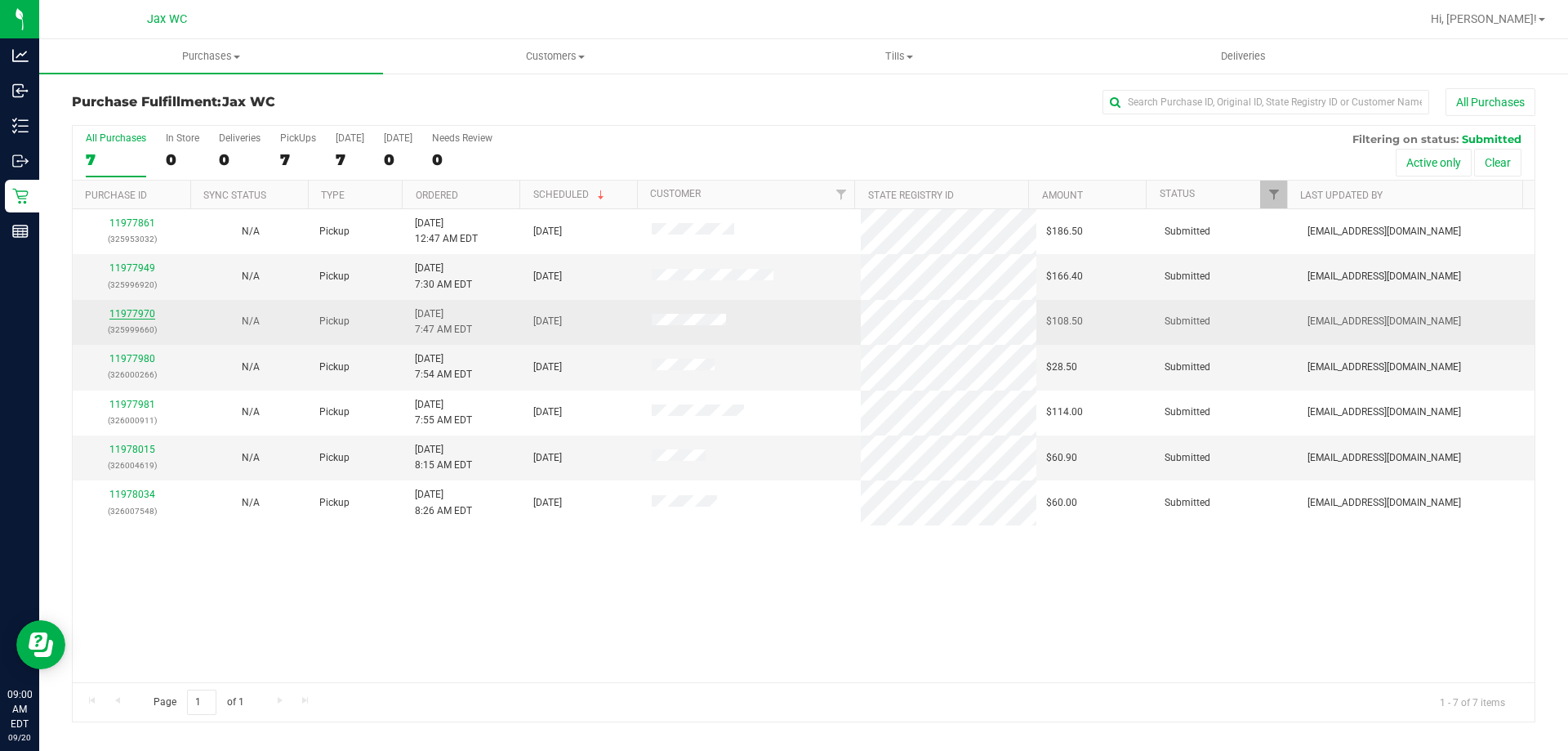
click at [148, 311] on link "11977970" at bounding box center [132, 314] width 46 height 12
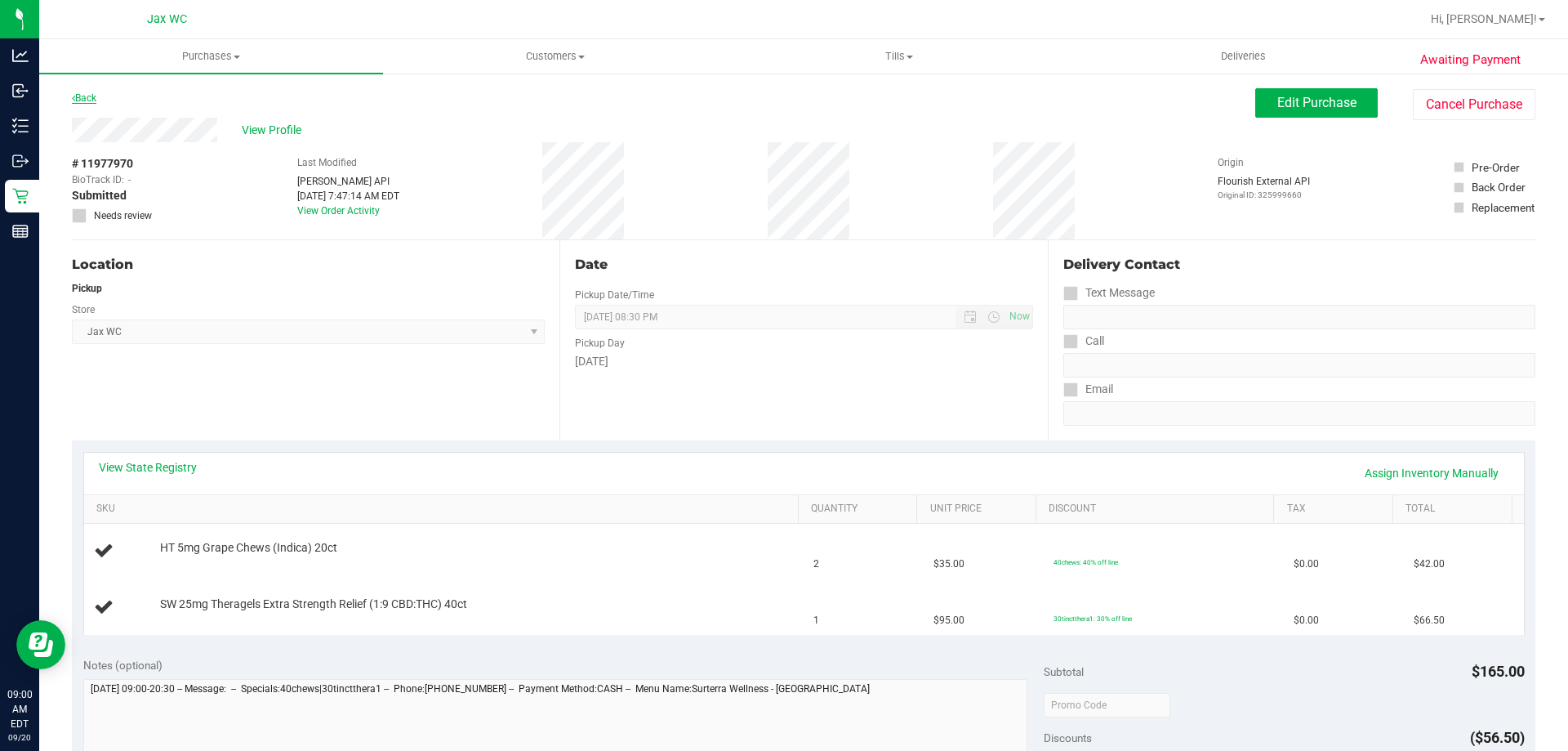
click at [90, 97] on link "Back" at bounding box center [83, 98] width 25 height 12
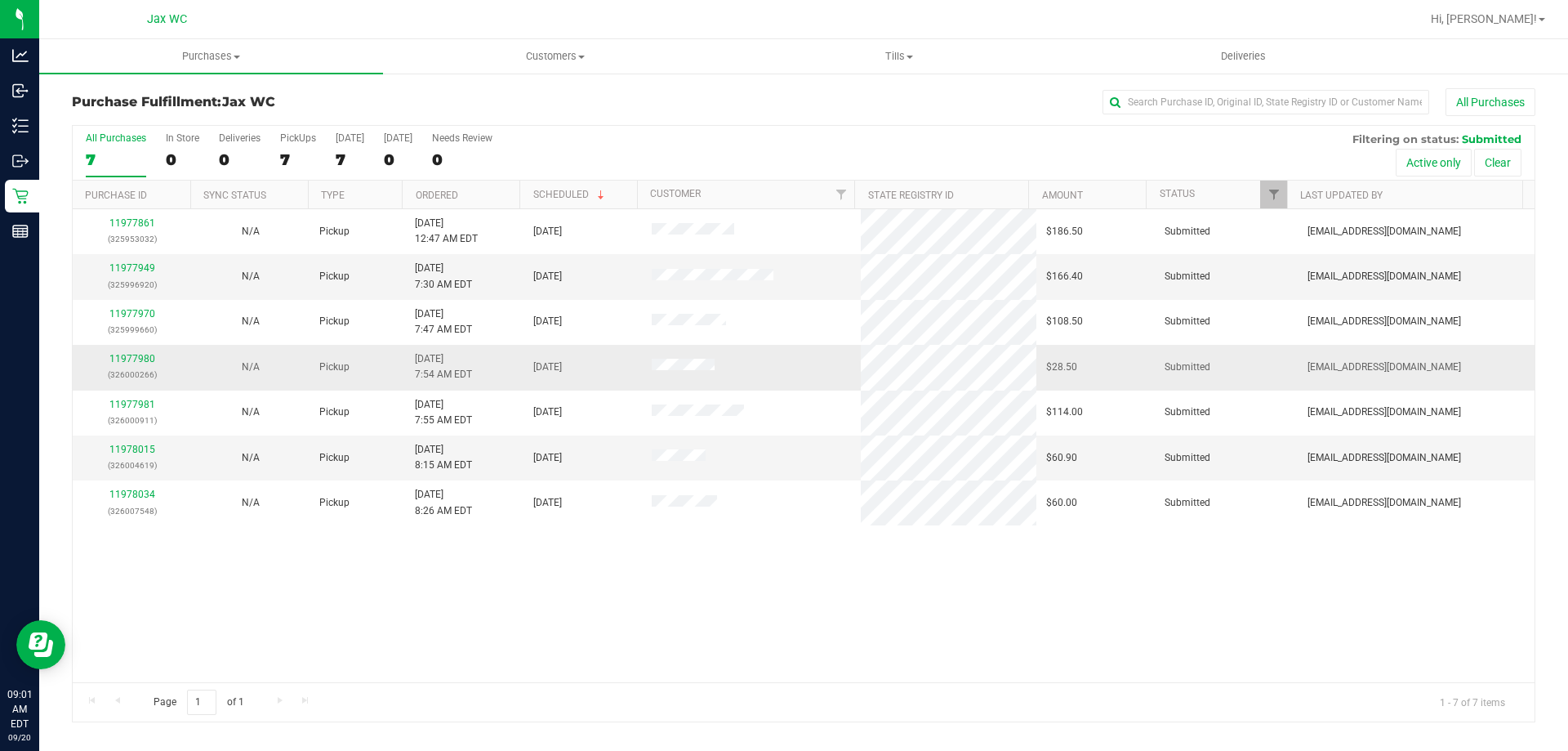
click at [109, 352] on div "11977980 (326000266)" at bounding box center [132, 367] width 99 height 31
click at [114, 354] on link "11977980" at bounding box center [132, 358] width 46 height 12
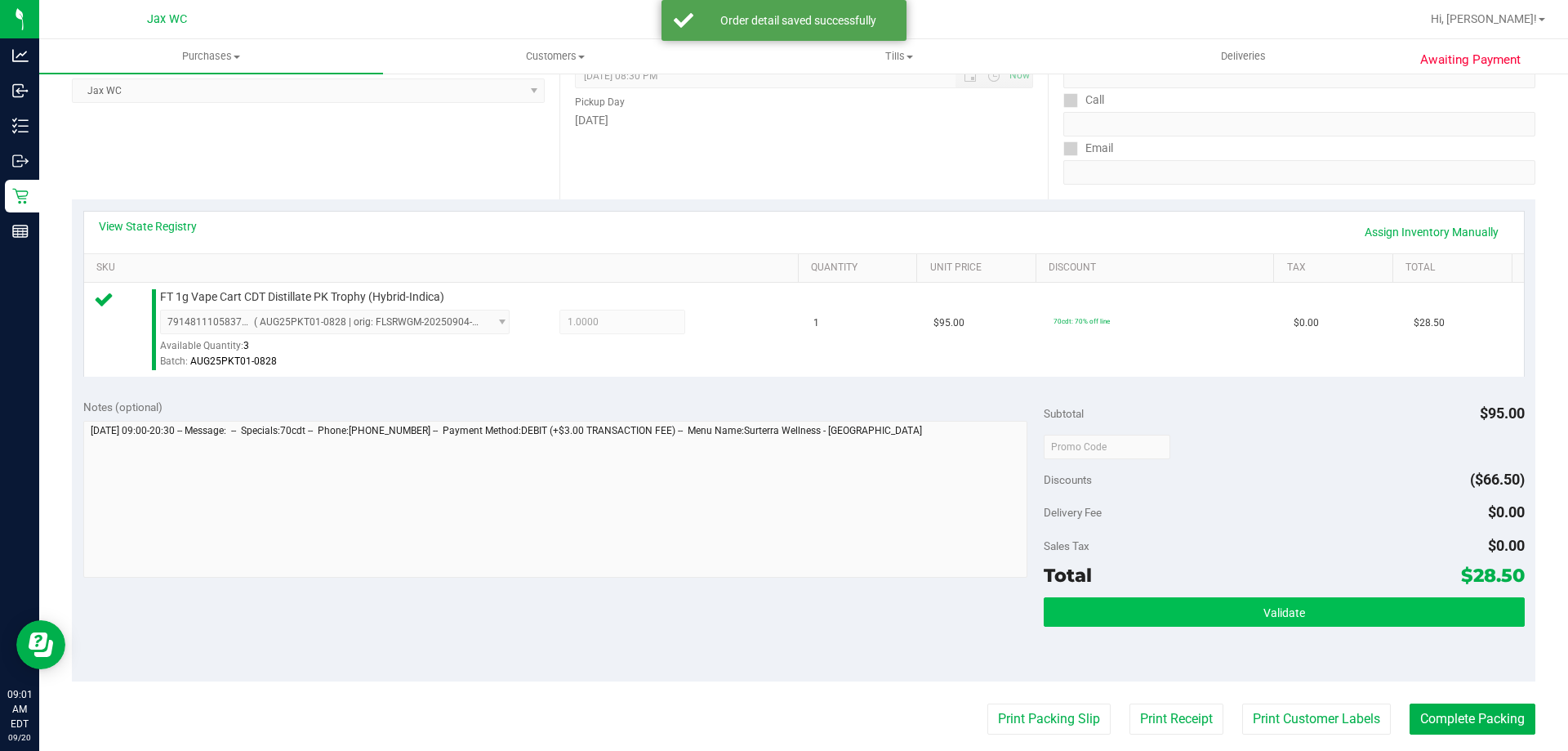
scroll to position [408, 0]
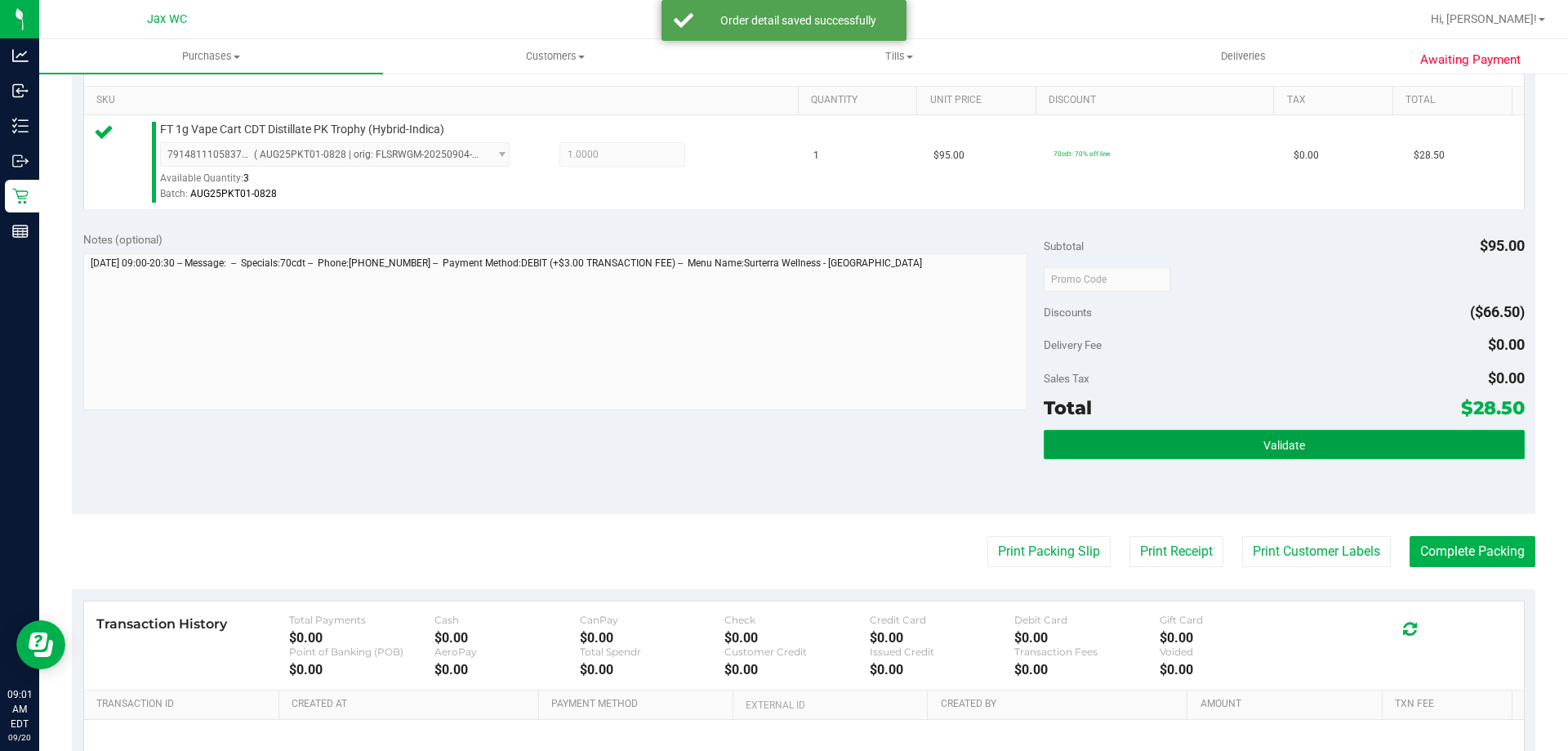
click at [1247, 443] on button "Validate" at bounding box center [1283, 445] width 480 height 29
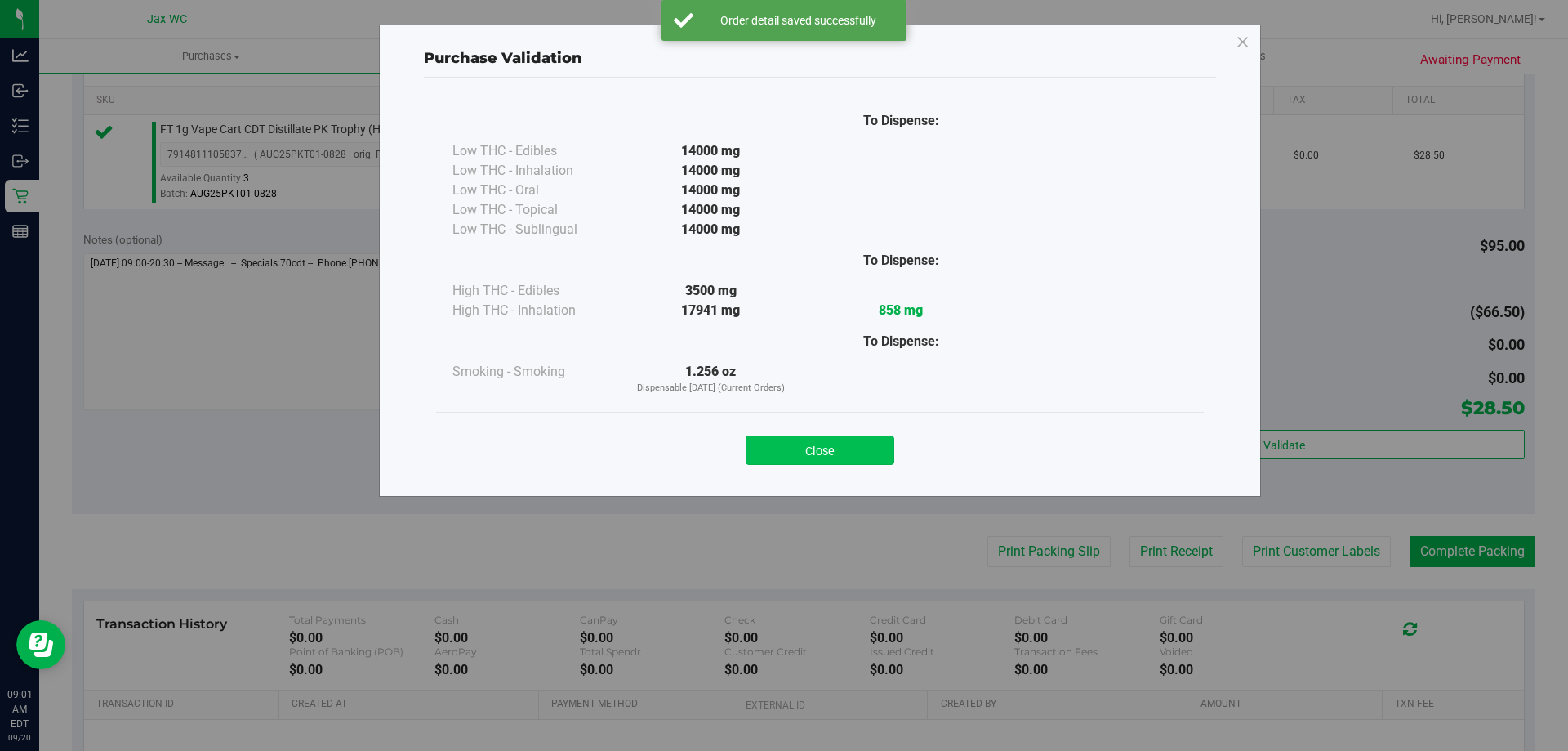
click at [839, 440] on button "Close" at bounding box center [820, 450] width 148 height 29
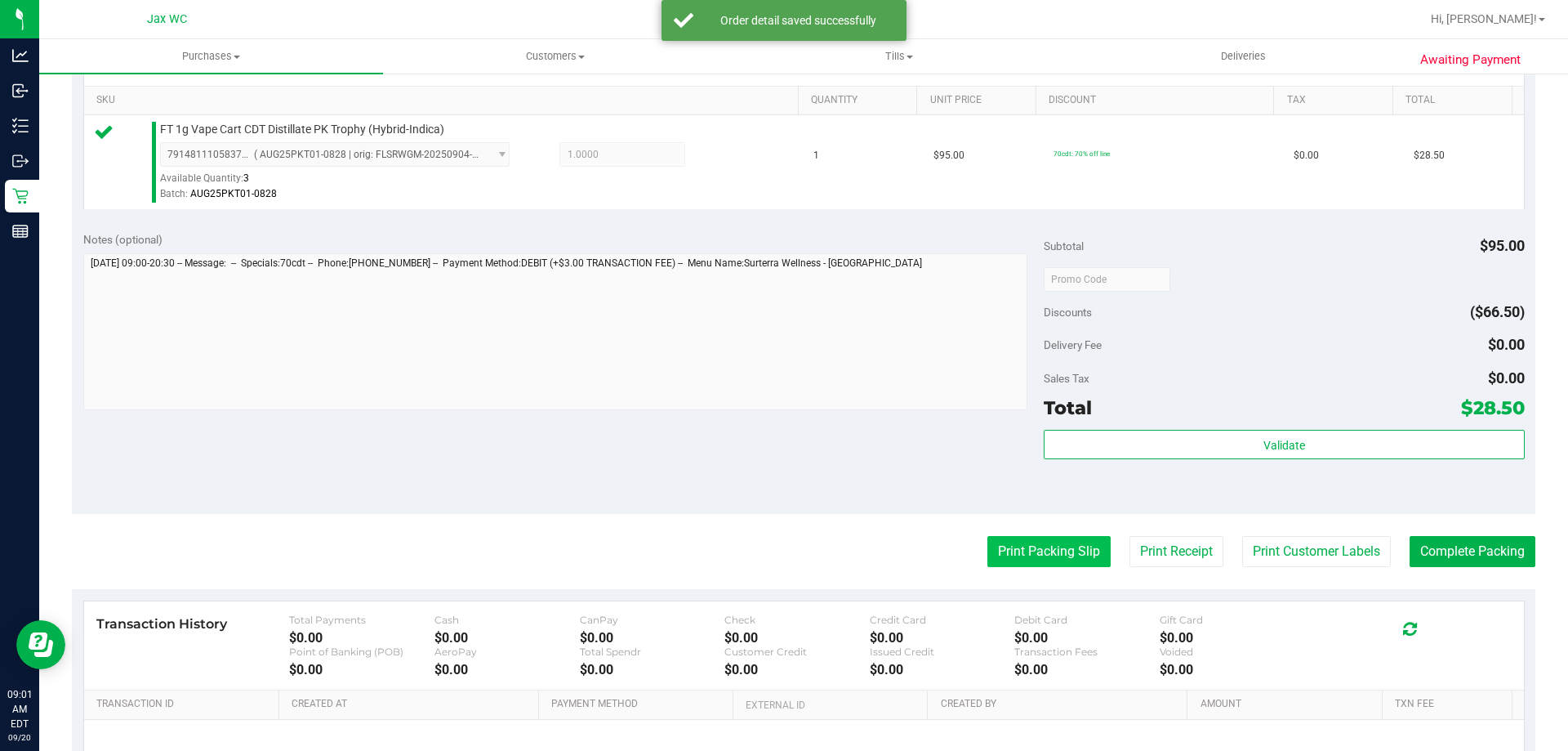
click at [1050, 554] on button "Print Packing Slip" at bounding box center [1050, 552] width 124 height 31
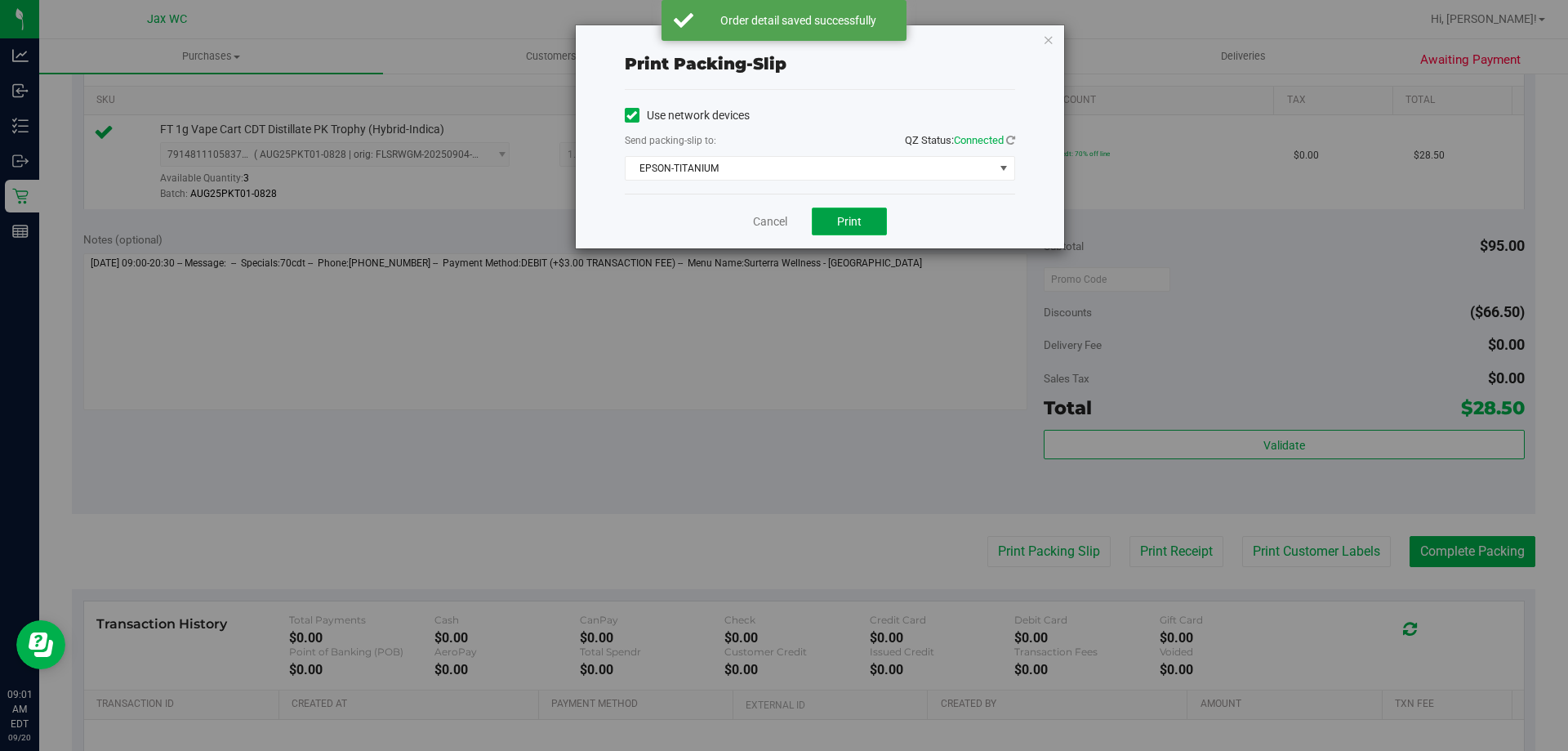
click at [853, 216] on span "Print" at bounding box center [849, 221] width 25 height 13
click at [756, 226] on link "Cancel" at bounding box center [770, 221] width 34 height 17
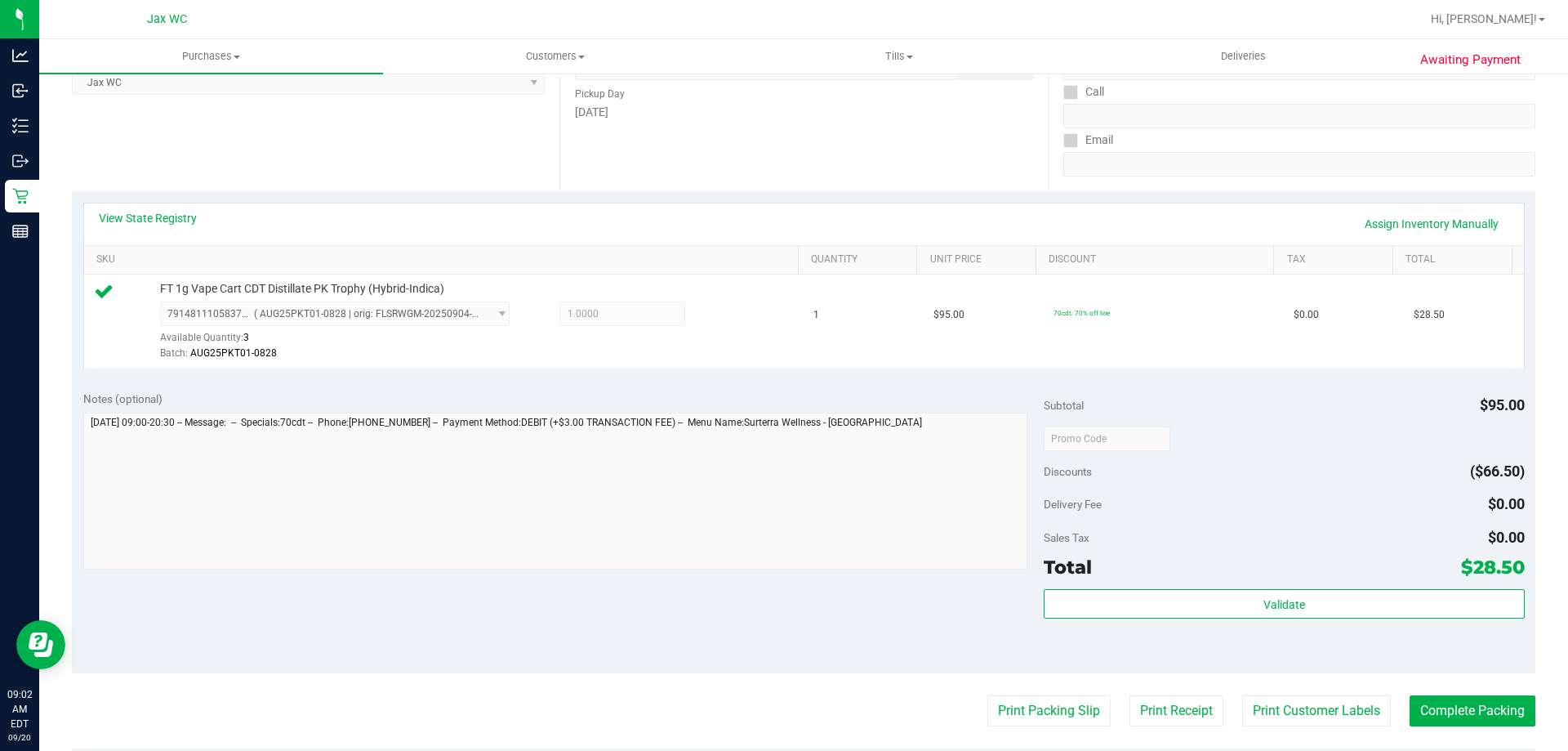
scroll to position [327, 0]
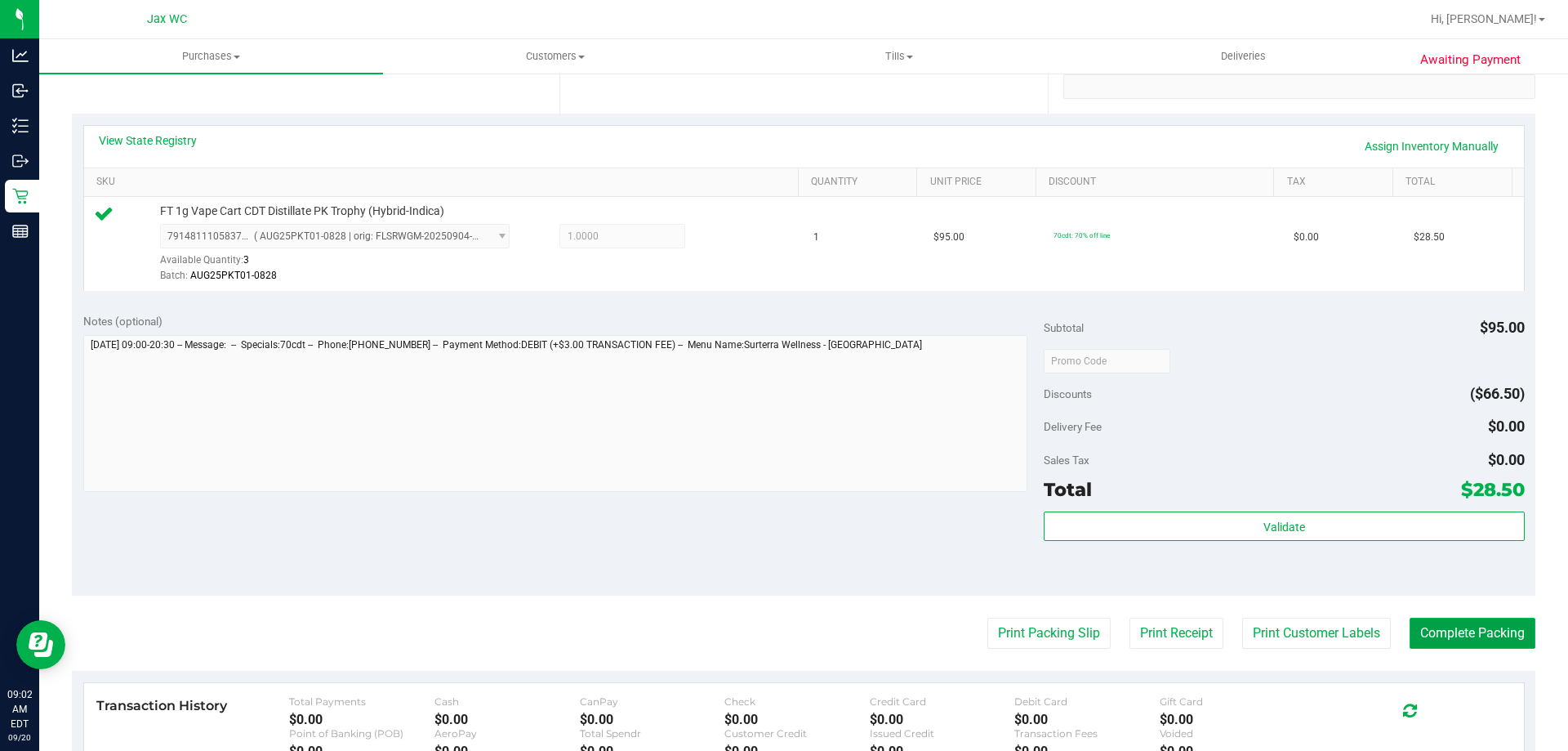
click at [1471, 644] on button "Complete Packing" at bounding box center [1473, 633] width 126 height 31
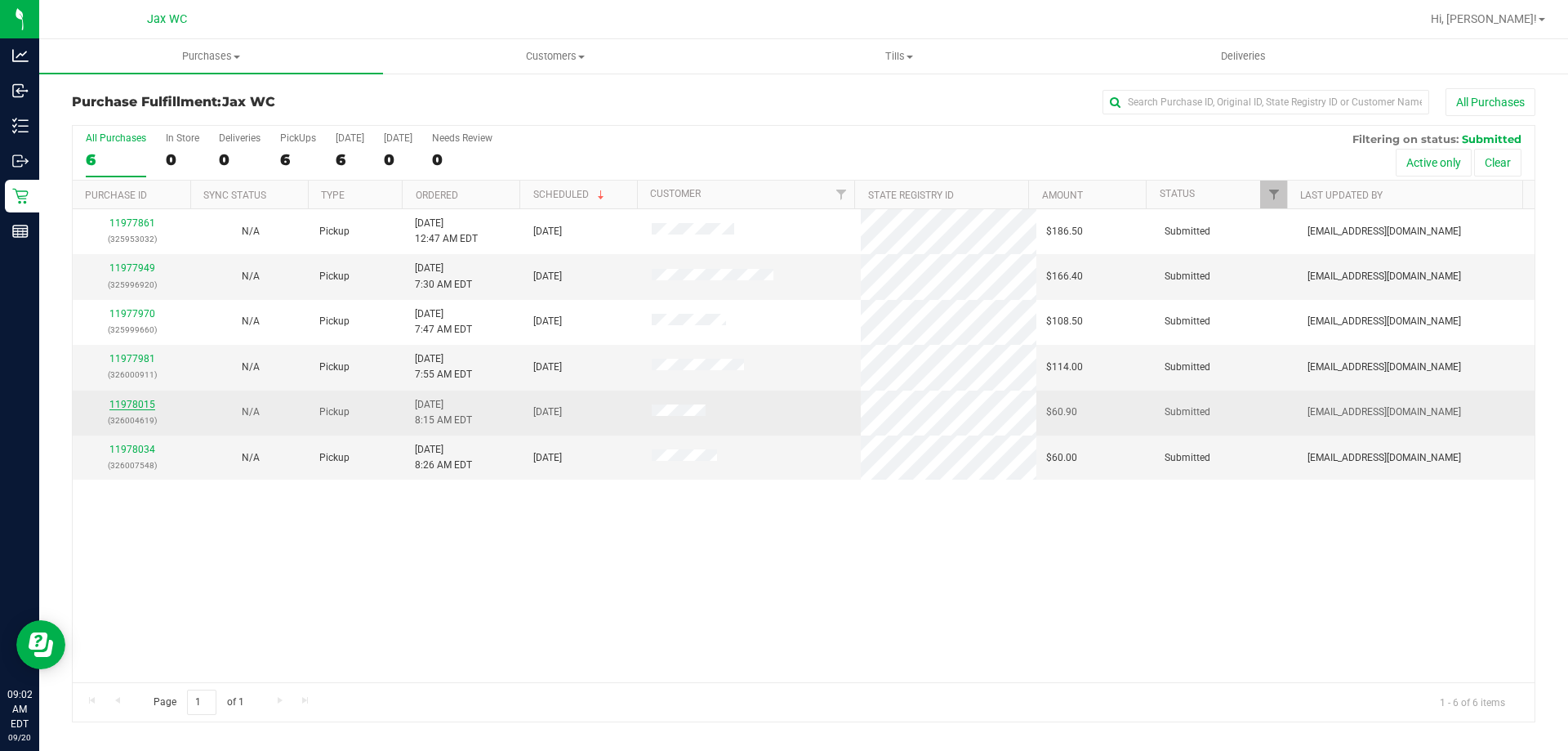
click at [145, 404] on link "11978015" at bounding box center [132, 404] width 46 height 12
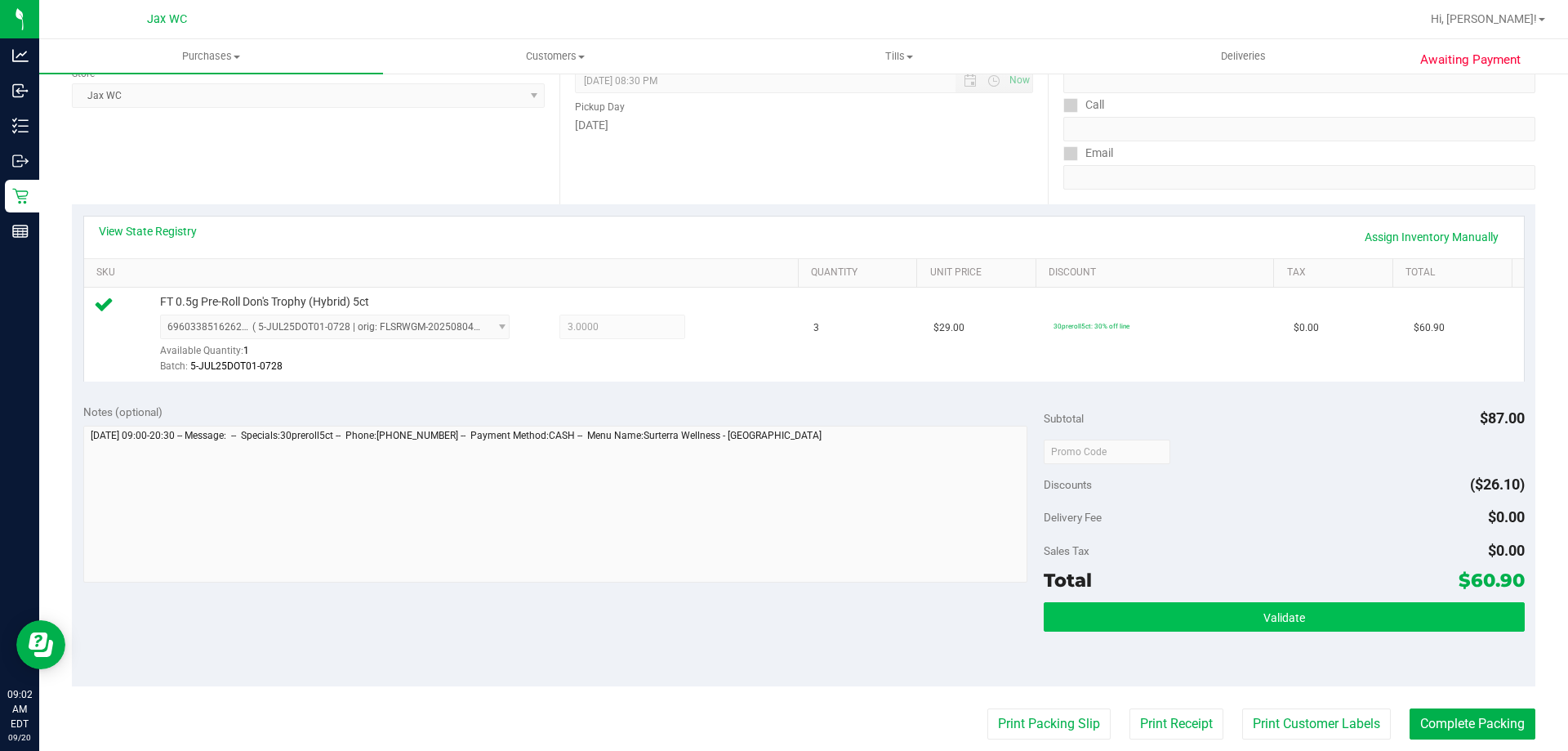
scroll to position [245, 0]
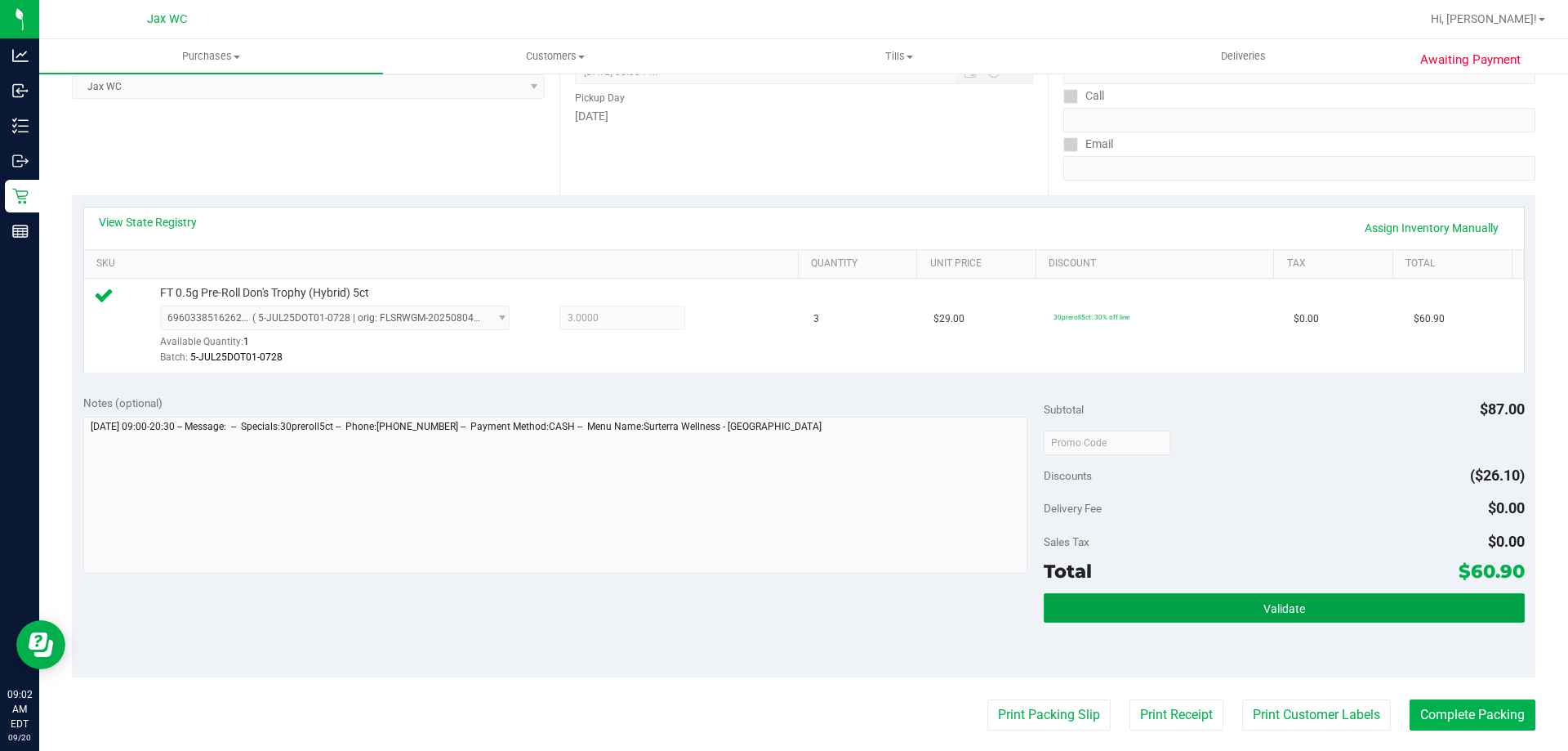
click at [1199, 612] on button "Validate" at bounding box center [1283, 608] width 480 height 29
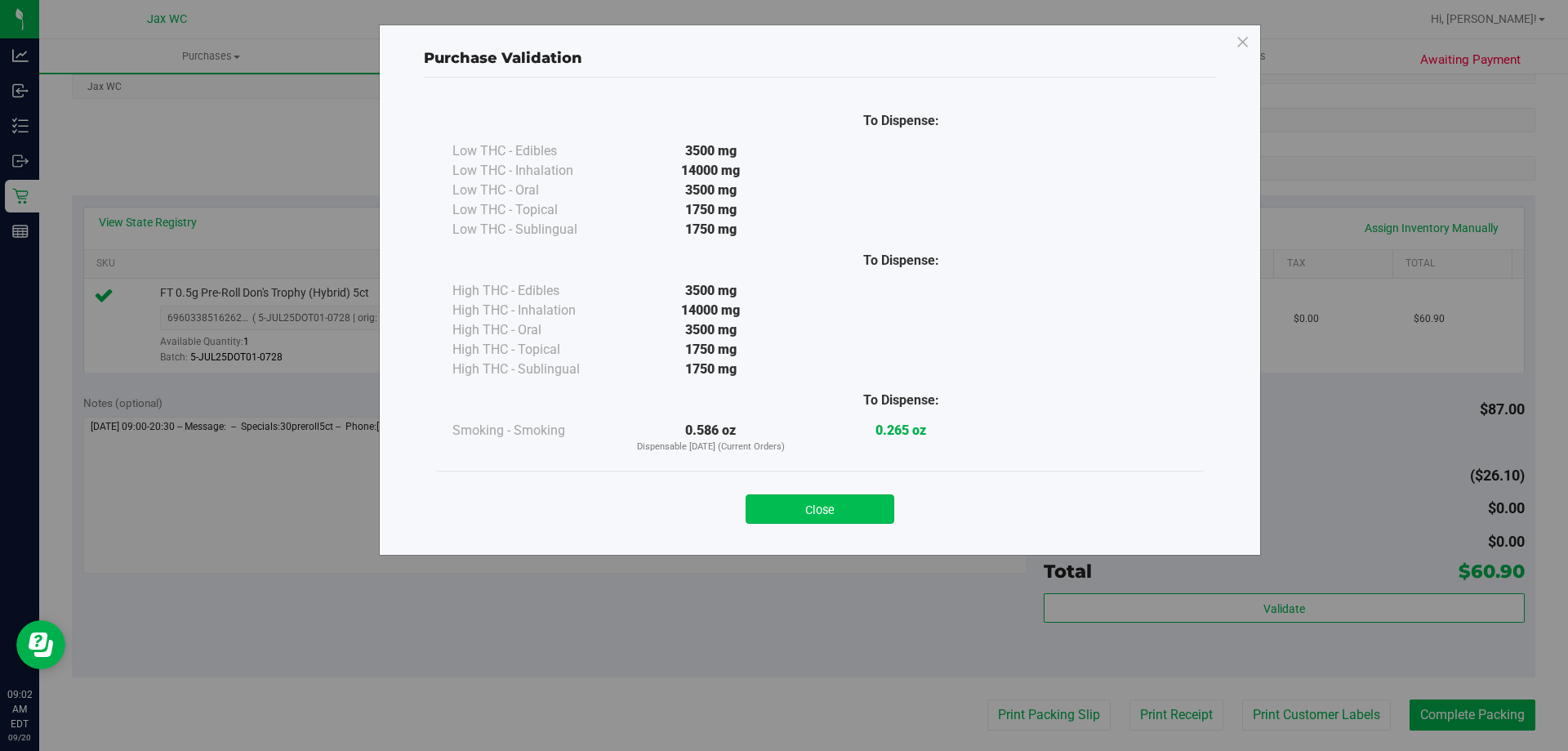
click at [804, 508] on button "Close" at bounding box center [820, 509] width 148 height 29
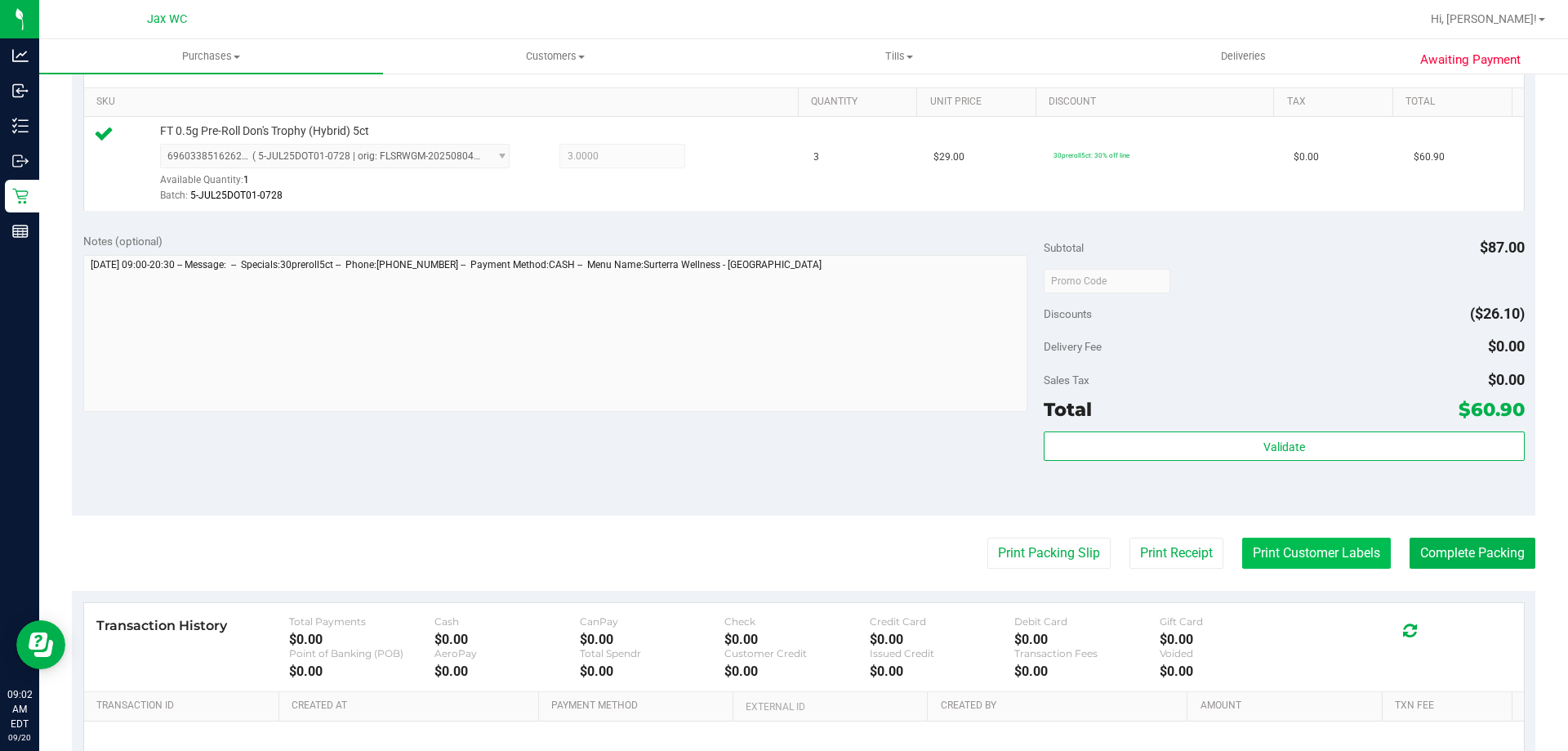
scroll to position [408, 0]
click at [1304, 557] on button "Print Customer Labels" at bounding box center [1316, 552] width 148 height 31
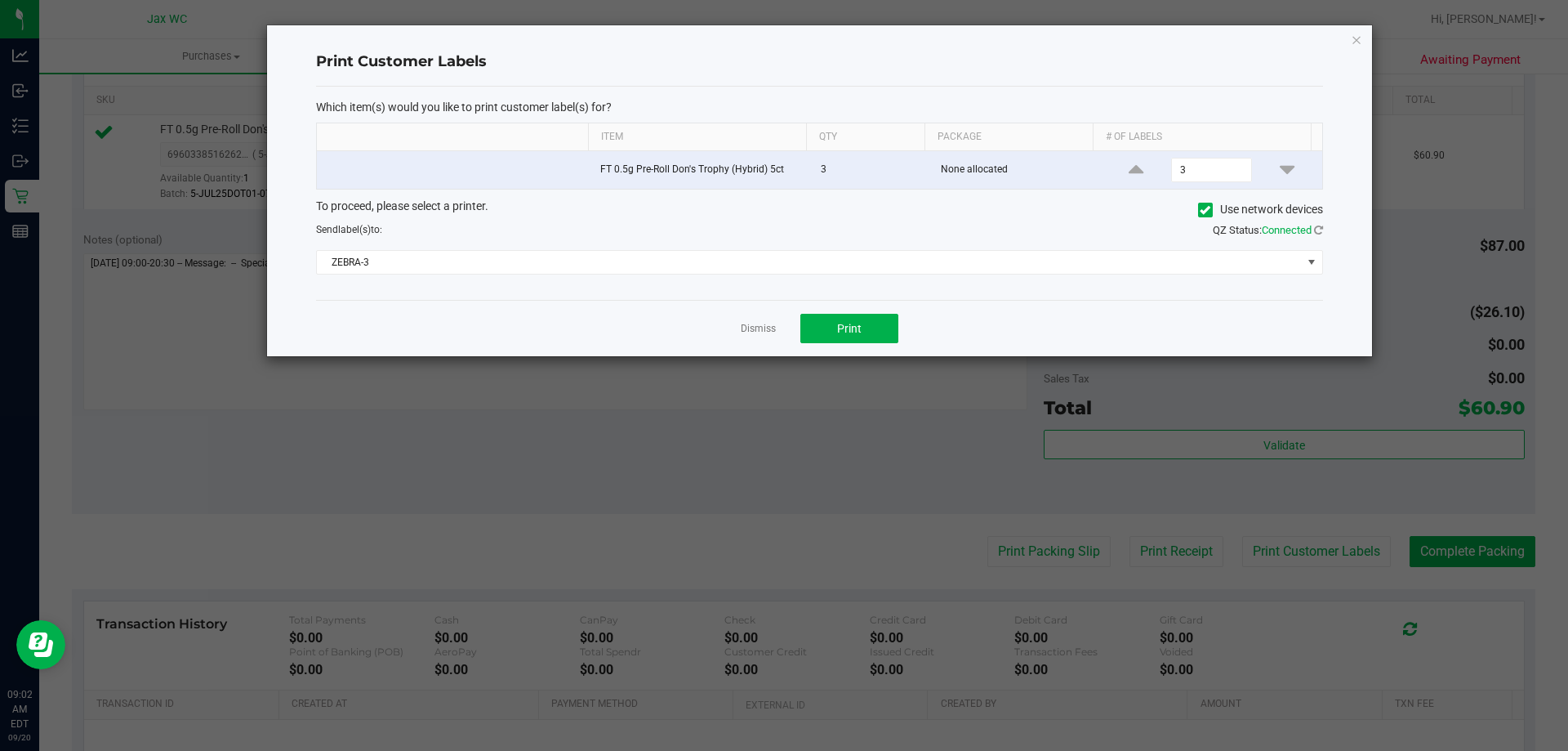
click at [751, 285] on div "Which item(s) would you like to print customer label(s) for? Item Qty Package #…" at bounding box center [820, 192] width 1007 height 213
click at [747, 274] on span "ZEBRA-3" at bounding box center [809, 261] width 985 height 23
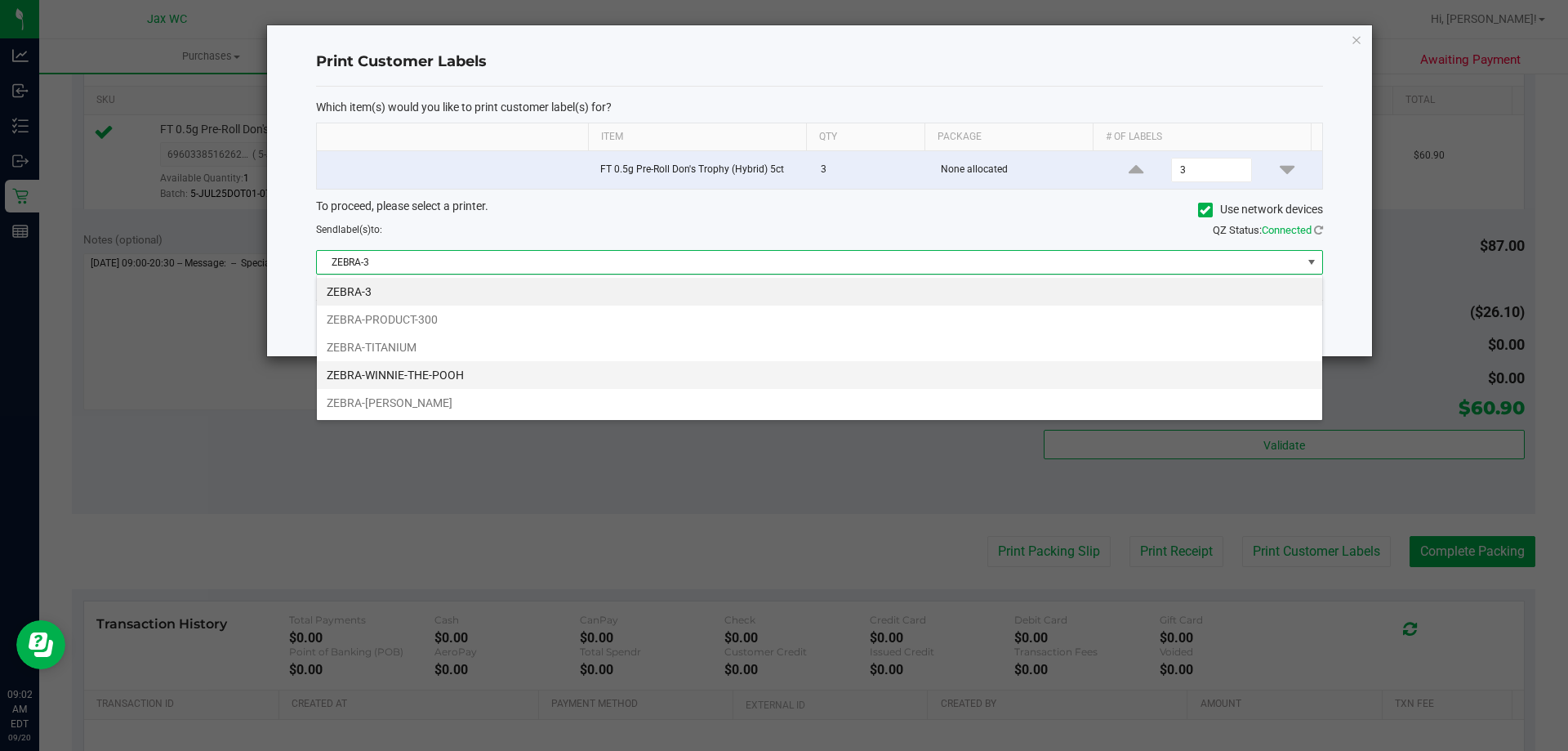
scroll to position [25, 1006]
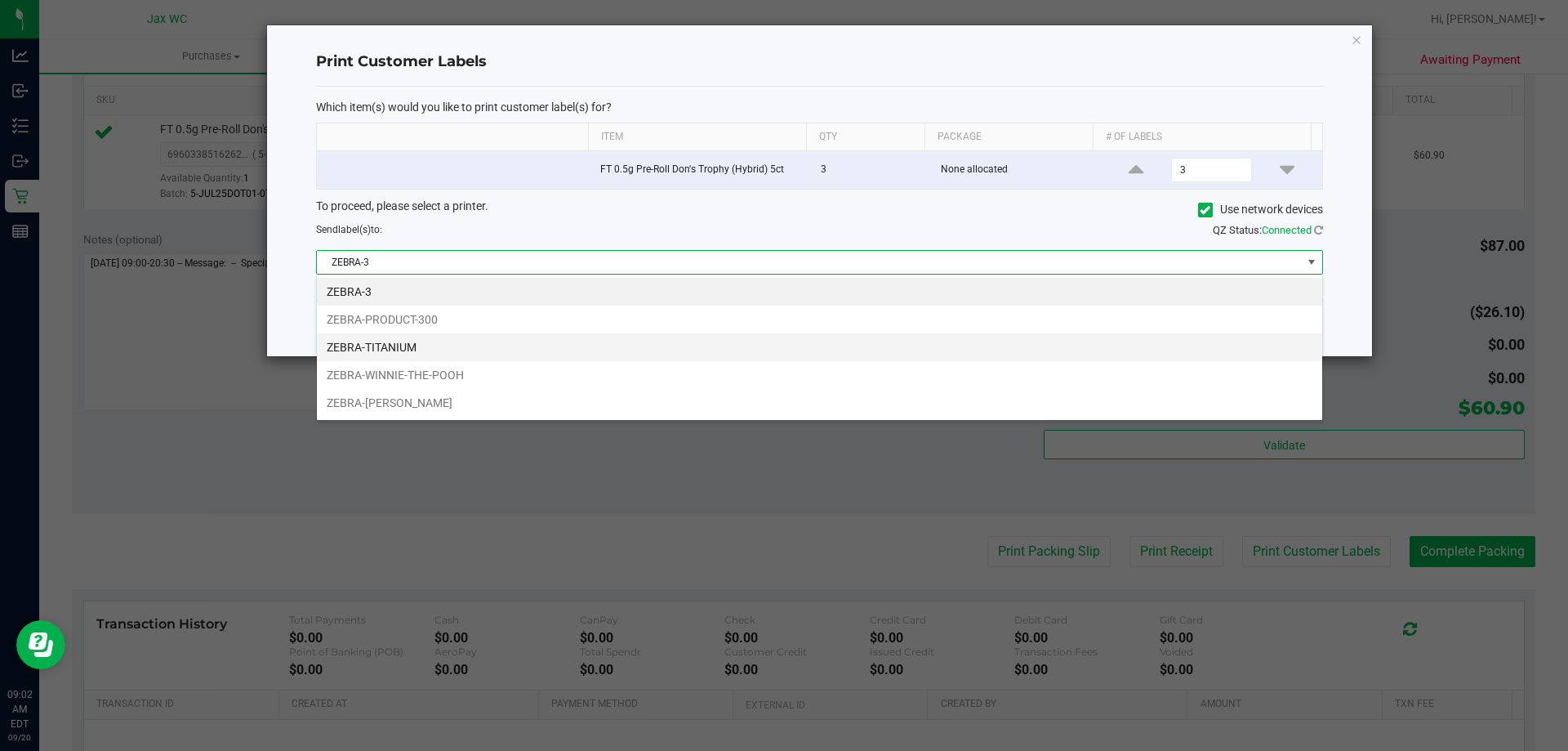
click at [609, 337] on li "ZEBRA-TITANIUM" at bounding box center [820, 347] width 1005 height 27
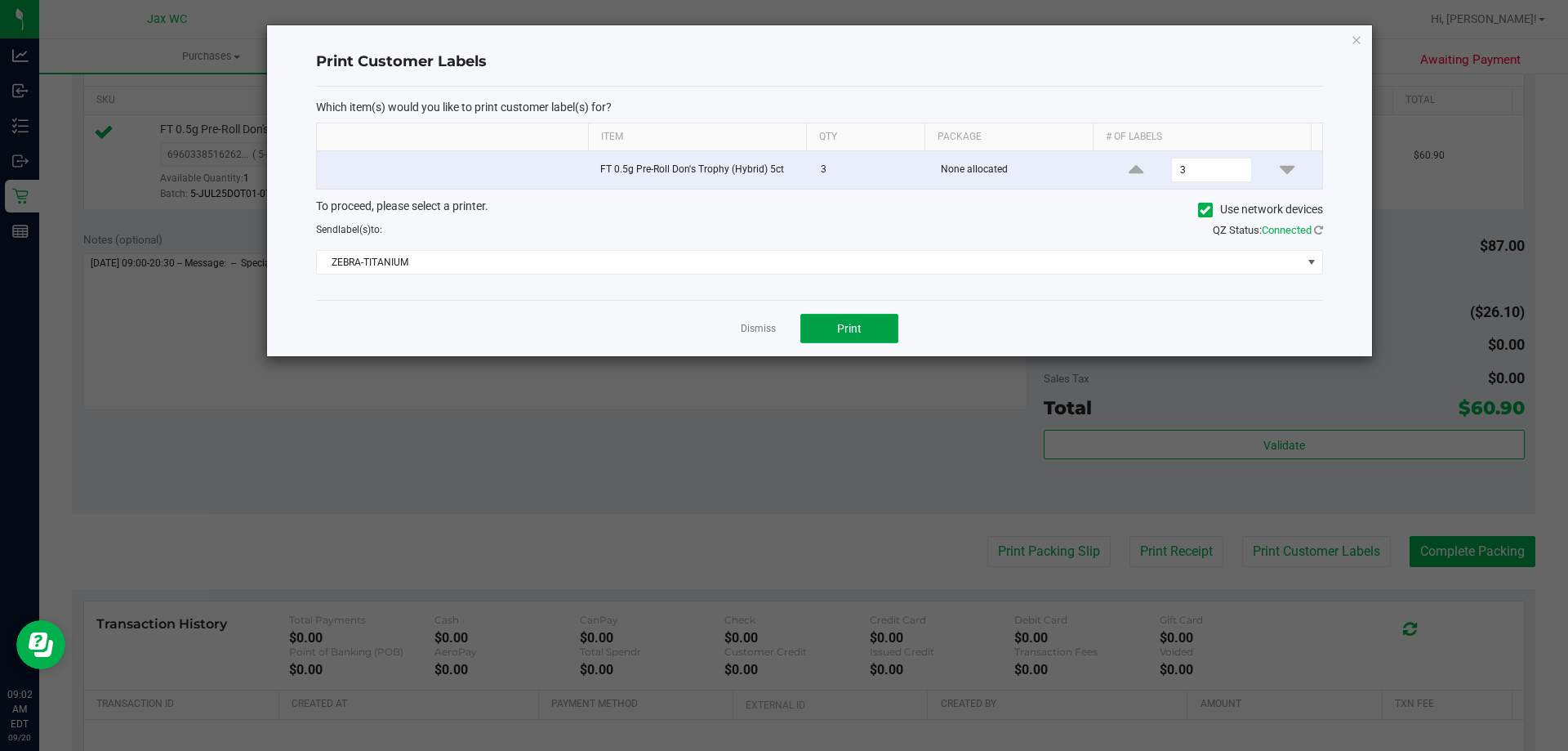
click at [835, 329] on button "Print" at bounding box center [849, 328] width 98 height 29
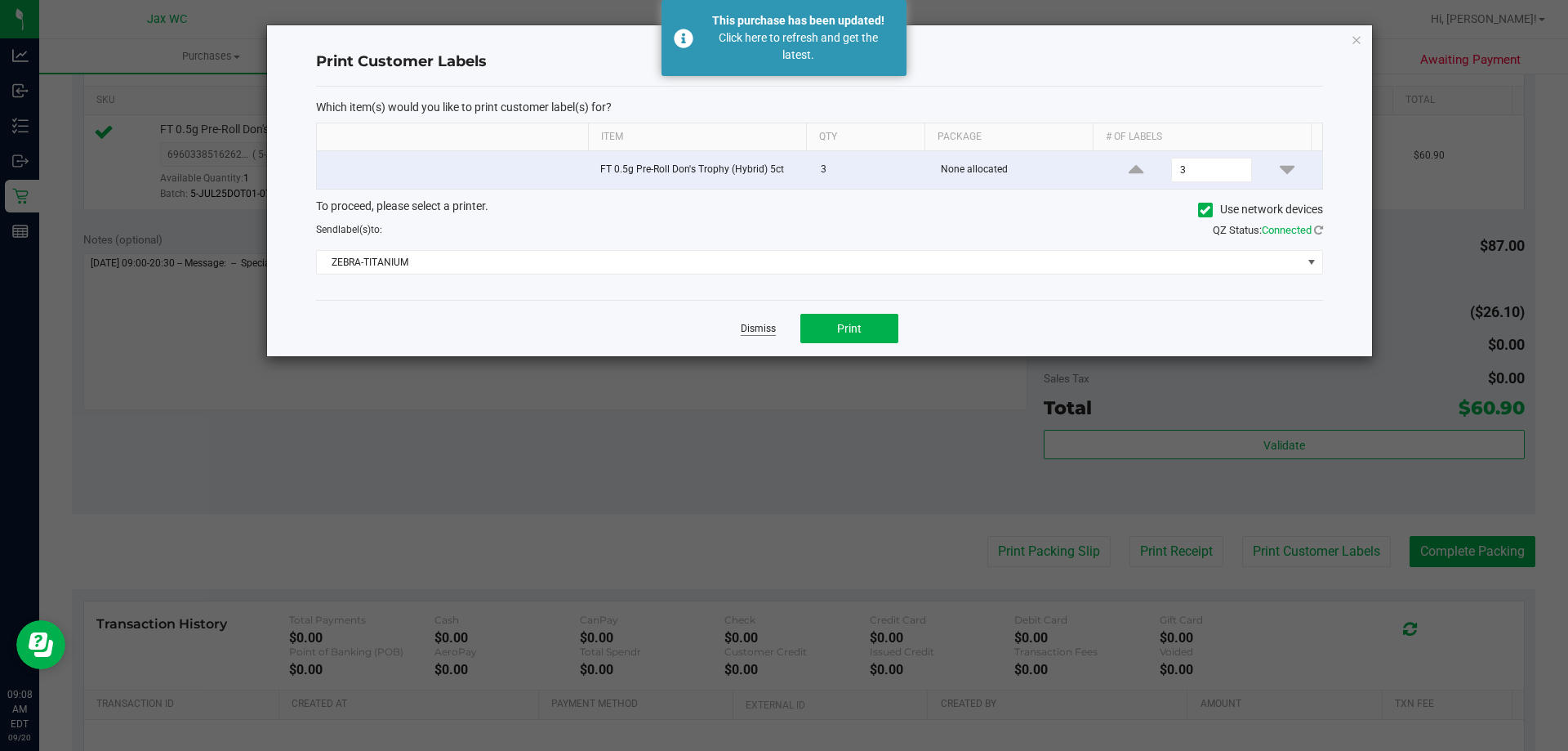
click at [741, 333] on link "Dismiss" at bounding box center [759, 329] width 35 height 14
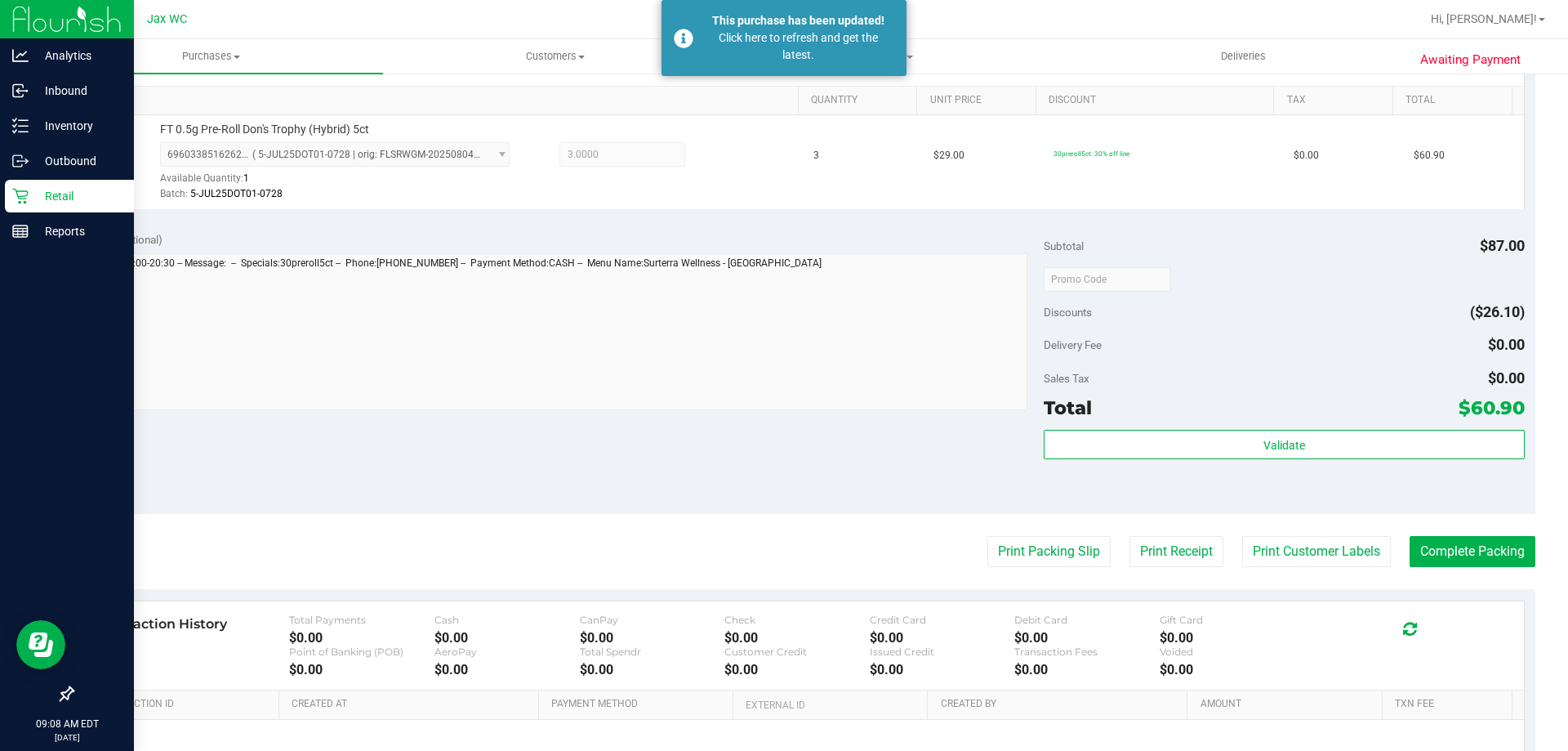
click at [71, 191] on p "Retail" at bounding box center [78, 196] width 98 height 20
